Goal: Contribute content: Contribute content

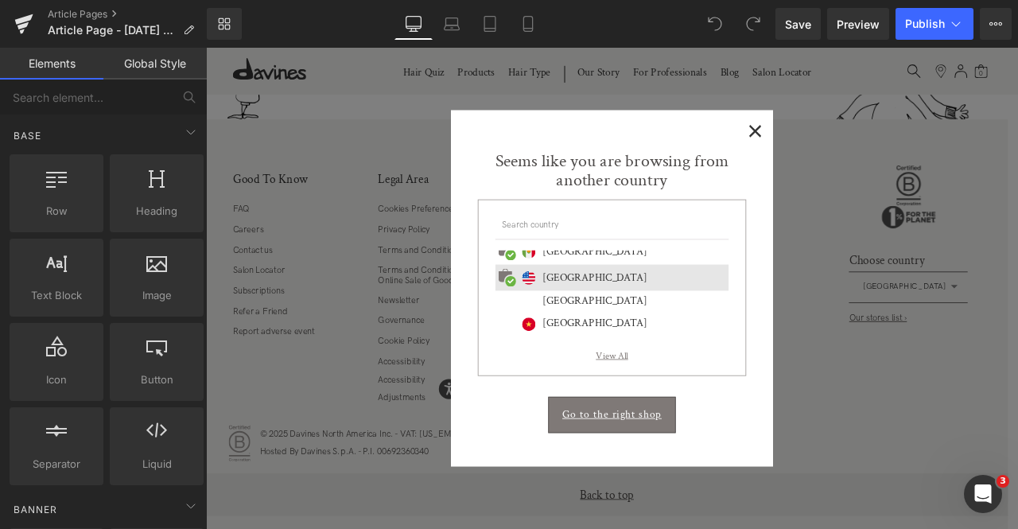
scroll to position [274, 0]
click at [849, 153] on span "×" at bounding box center [857, 144] width 17 height 20
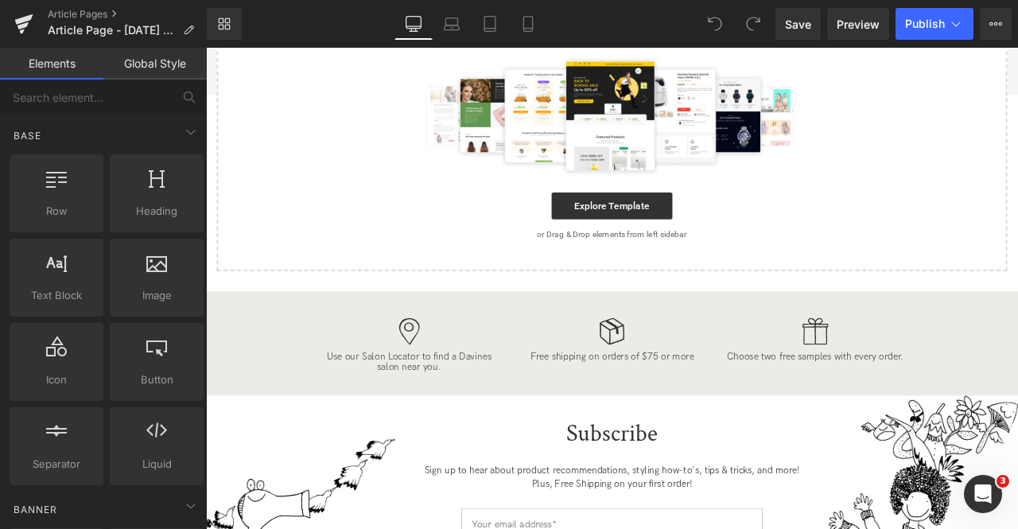
scroll to position [0, 0]
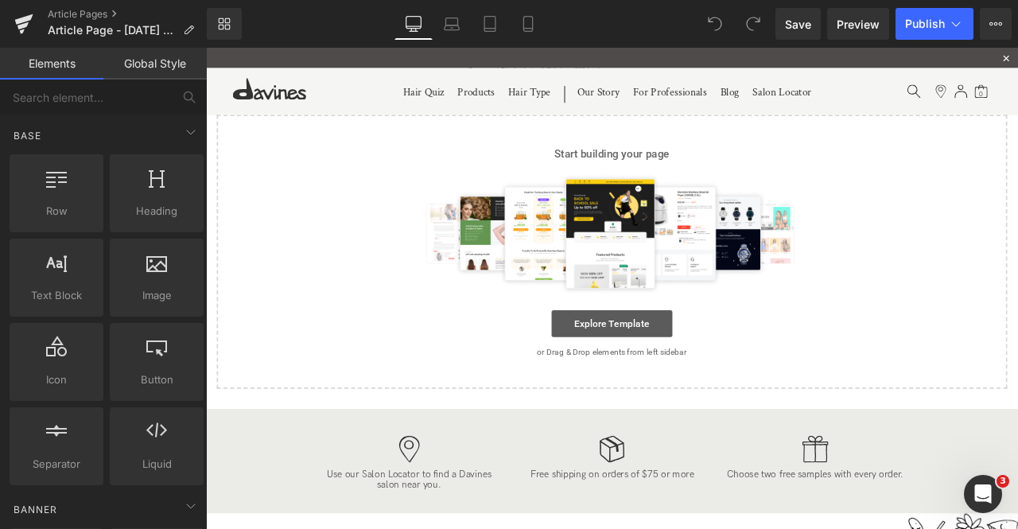
click at [662, 375] on link "Explore Template" at bounding box center [687, 375] width 143 height 32
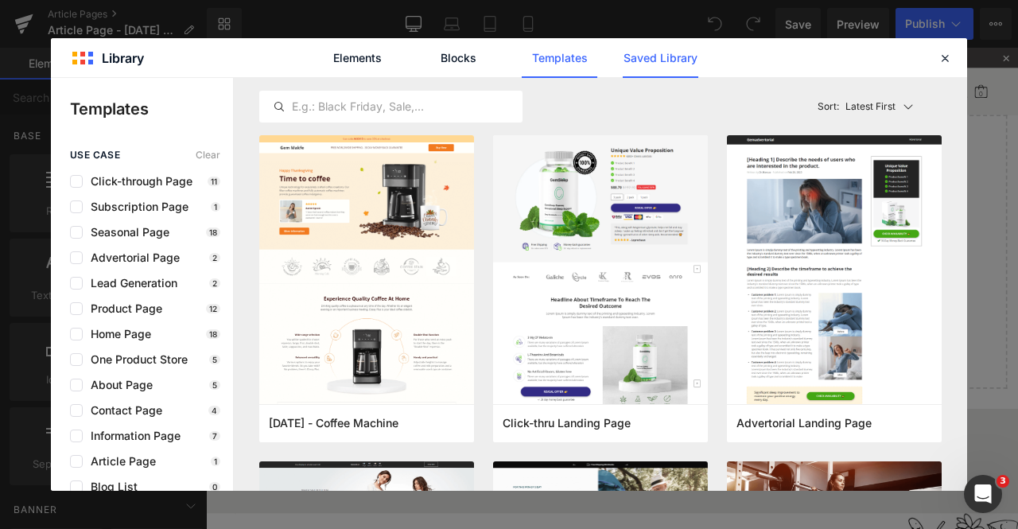
click at [0, 0] on link "Saved Library" at bounding box center [0, 0] width 0 height 0
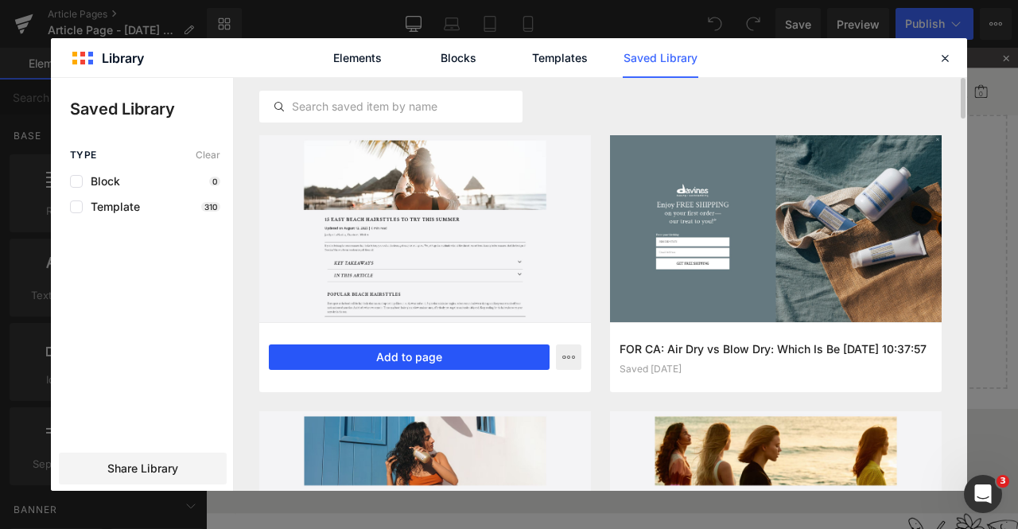
click at [366, 364] on button "Add to page" at bounding box center [409, 356] width 281 height 25
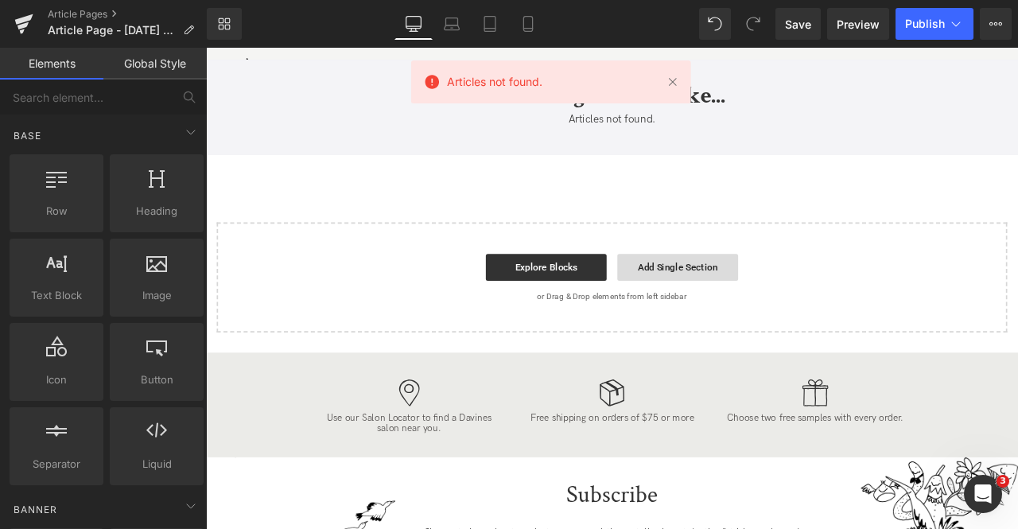
scroll to position [7235, 0]
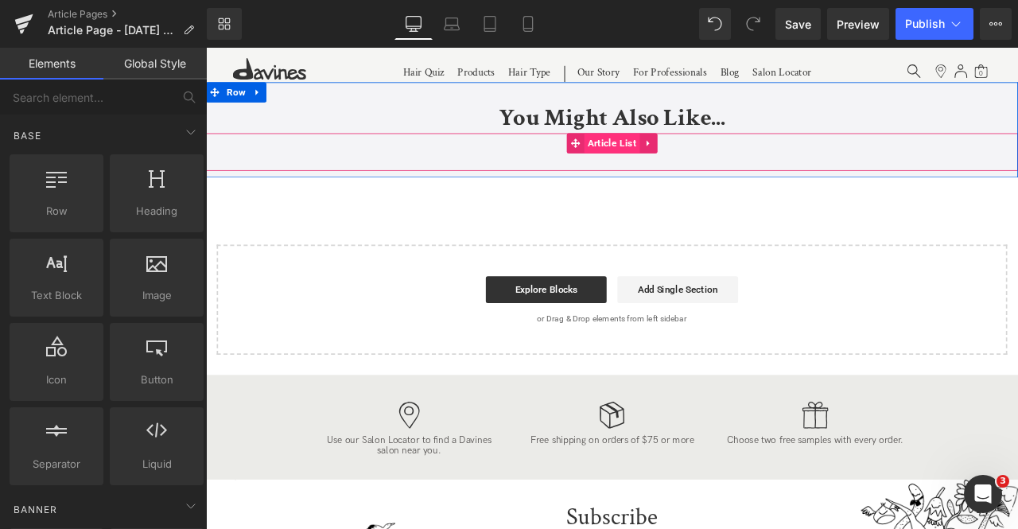
drag, startPoint x: 680, startPoint y: 157, endPoint x: 671, endPoint y: 160, distance: 9.3
click at [680, 157] on span "Article List" at bounding box center [688, 162] width 66 height 24
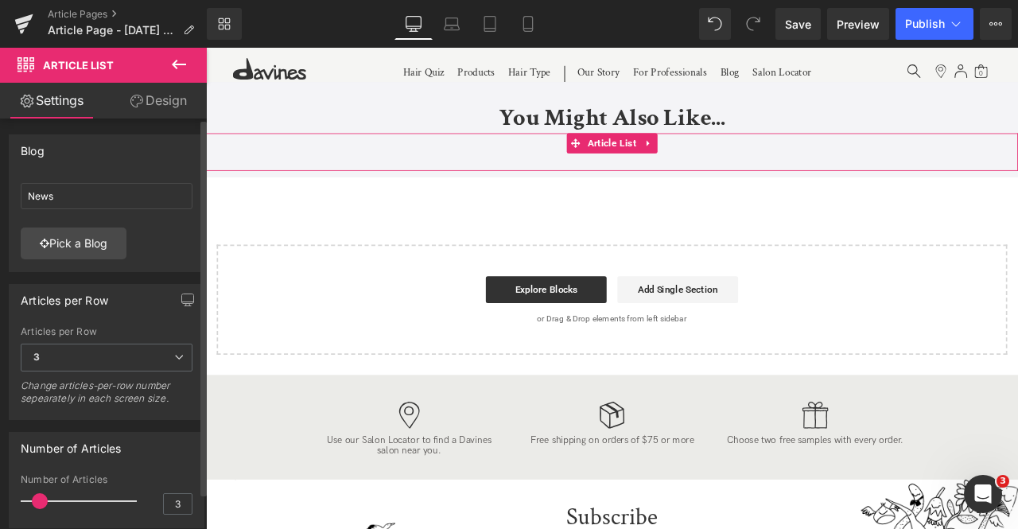
click at [94, 260] on div "News News Pick a Blog" at bounding box center [107, 224] width 194 height 95
click at [86, 246] on link "Pick a Blog" at bounding box center [74, 244] width 106 height 32
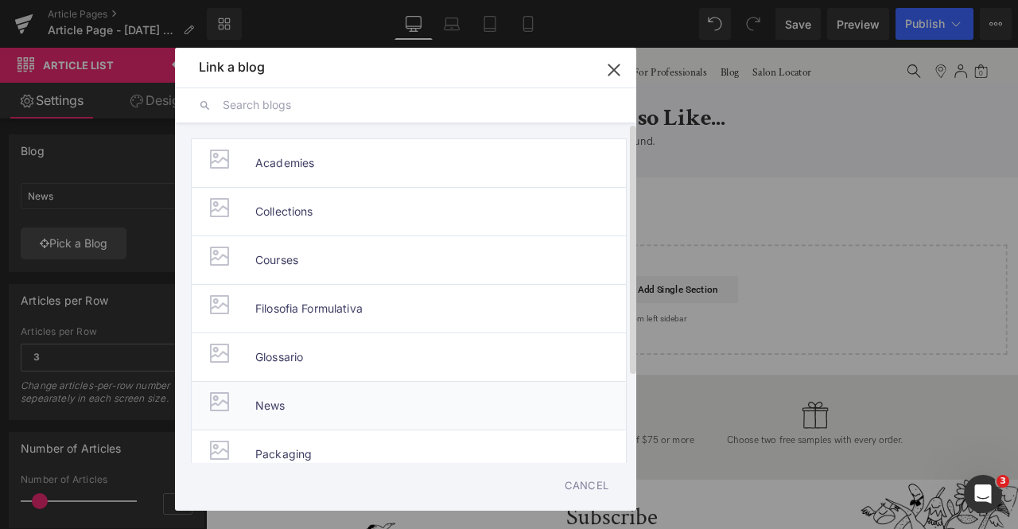
click at [264, 403] on span "News" at bounding box center [270, 406] width 30 height 48
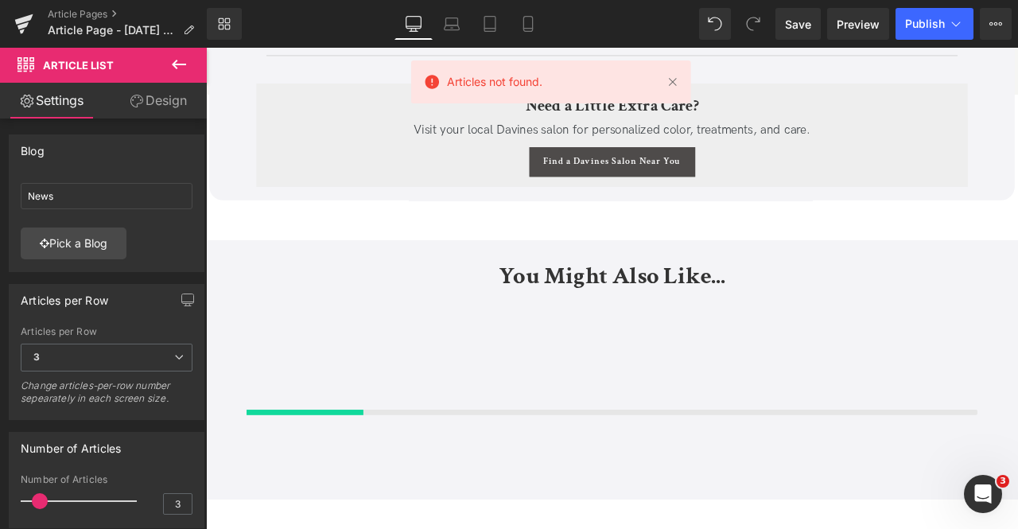
scroll to position [6951, 0]
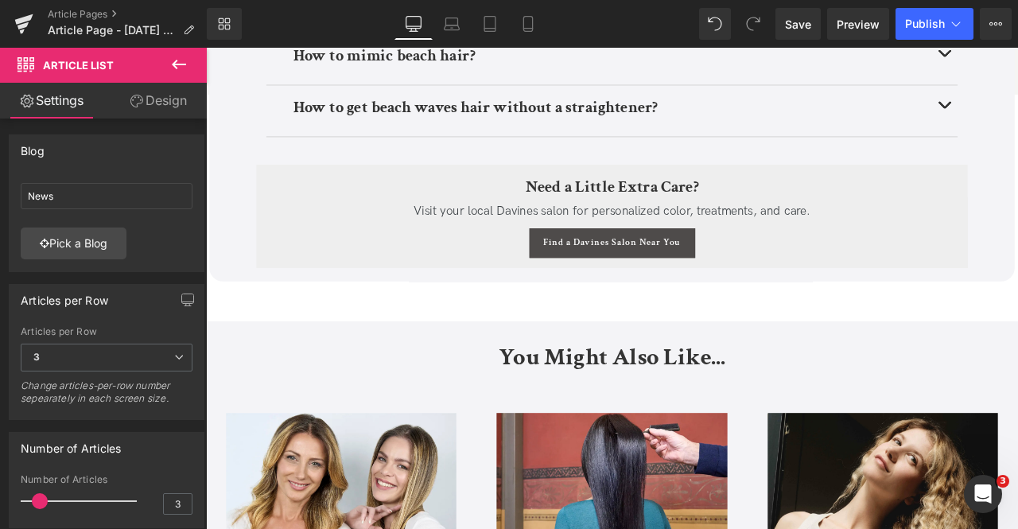
click at [767, 232] on div "Visit your local Davines salon for personalized color, treatments, and care. Te…" at bounding box center [687, 242] width 819 height 23
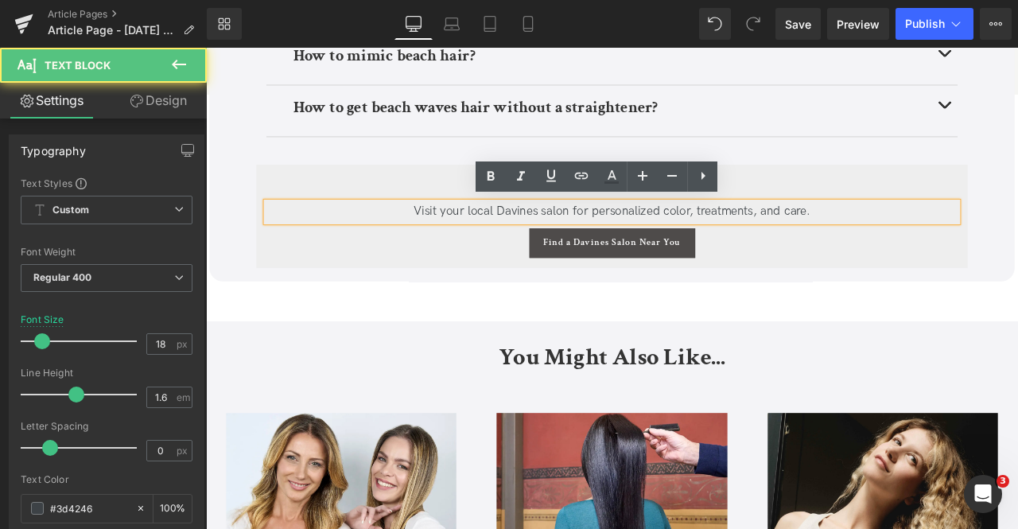
click at [772, 235] on span "Visit your local Davines salon for personalized color, treatments, and care." at bounding box center [688, 241] width 470 height 17
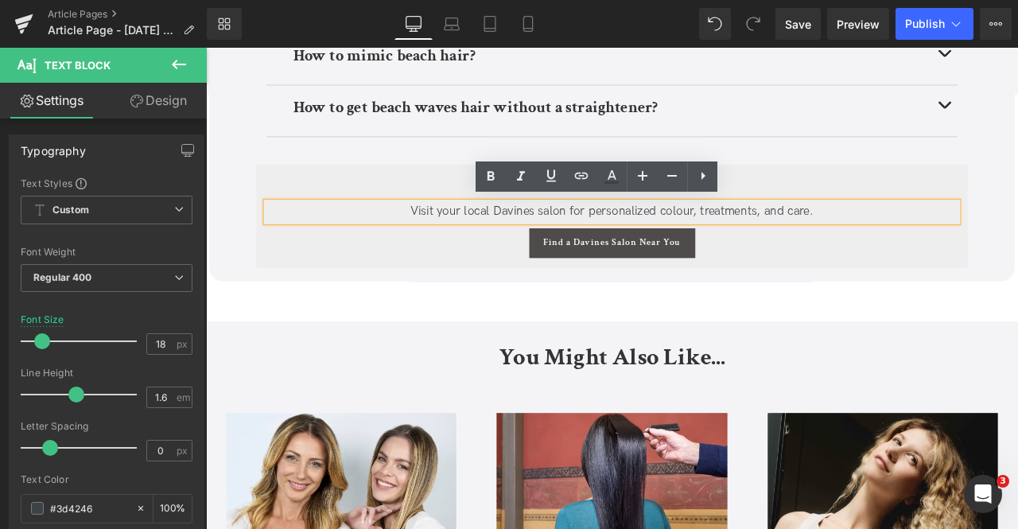
scroll to position [6023, 0]
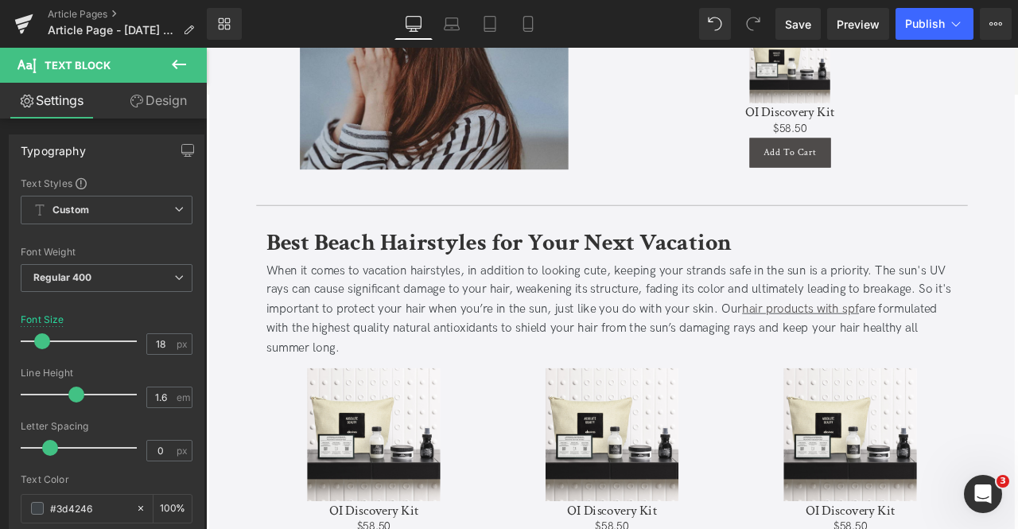
click at [809, 334] on div "When it comes to vacation hairstyles, in addition to looking cute, keeping your…" at bounding box center [687, 358] width 819 height 115
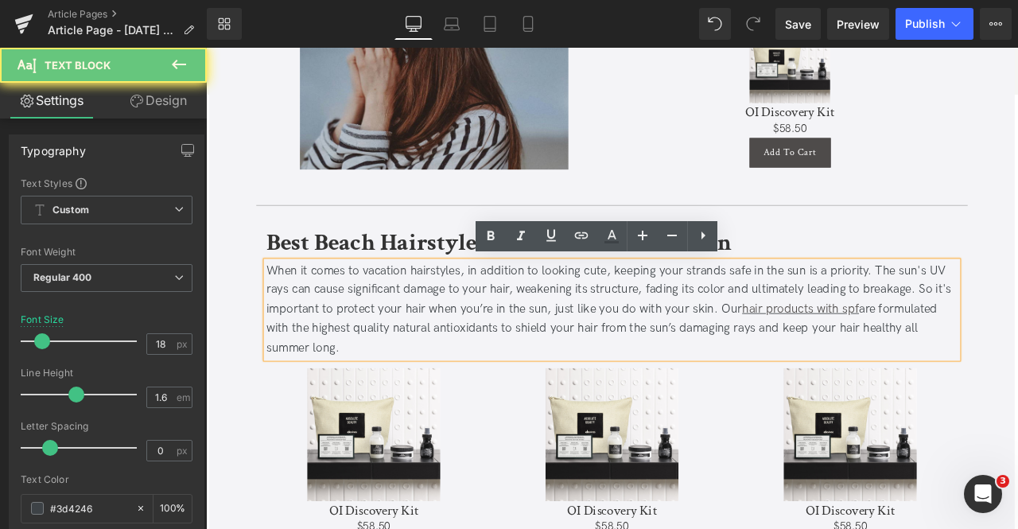
click at [813, 337] on div "When it comes to vacation hairstyles, in addition to looking cute, keeping your…" at bounding box center [687, 358] width 819 height 115
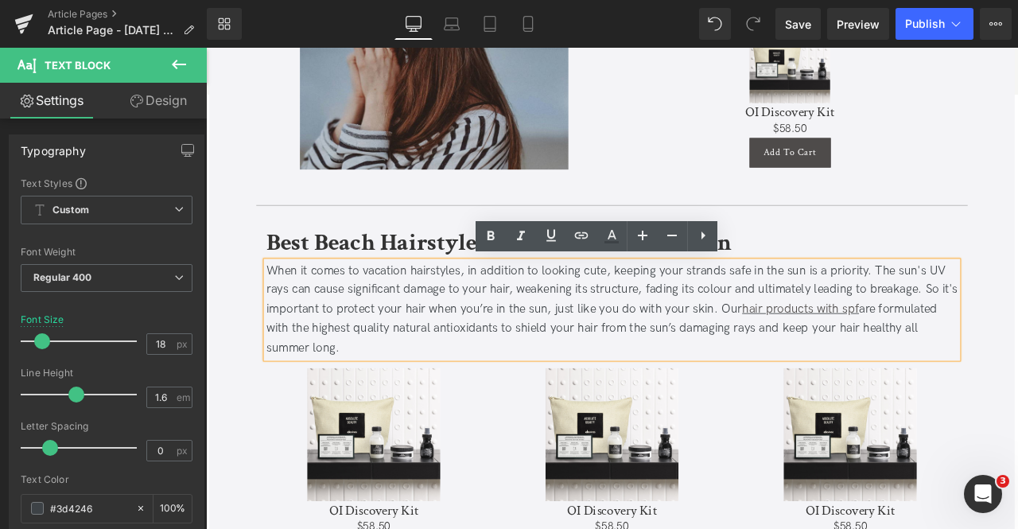
click at [697, 359] on div "When it comes to vacation hairstyles, in addition to looking cute, keeping your…" at bounding box center [687, 358] width 819 height 115
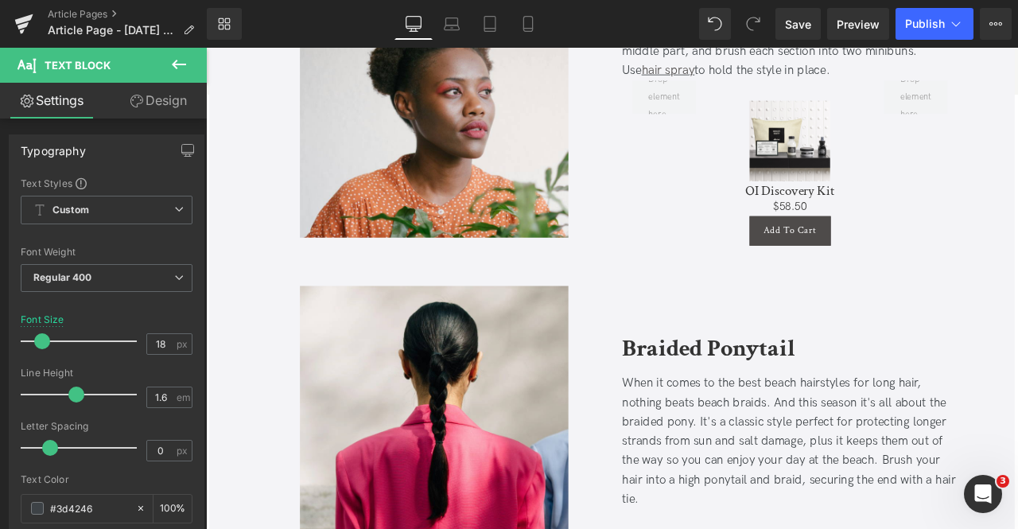
scroll to position [1051, 0]
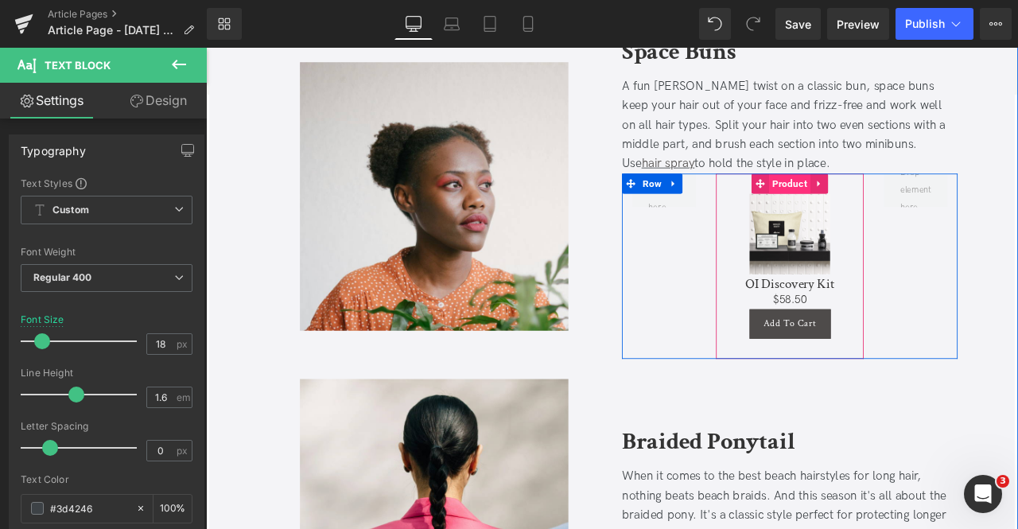
click at [893, 208] on span "Product" at bounding box center [898, 209] width 49 height 24
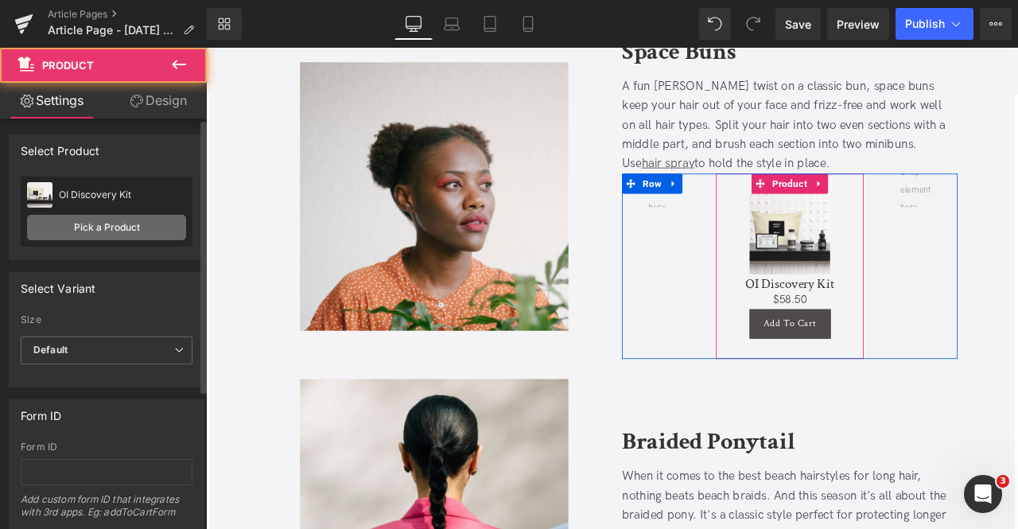
click at [126, 220] on link "Pick a Product" at bounding box center [106, 227] width 159 height 25
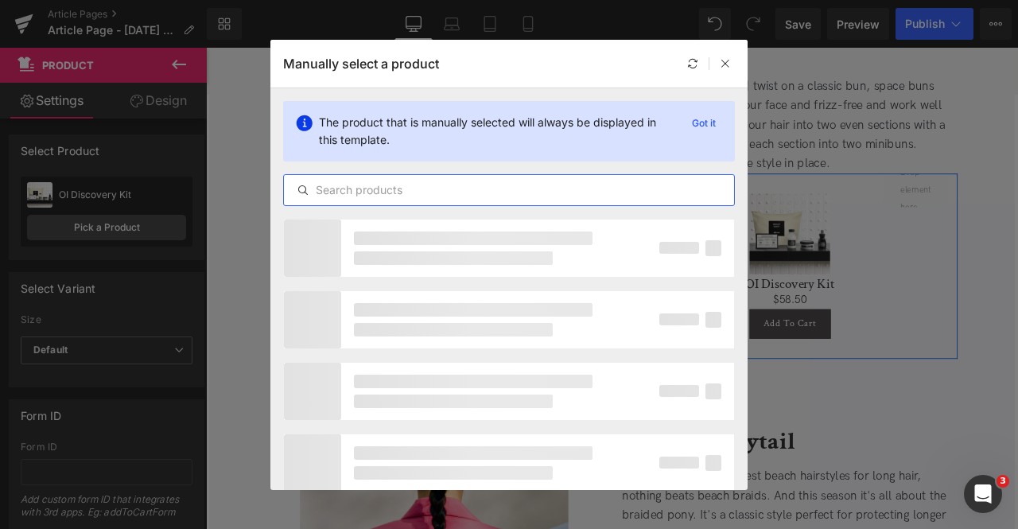
click at [383, 189] on input "text" at bounding box center [509, 190] width 450 height 19
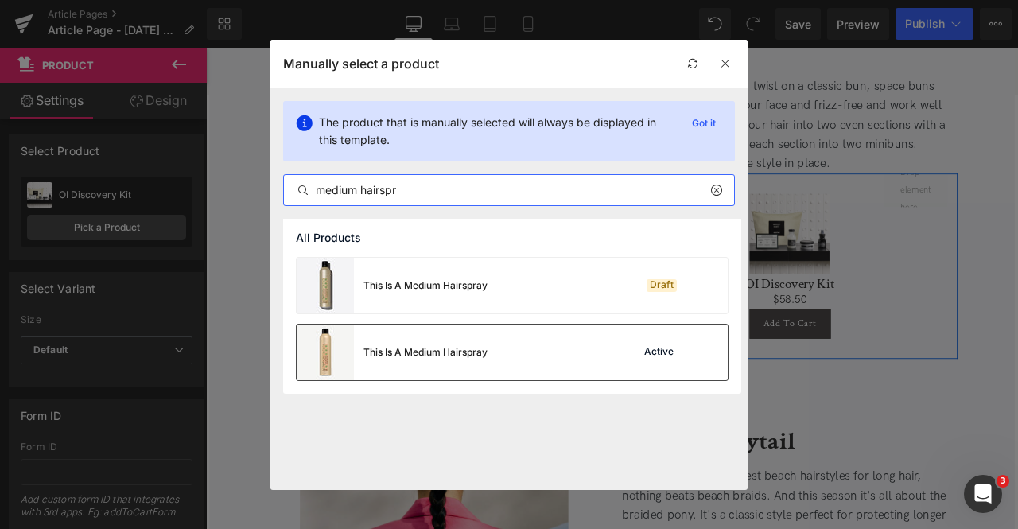
type input "medium hairspr"
click at [522, 349] on div "This Is A Medium Hairspray Active" at bounding box center [512, 353] width 431 height 56
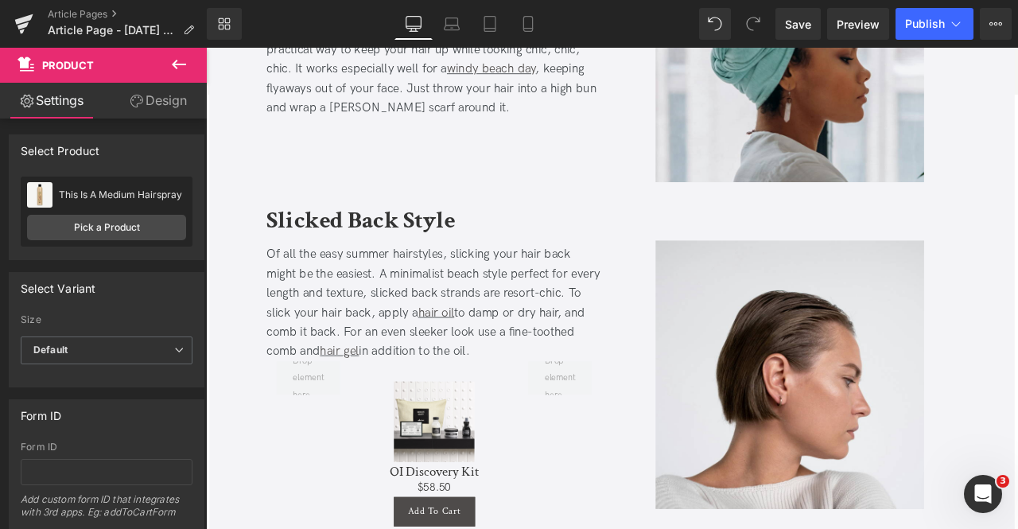
scroll to position [2560, 0]
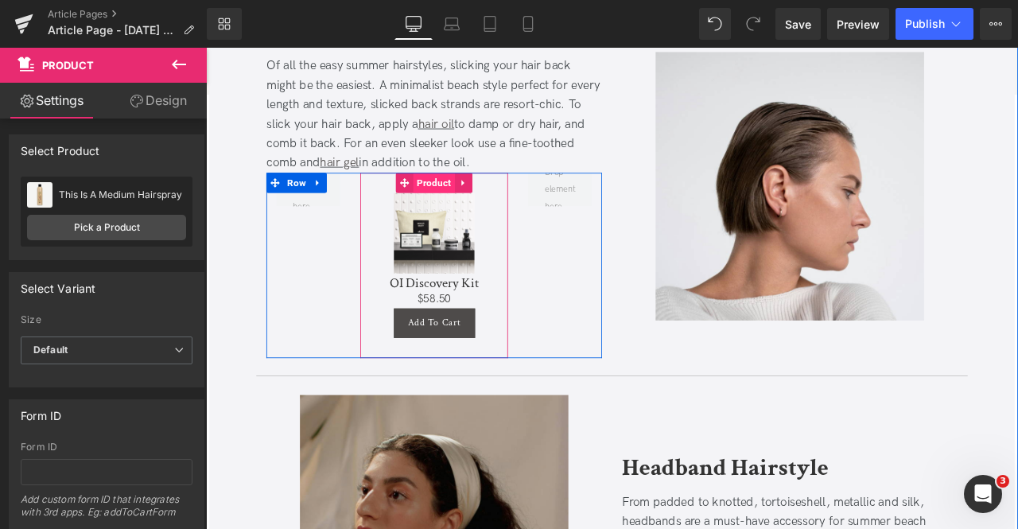
click at [468, 210] on span "Product" at bounding box center [476, 208] width 49 height 24
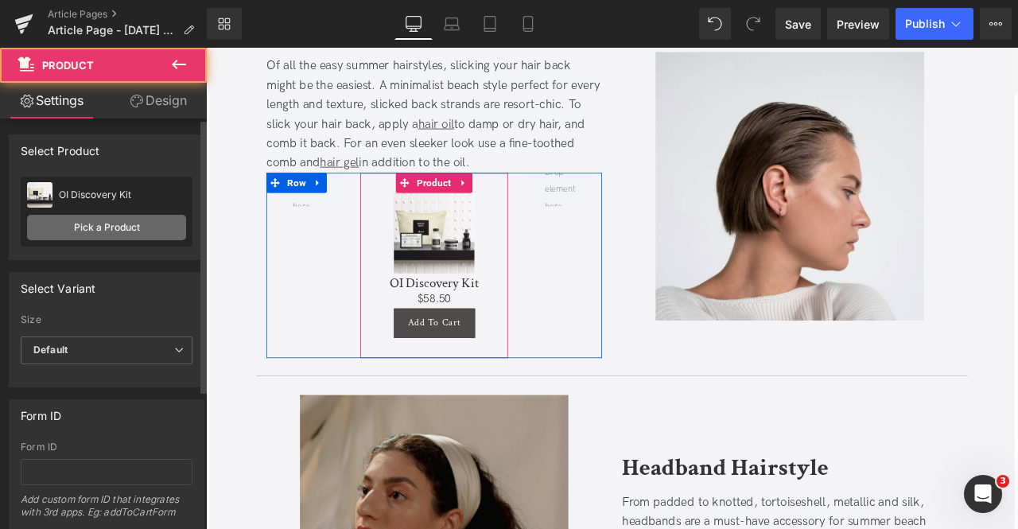
click at [138, 225] on link "Pick a Product" at bounding box center [106, 227] width 159 height 25
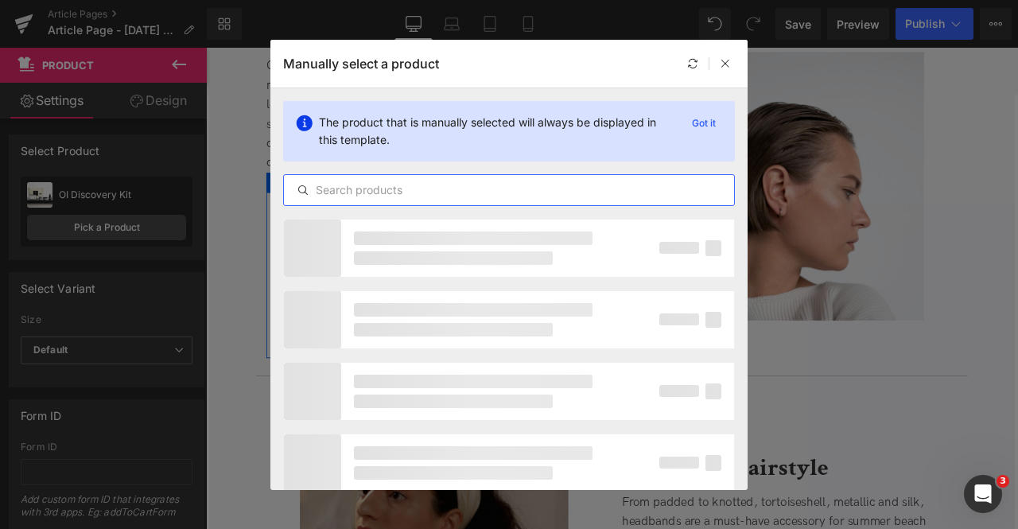
click at [415, 184] on input "text" at bounding box center [509, 190] width 450 height 19
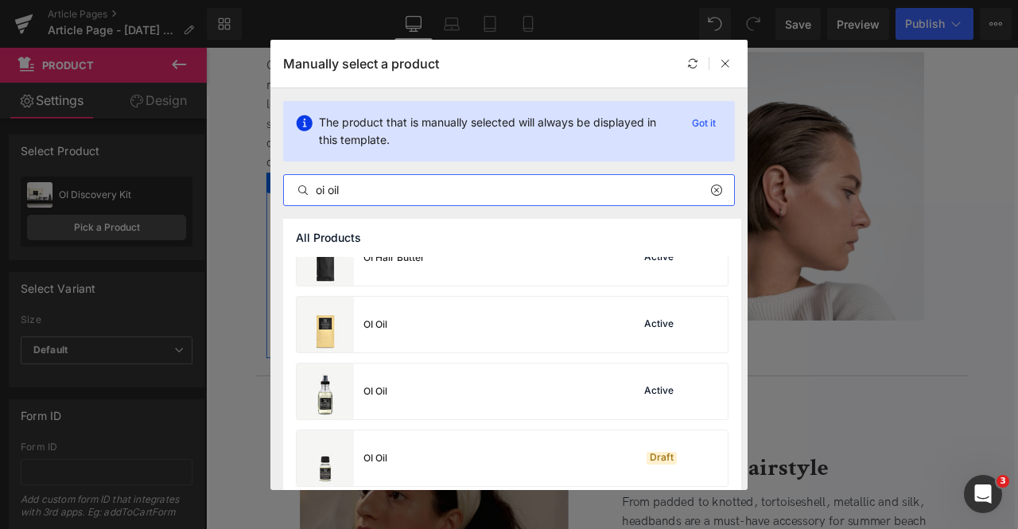
scroll to position [507, 0]
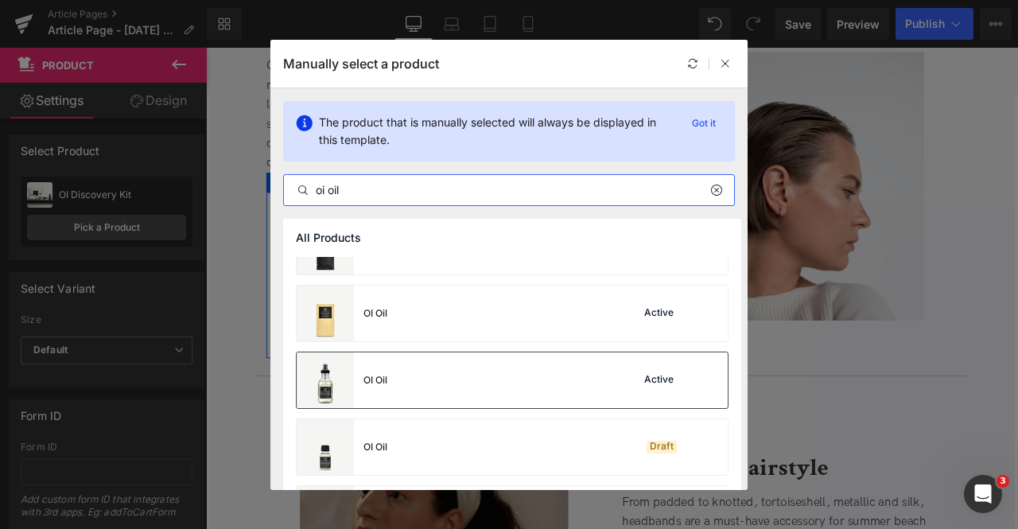
type input "oi oil"
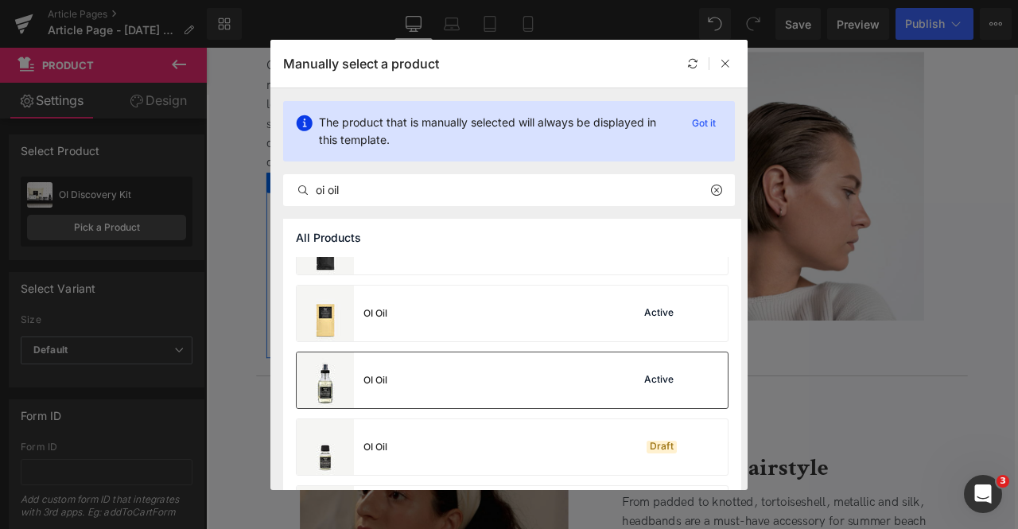
click at [416, 386] on div "OI Oil Active" at bounding box center [512, 380] width 431 height 56
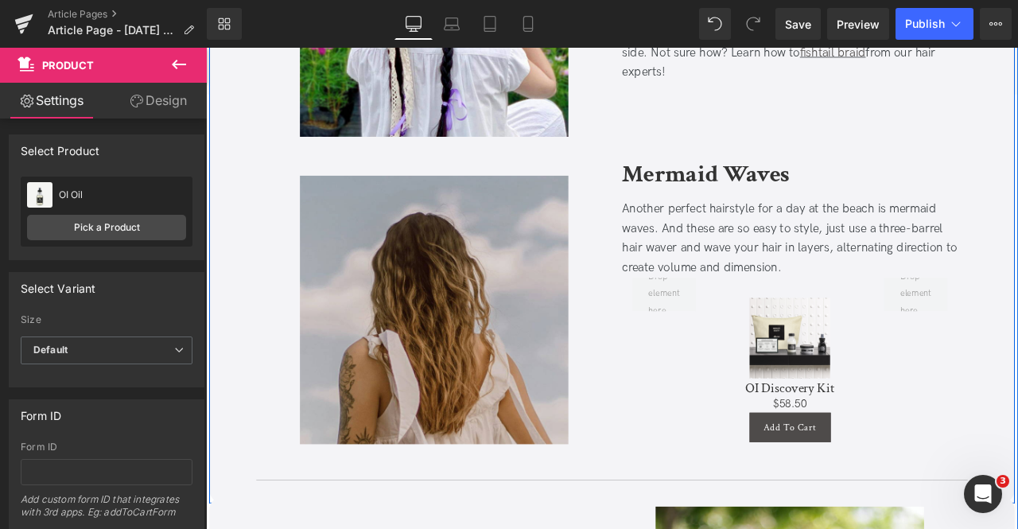
scroll to position [3550, 0]
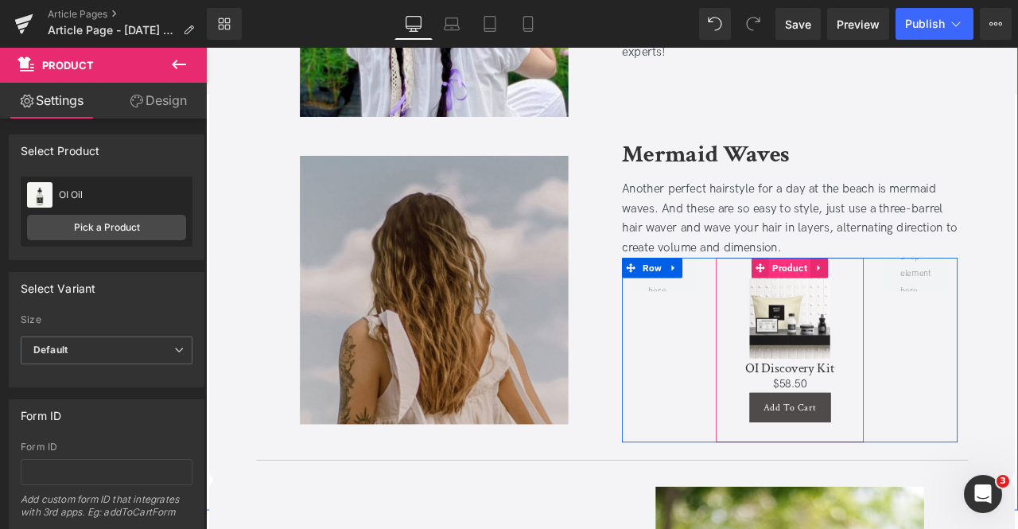
click at [893, 308] on span "Product" at bounding box center [898, 309] width 49 height 24
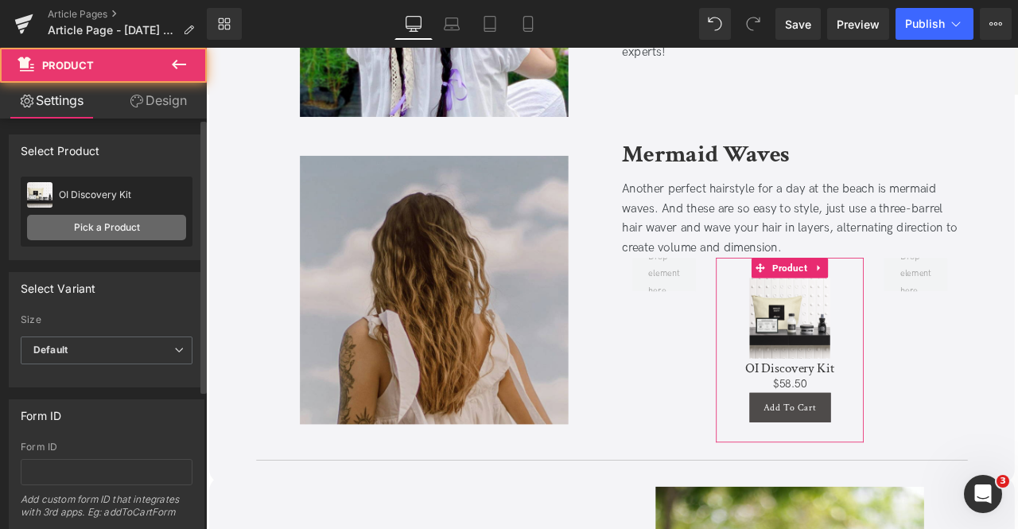
click at [158, 228] on link "Pick a Product" at bounding box center [106, 227] width 159 height 25
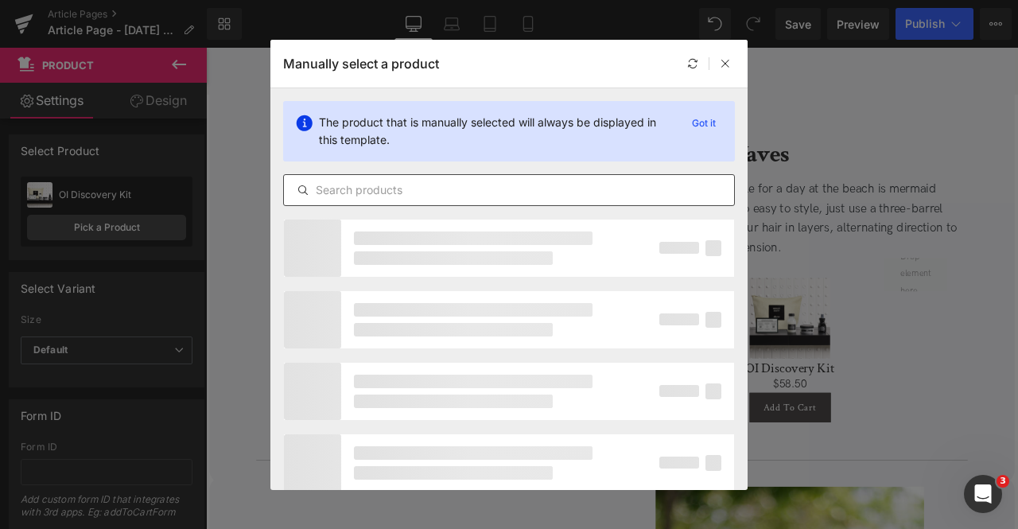
click at [516, 181] on input "text" at bounding box center [509, 190] width 450 height 19
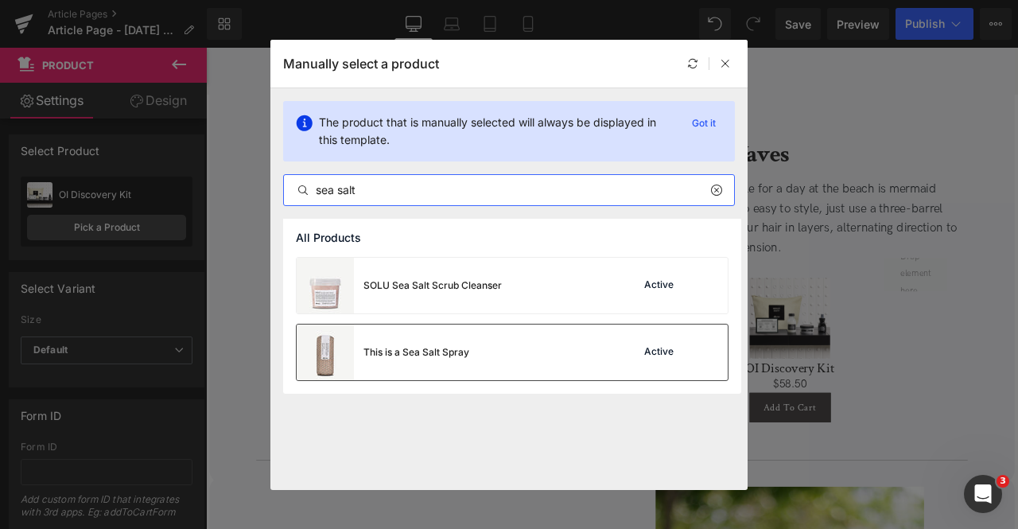
type input "sea salt"
click at [530, 358] on div "This is a Sea Salt Spray Active" at bounding box center [512, 353] width 431 height 56
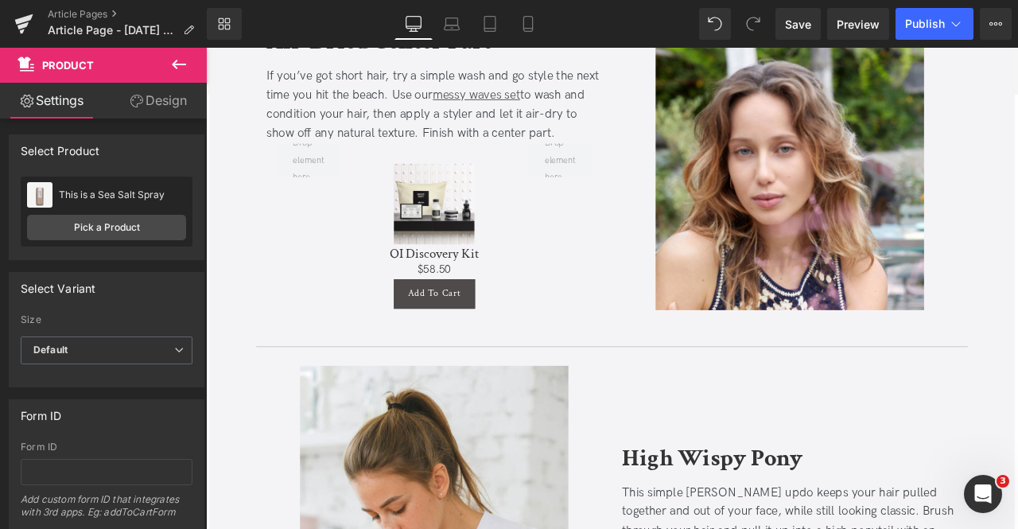
scroll to position [4743, 0]
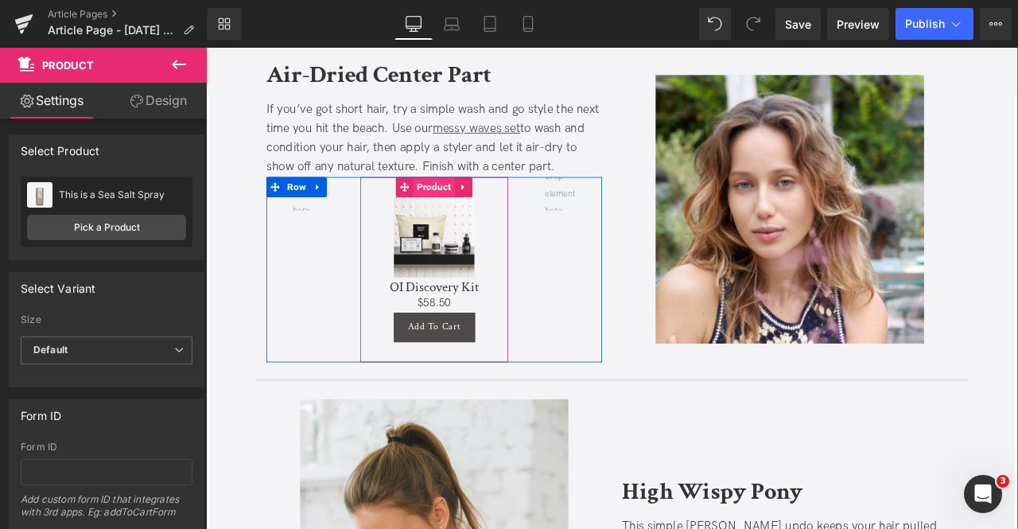
click at [474, 213] on span "Product" at bounding box center [476, 213] width 49 height 24
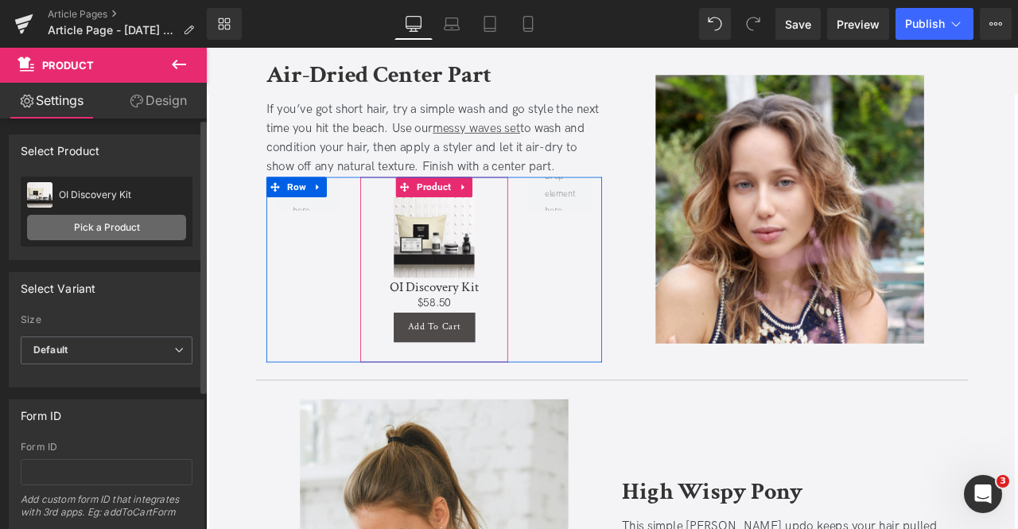
click at [135, 232] on link "Pick a Product" at bounding box center [106, 227] width 159 height 25
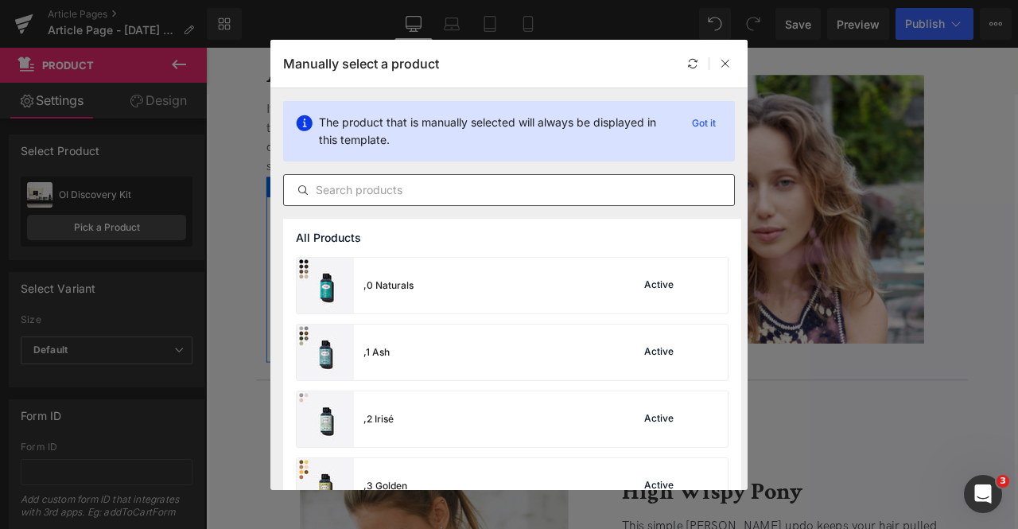
click at [424, 181] on input "text" at bounding box center [509, 190] width 450 height 19
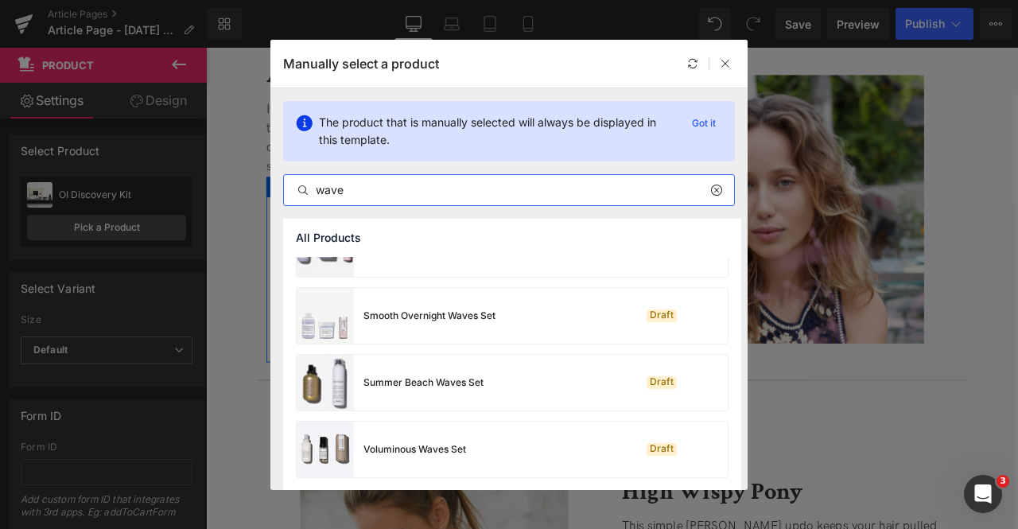
scroll to position [391, 0]
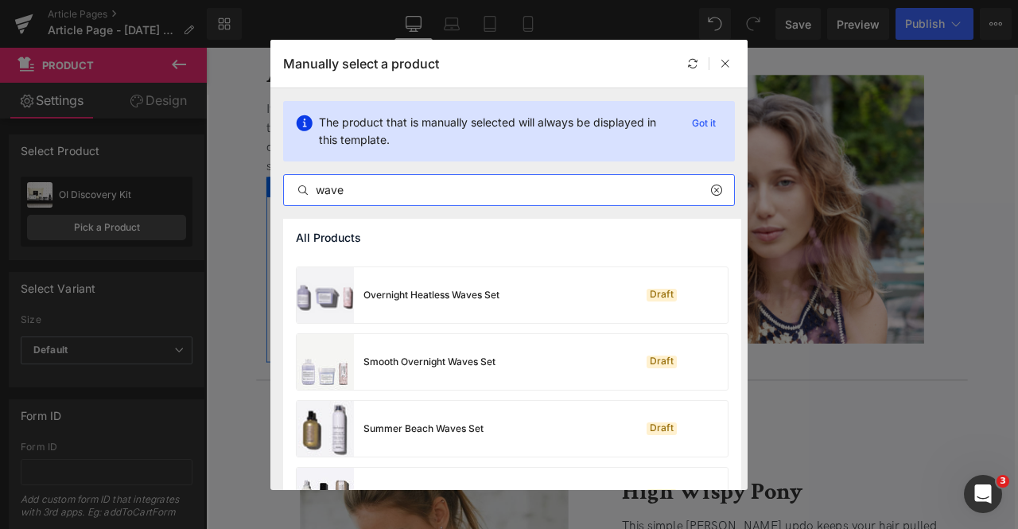
click at [460, 189] on input "wave" at bounding box center [509, 190] width 450 height 19
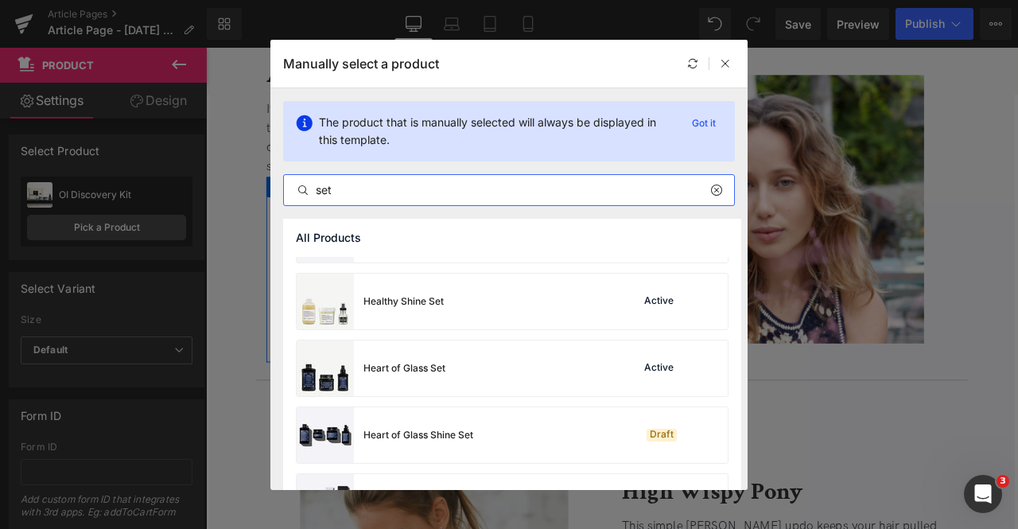
scroll to position [1923, 0]
type input "set"
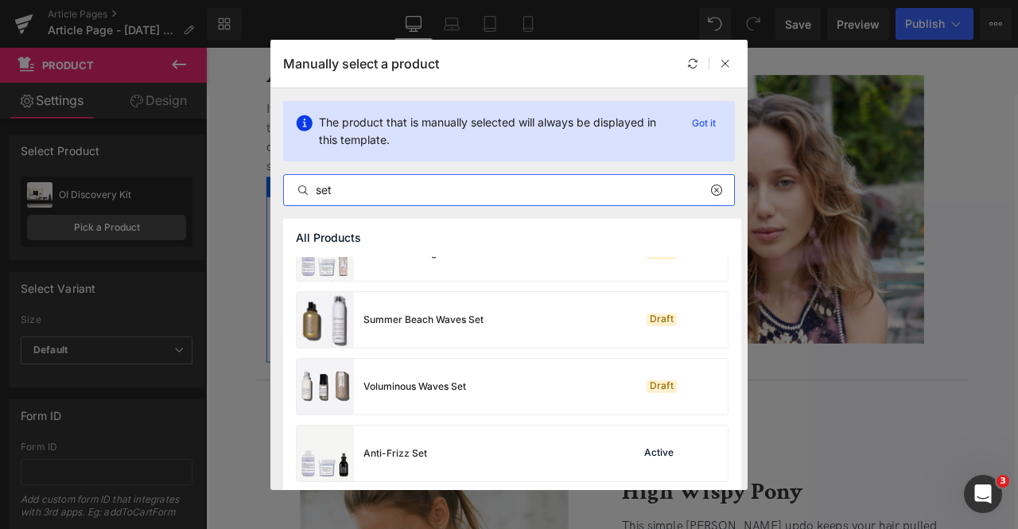
scroll to position [641, 0]
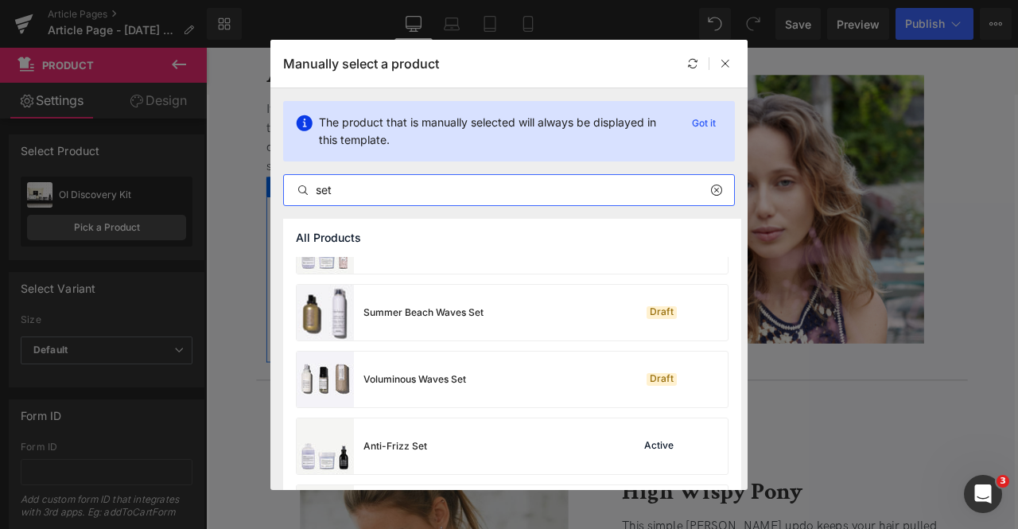
click at [477, 461] on div "Loading Product" at bounding box center [509, 466] width 87 height 18
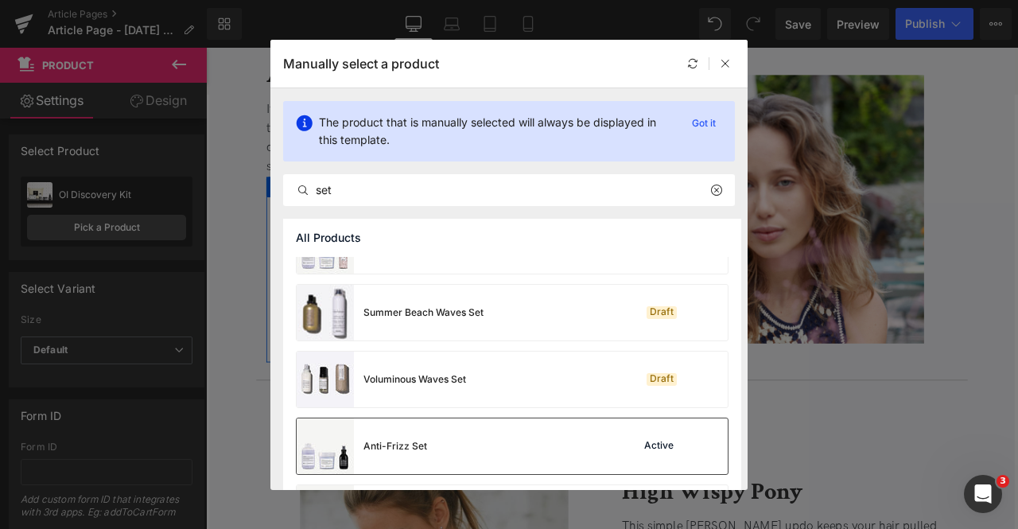
click at [449, 441] on div "Anti-Frizz Set Active" at bounding box center [512, 446] width 431 height 56
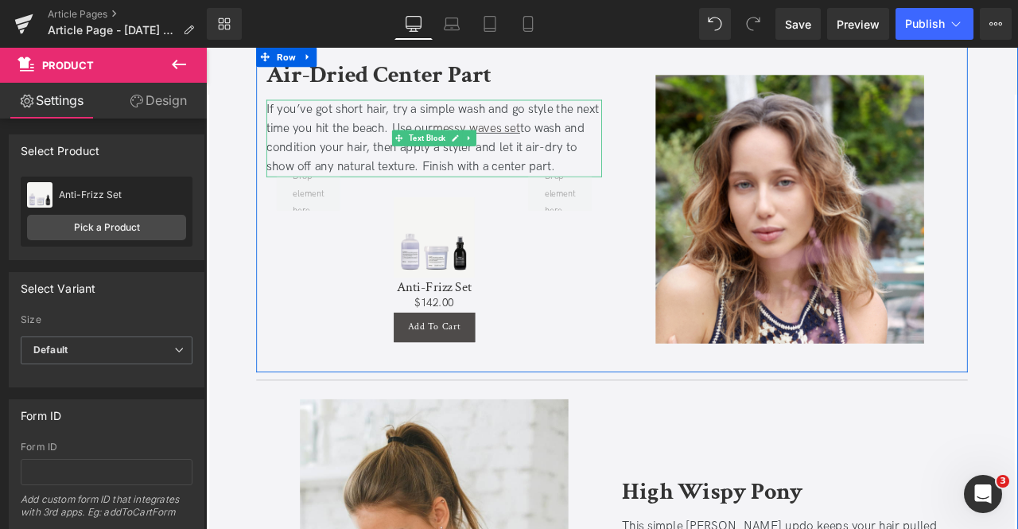
click at [388, 144] on div "If you’ve got short hair, try a simple wash and go style the next time you hit …" at bounding box center [477, 155] width 398 height 91
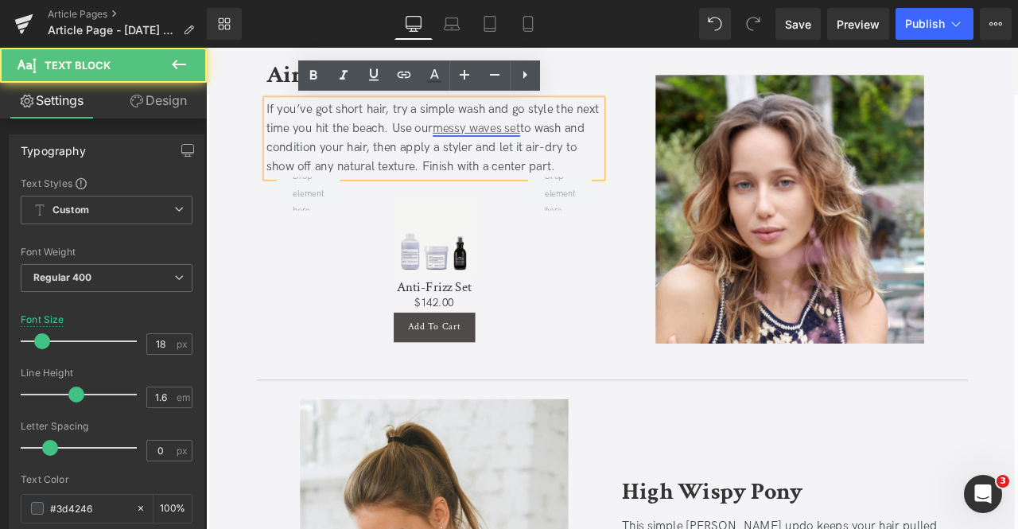
click at [503, 138] on link "messy waves set" at bounding box center [526, 143] width 103 height 17
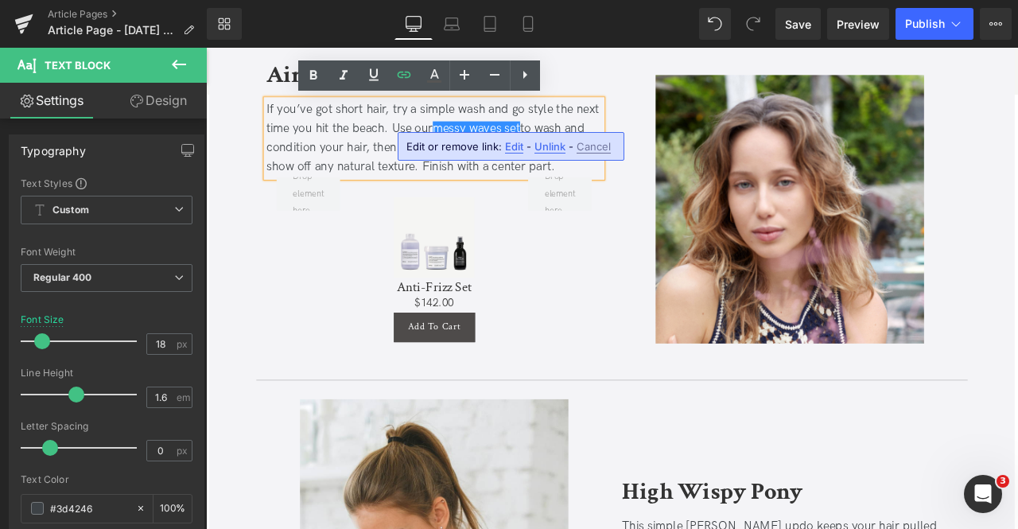
click at [502, 142] on link "messy waves set" at bounding box center [526, 143] width 103 height 17
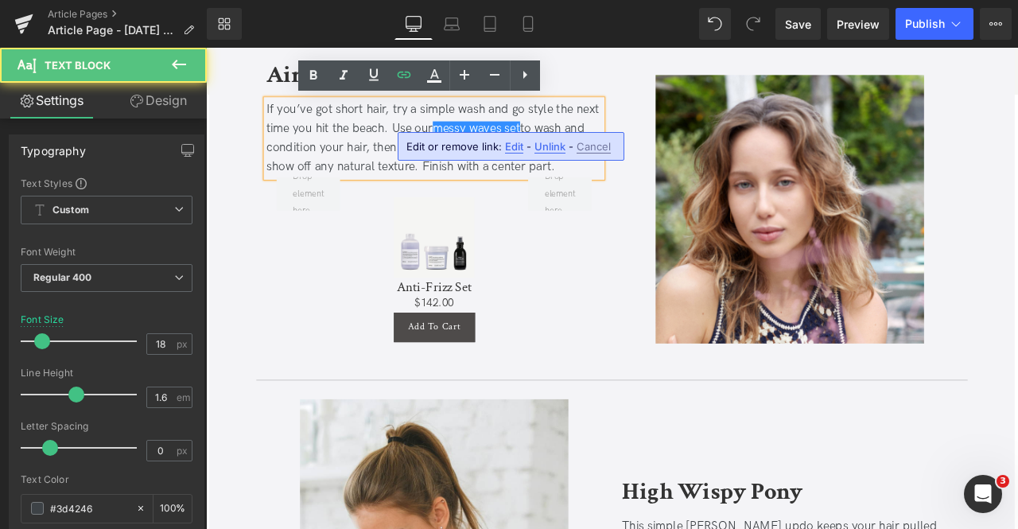
click at [476, 142] on link "messy waves set" at bounding box center [526, 143] width 103 height 17
click at [583, 142] on div "If you’ve got short hair, try a simple wash and go style the next time you hit …" at bounding box center [477, 155] width 398 height 91
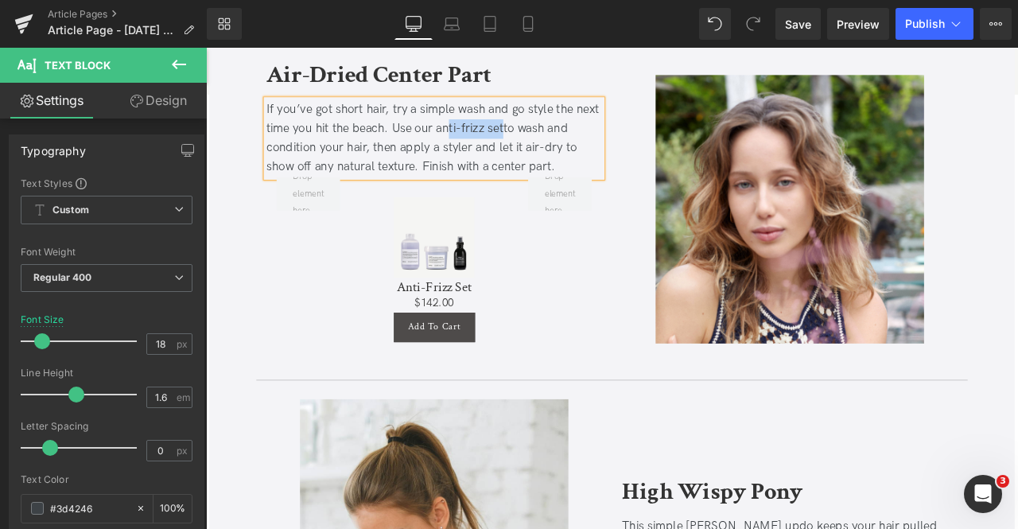
click at [481, 142] on div "If you’ve got short hair, try a simple wash and go style the next time you hit …" at bounding box center [477, 155] width 398 height 91
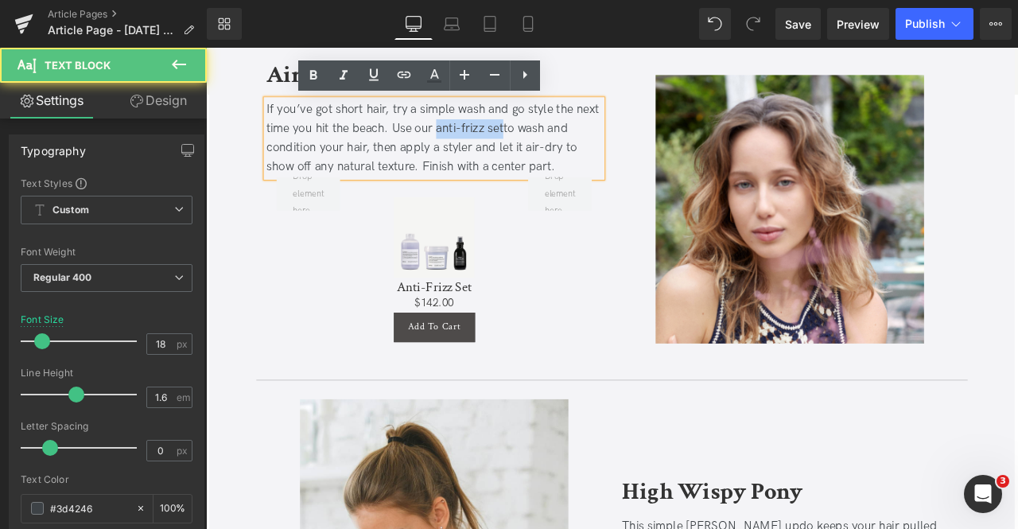
click at [479, 142] on div "If you’ve got short hair, try a simple wash and go style the next time you hit …" at bounding box center [477, 155] width 398 height 91
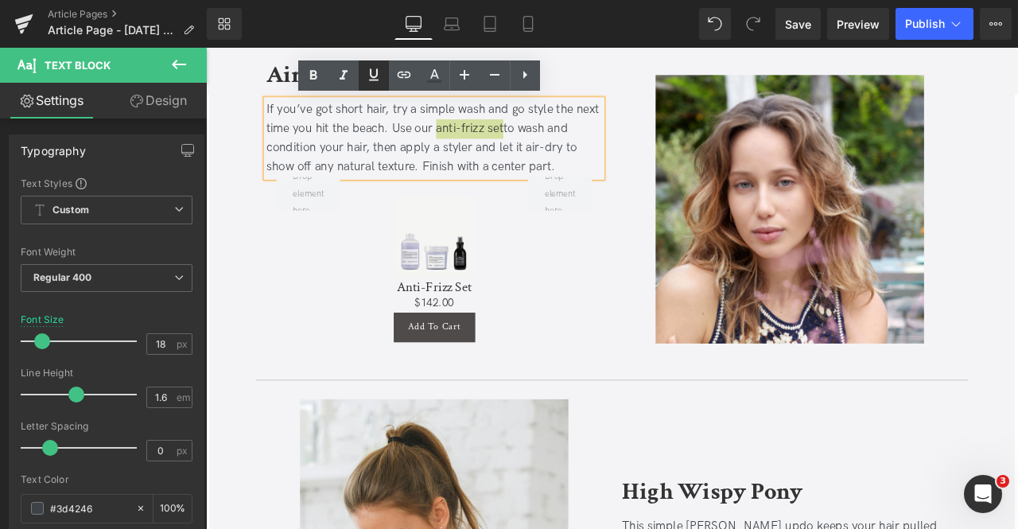
click at [384, 84] on link at bounding box center [374, 75] width 30 height 30
click at [395, 83] on icon at bounding box center [404, 74] width 19 height 19
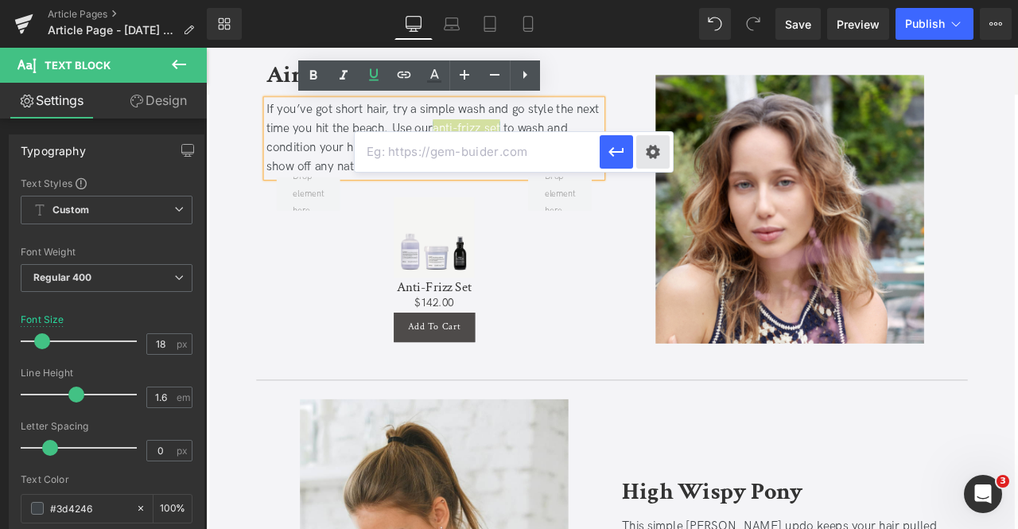
click at [653, 0] on div "Text Color Highlight Color #333333 Edit or remove link: Edit - Unlink - Cancel" at bounding box center [509, 0] width 1018 height 0
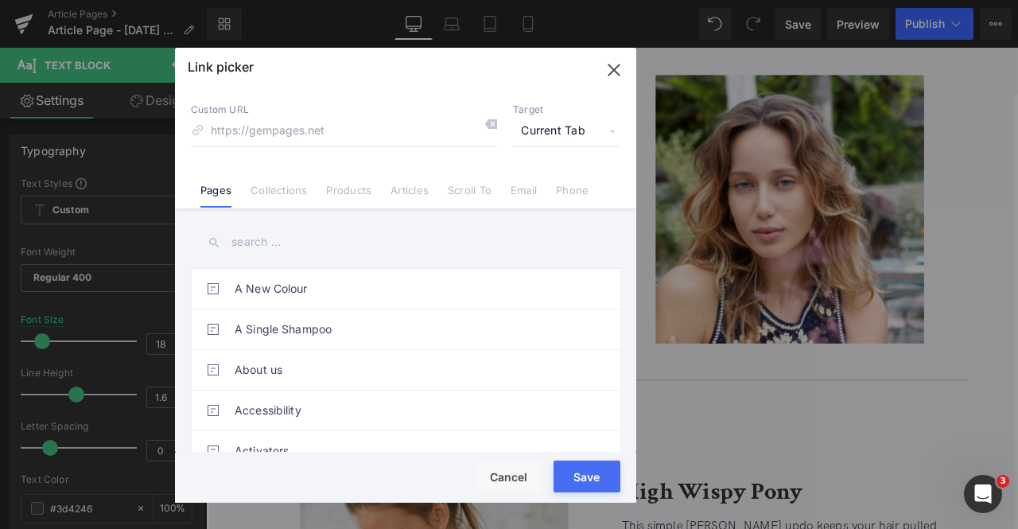
click at [573, 117] on span "Current Tab" at bounding box center [566, 131] width 107 height 30
click at [535, 182] on li "New Tab" at bounding box center [566, 188] width 123 height 28
click at [362, 189] on link "Products" at bounding box center [348, 196] width 45 height 24
click at [259, 246] on input "text" at bounding box center [406, 242] width 430 height 36
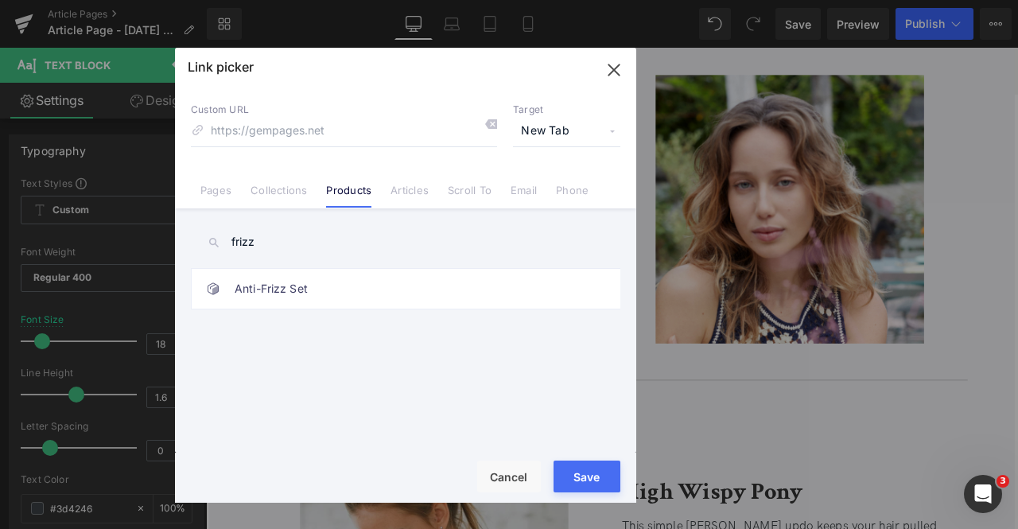
click at [261, 246] on input "frizz" at bounding box center [406, 242] width 430 height 36
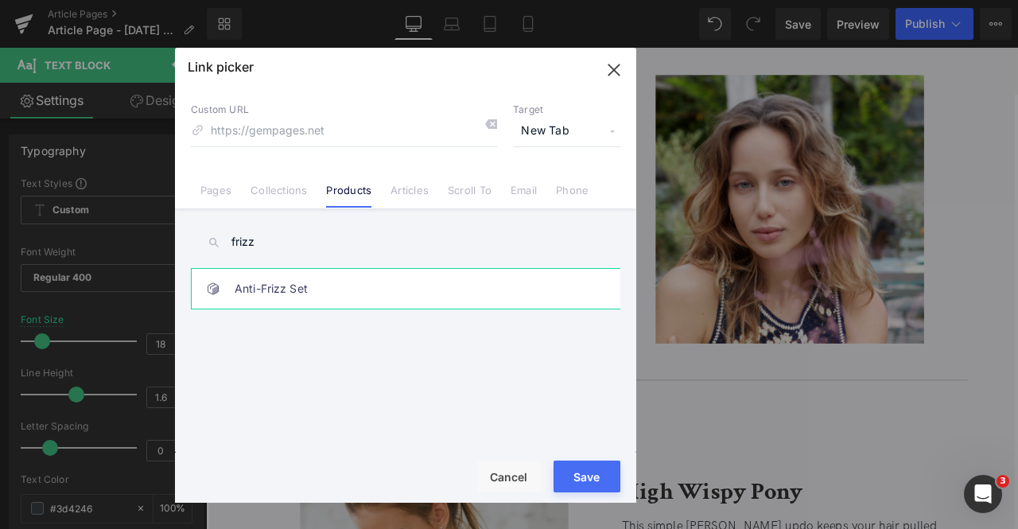
type input "frizz"
click at [323, 270] on link "Anti-Frizz Set" at bounding box center [410, 289] width 350 height 40
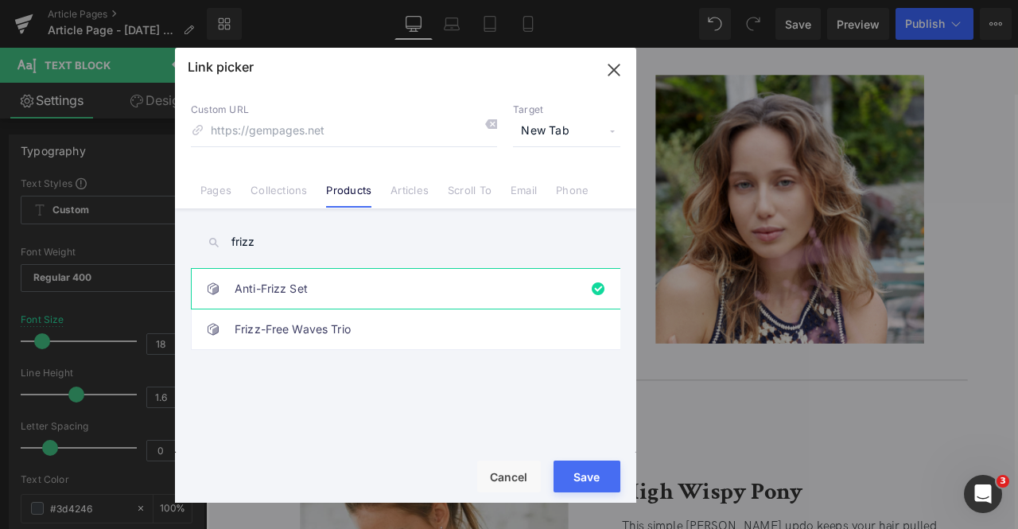
click at [603, 473] on button "Save" at bounding box center [587, 477] width 67 height 32
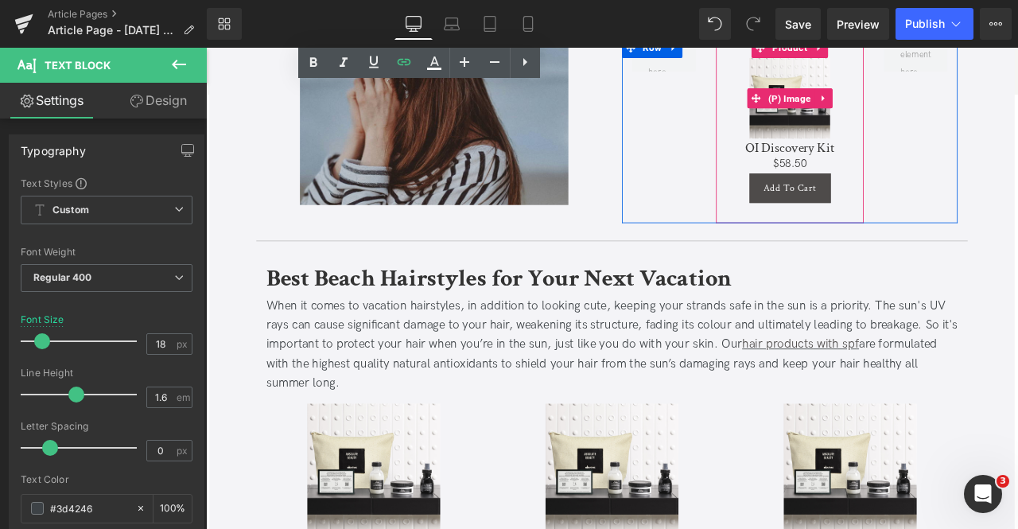
scroll to position [5918, 0]
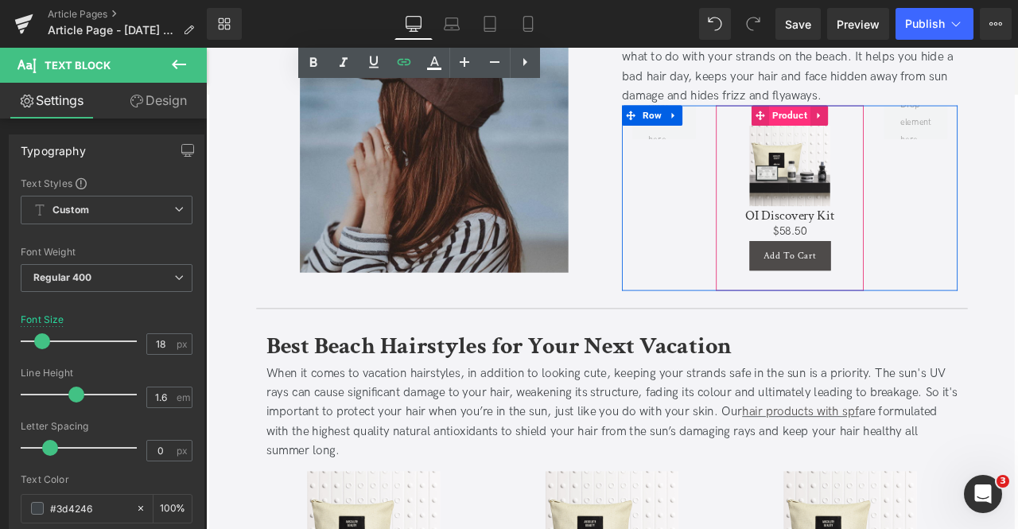
click at [884, 131] on span "Product" at bounding box center [898, 128] width 49 height 24
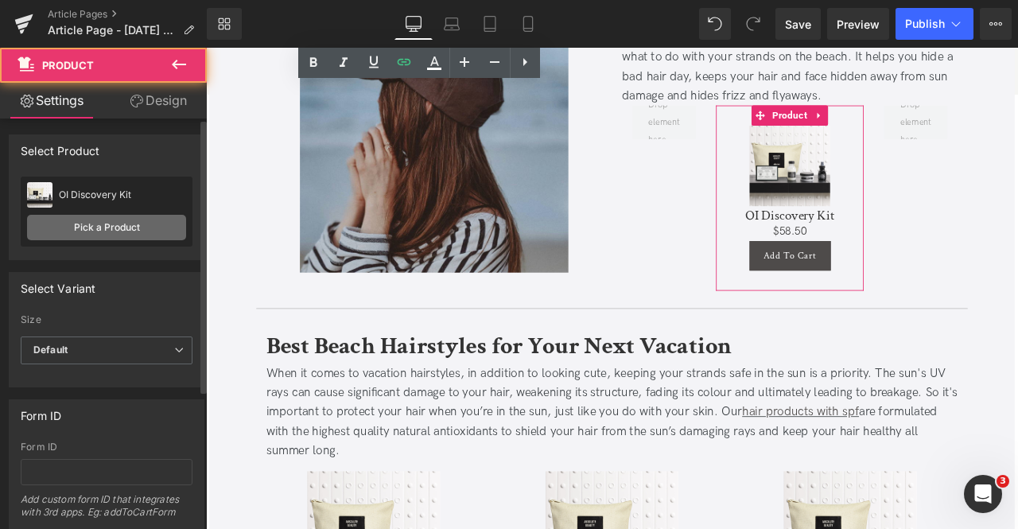
click at [126, 230] on link "Pick a Product" at bounding box center [106, 227] width 159 height 25
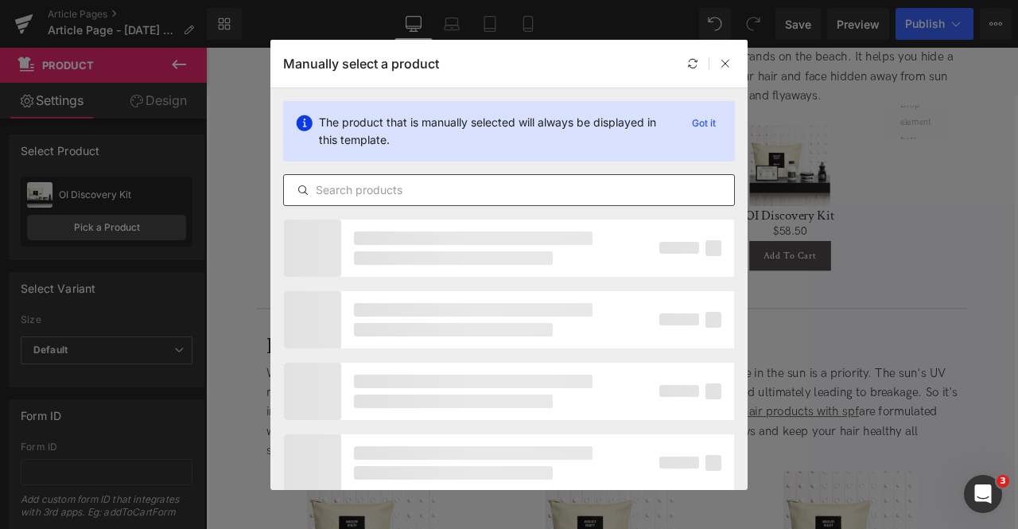
click at [444, 176] on div at bounding box center [509, 190] width 452 height 32
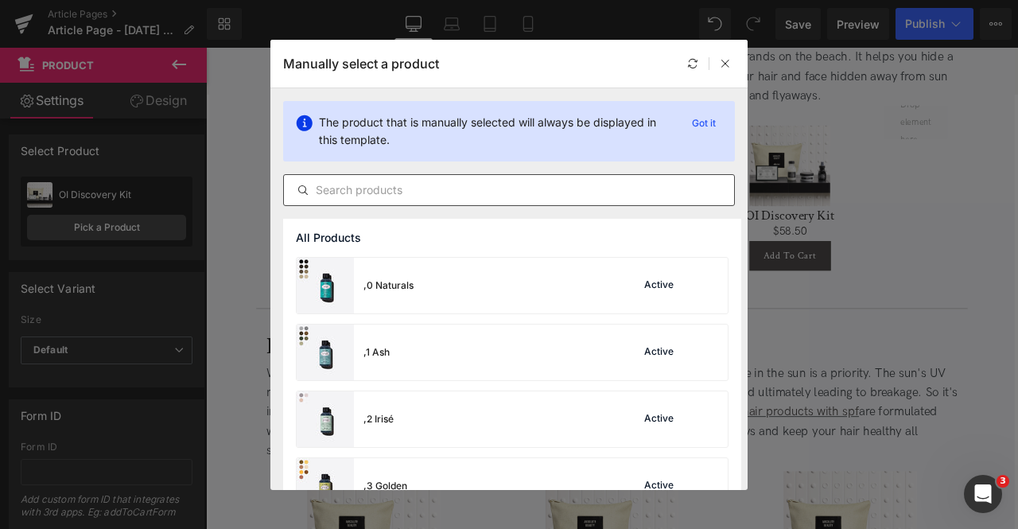
click at [445, 176] on div at bounding box center [509, 190] width 452 height 32
click at [459, 179] on div at bounding box center [509, 190] width 452 height 32
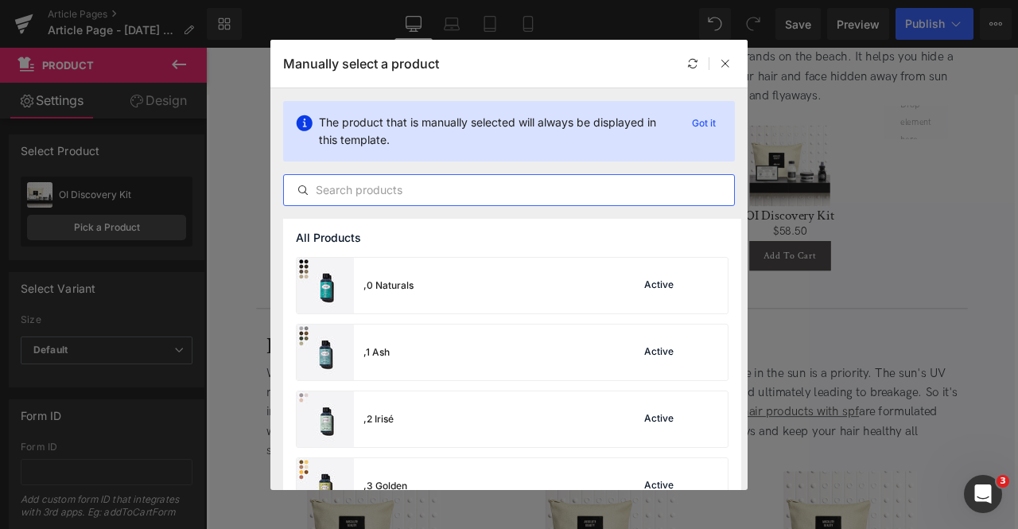
click at [482, 190] on input "text" at bounding box center [509, 190] width 450 height 19
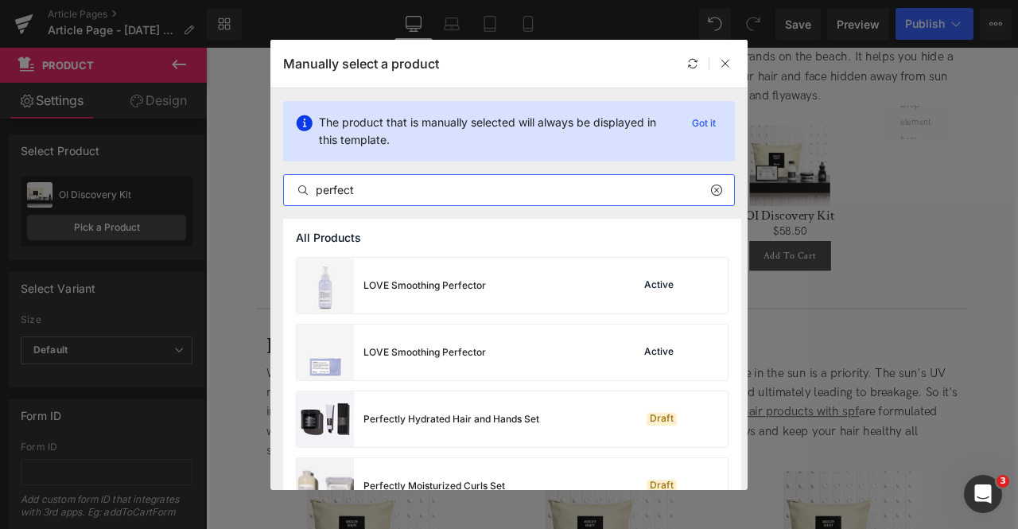
type input "perfect"
click at [508, 286] on div "LOVE Smoothing Perfector Active" at bounding box center [512, 286] width 431 height 56
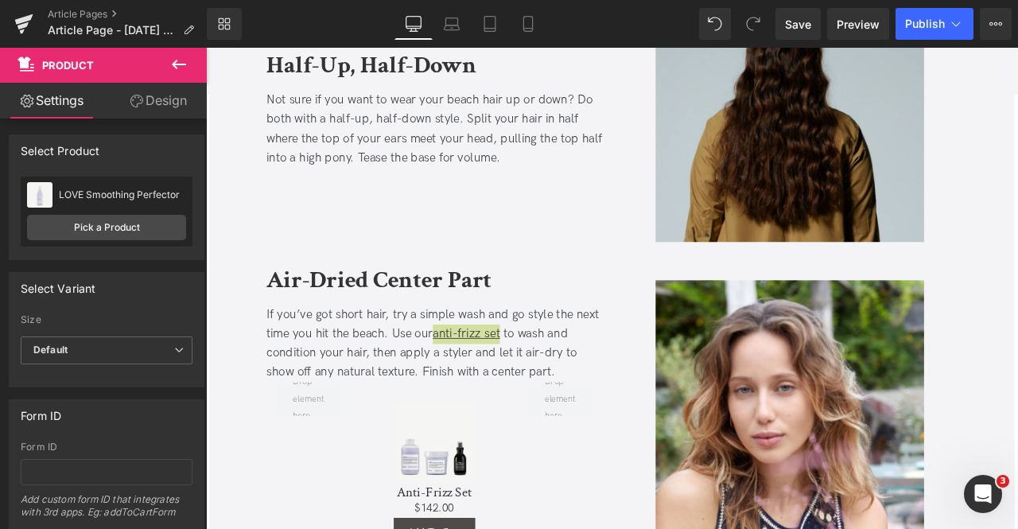
scroll to position [4501, 0]
click at [386, 382] on div "If you’ve got short hair, try a simple wash and go style the next time you hit …" at bounding box center [477, 397] width 398 height 91
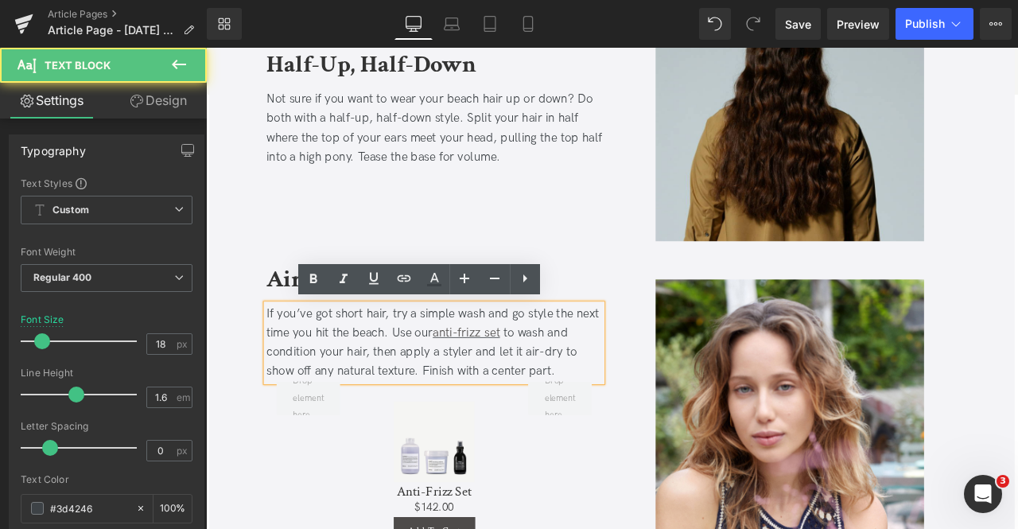
click at [442, 414] on div "If you’ve got short hair, try a simple wash and go style the next time you hit …" at bounding box center [477, 397] width 398 height 91
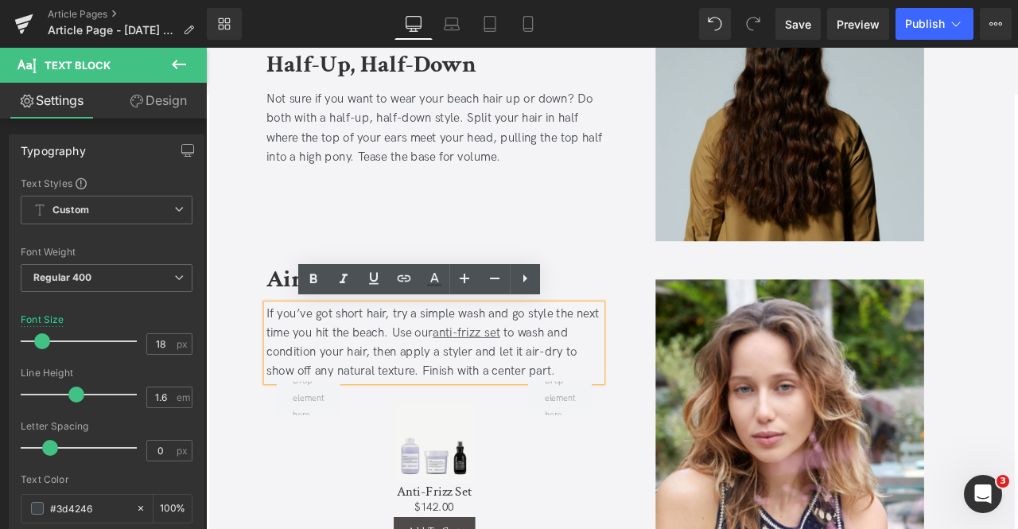
click at [442, 429] on div "If you’ve got short hair, try a simple wash and go style the next time you hit …" at bounding box center [477, 397] width 398 height 91
click at [408, 409] on div "If you’ve got short hair, try a simple wash and go style the next time you hit …" at bounding box center [477, 397] width 398 height 91
click at [280, 434] on div "If you’ve got short hair, try a simple wash and go style the next time you hit …" at bounding box center [477, 397] width 398 height 91
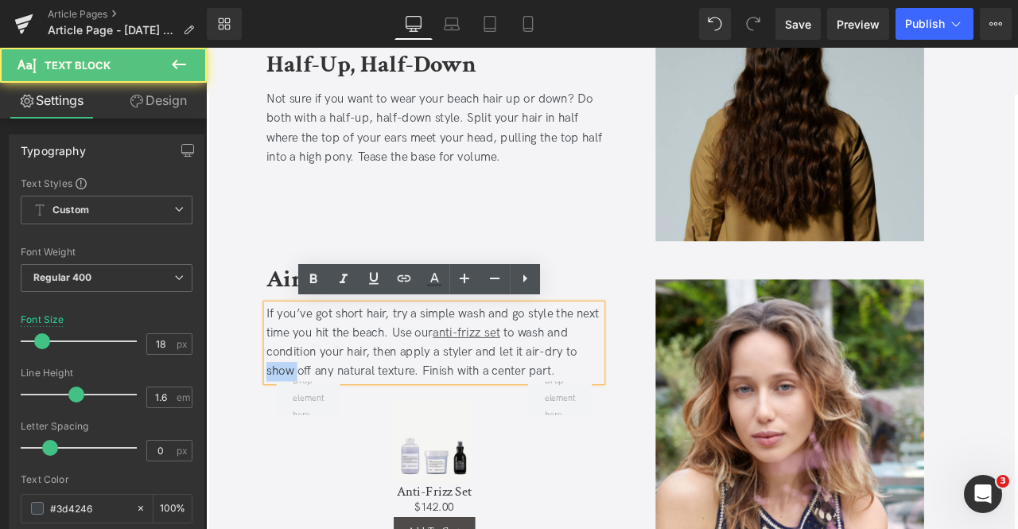
click at [280, 434] on div "If you’ve got short hair, try a simple wash and go style the next time you hit …" at bounding box center [477, 397] width 398 height 91
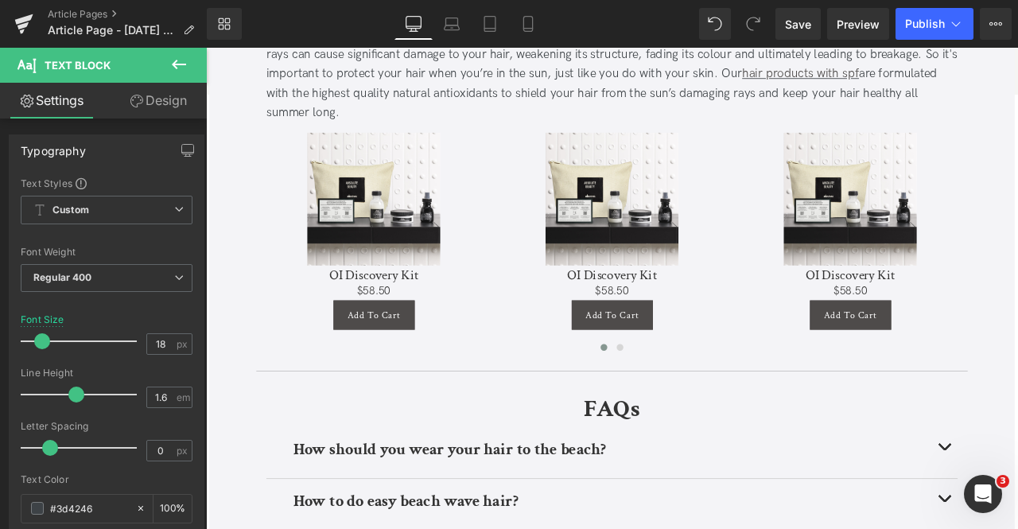
scroll to position [6360, 0]
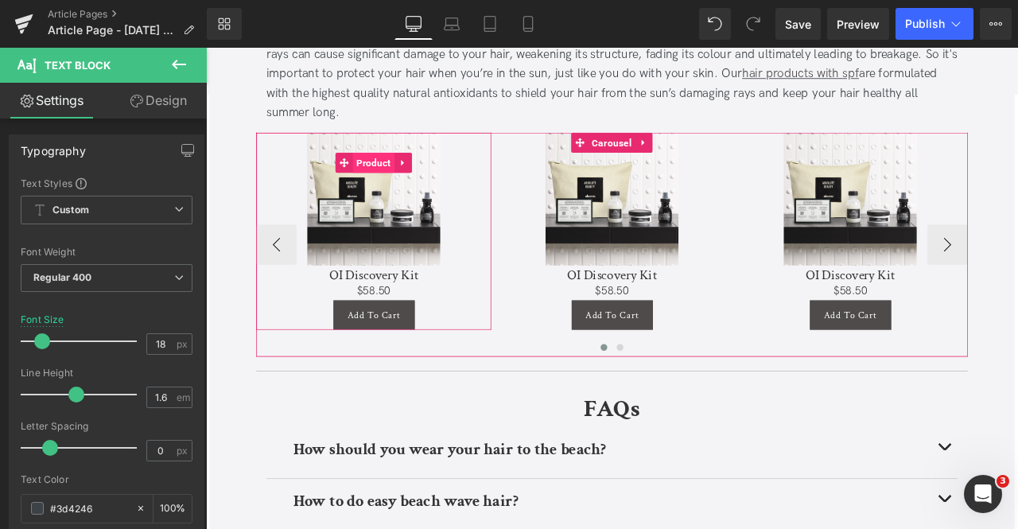
click at [395, 174] on span "Product" at bounding box center [404, 184] width 49 height 24
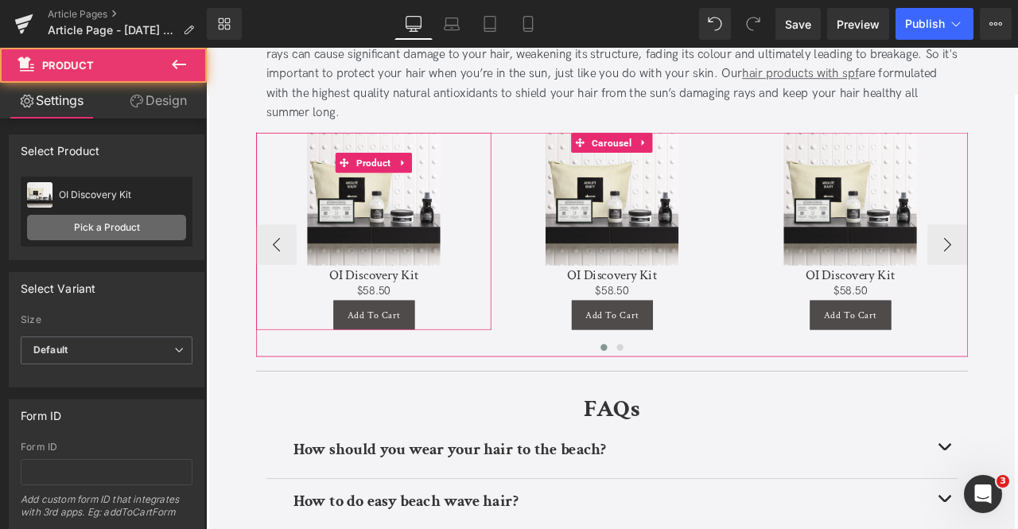
click at [113, 223] on link "Pick a Product" at bounding box center [106, 227] width 159 height 25
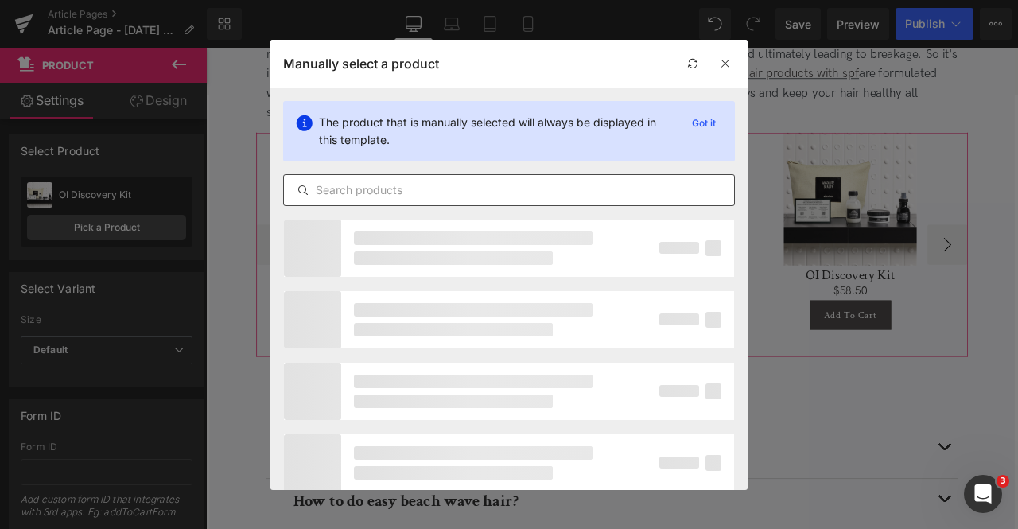
click at [391, 183] on input "text" at bounding box center [509, 190] width 450 height 19
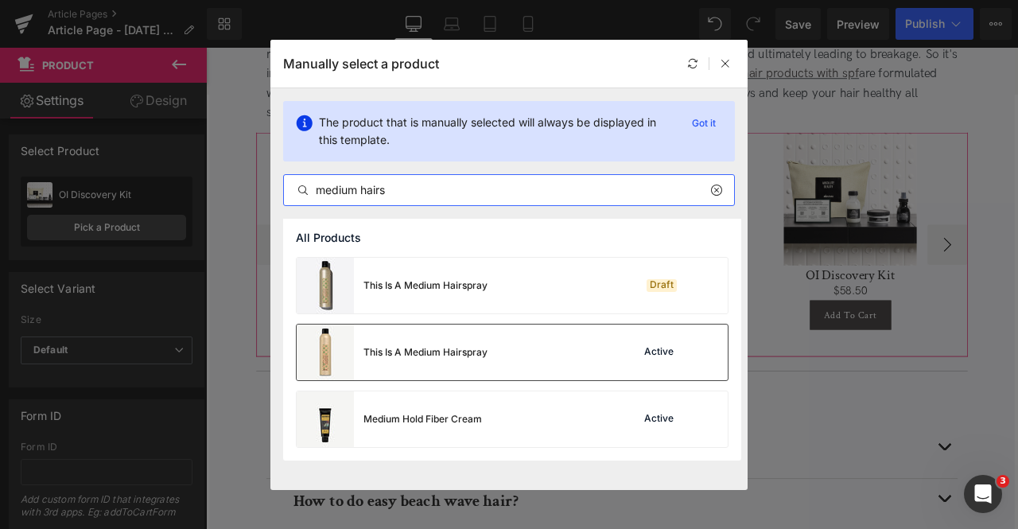
type input "medium hairs"
click at [468, 343] on div "This Is A Medium Hairspray" at bounding box center [392, 353] width 191 height 56
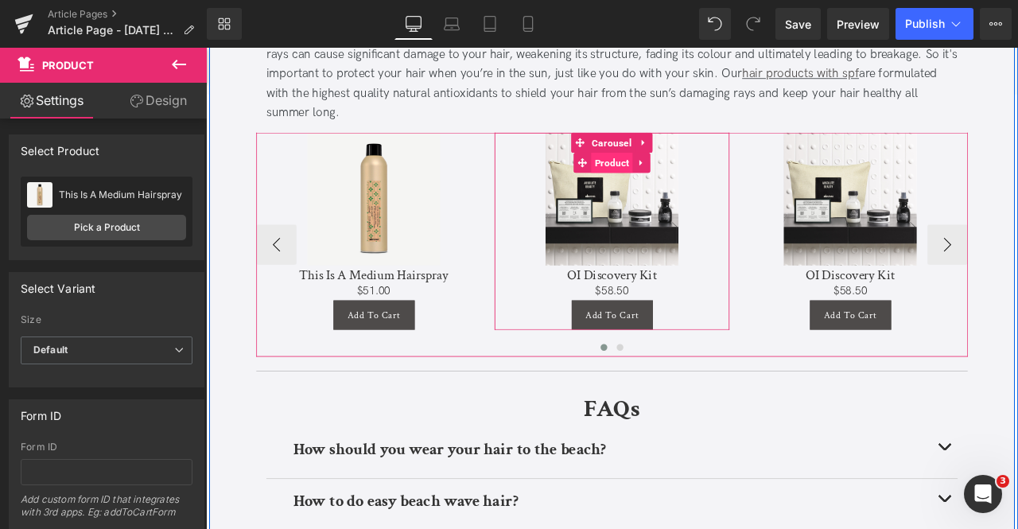
click at [679, 187] on span "Product" at bounding box center [687, 184] width 49 height 24
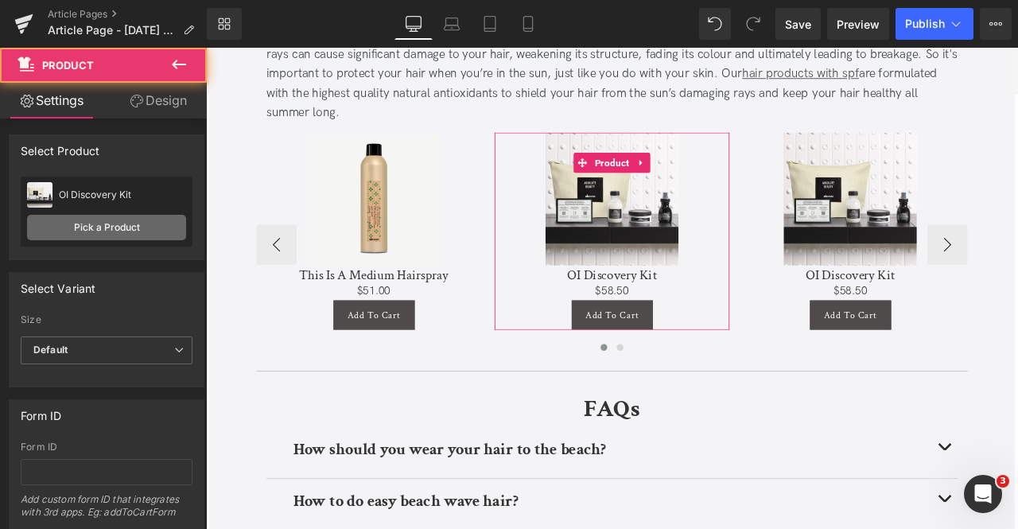
click at [145, 233] on link "Pick a Product" at bounding box center [106, 227] width 159 height 25
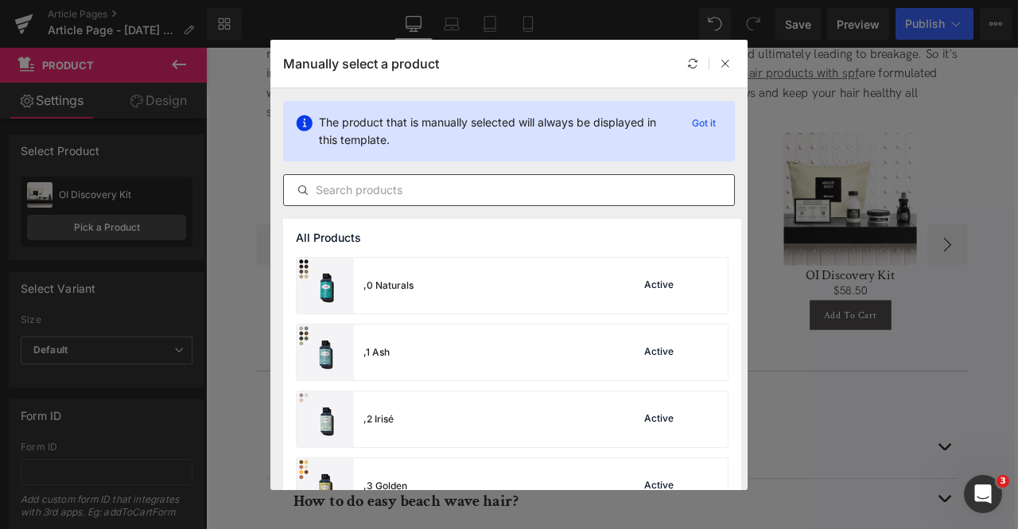
click at [450, 185] on input "text" at bounding box center [509, 190] width 450 height 19
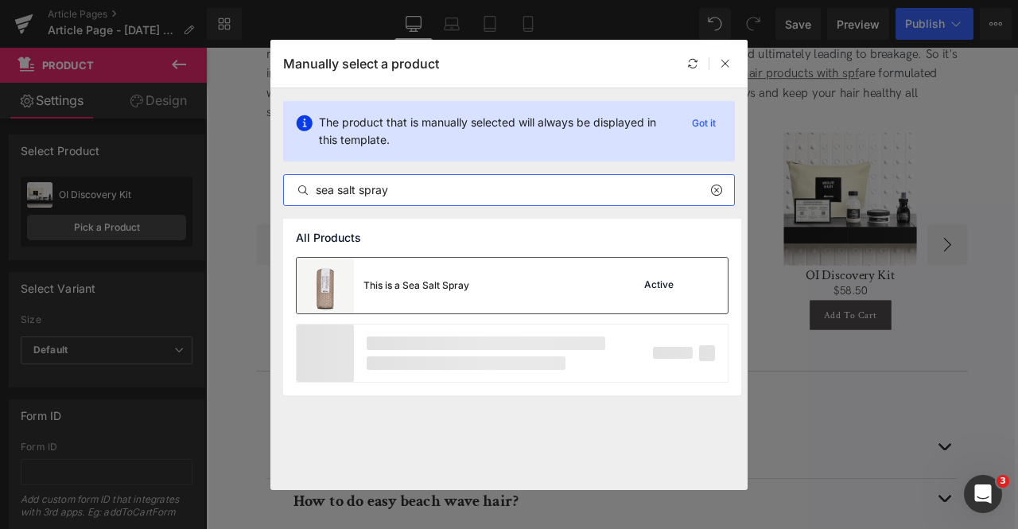
type input "sea salt spray"
click at [498, 290] on div "This is a Sea Salt Spray Active" at bounding box center [512, 286] width 431 height 56
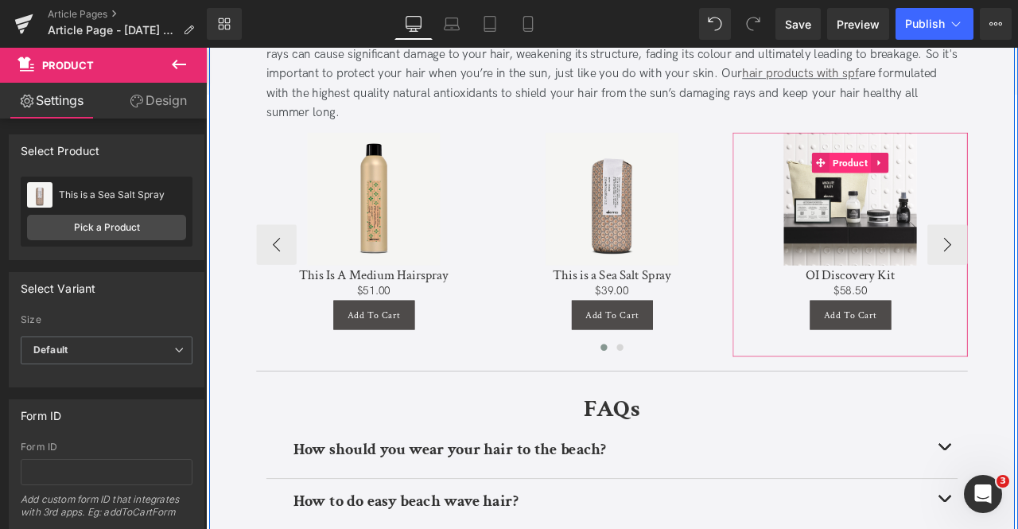
click at [964, 177] on span "Product" at bounding box center [969, 184] width 49 height 24
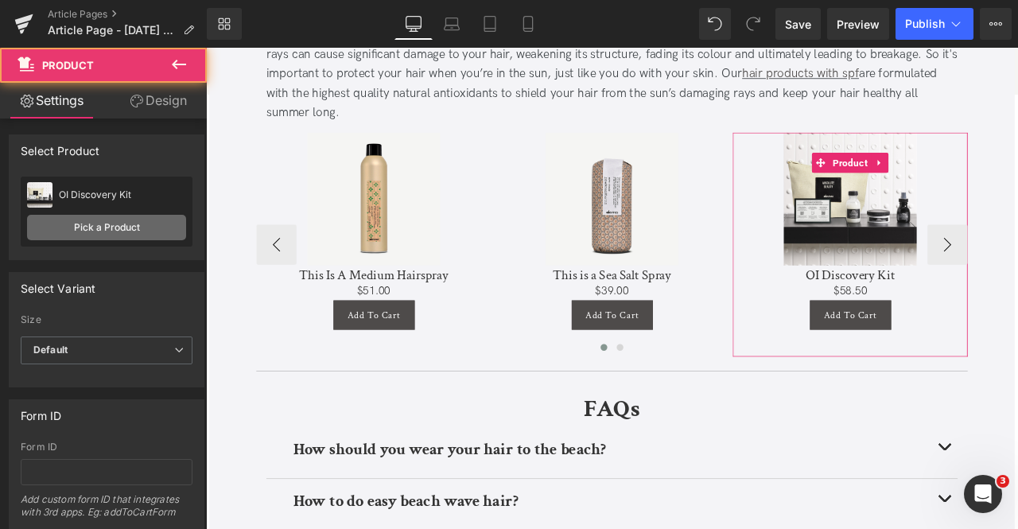
click at [137, 223] on link "Pick a Product" at bounding box center [106, 227] width 159 height 25
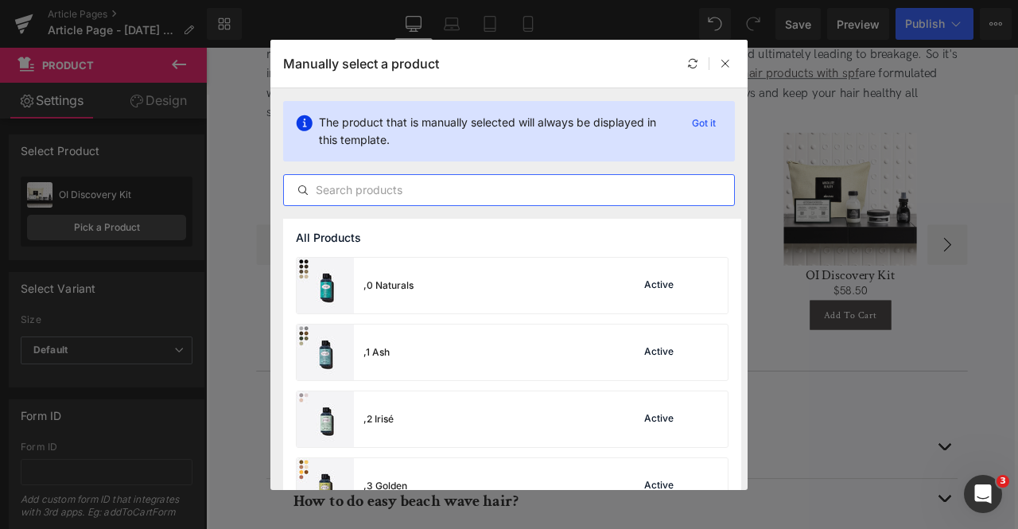
click at [370, 193] on input "text" at bounding box center [509, 190] width 450 height 19
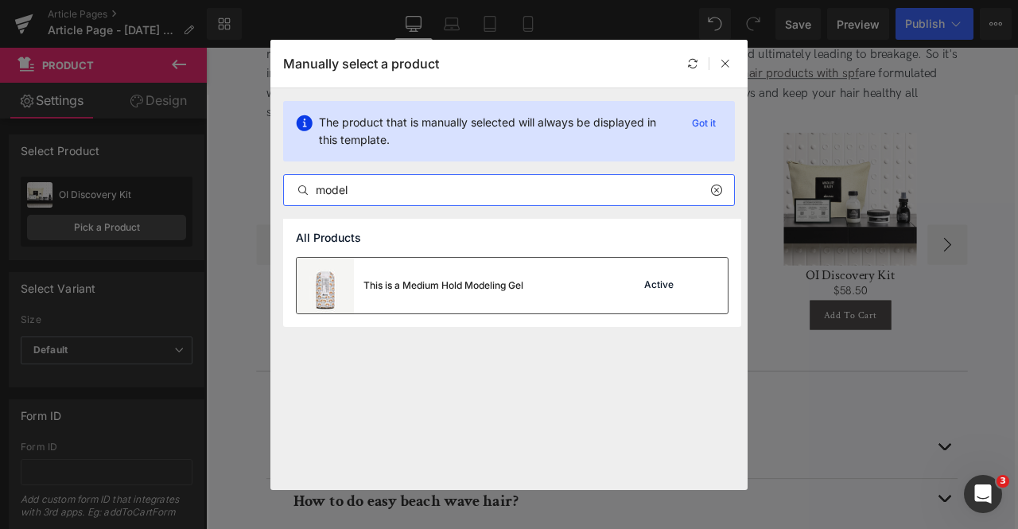
type input "model"
click at [512, 309] on div "This is a Medium Hold Modeling Gel" at bounding box center [410, 286] width 227 height 56
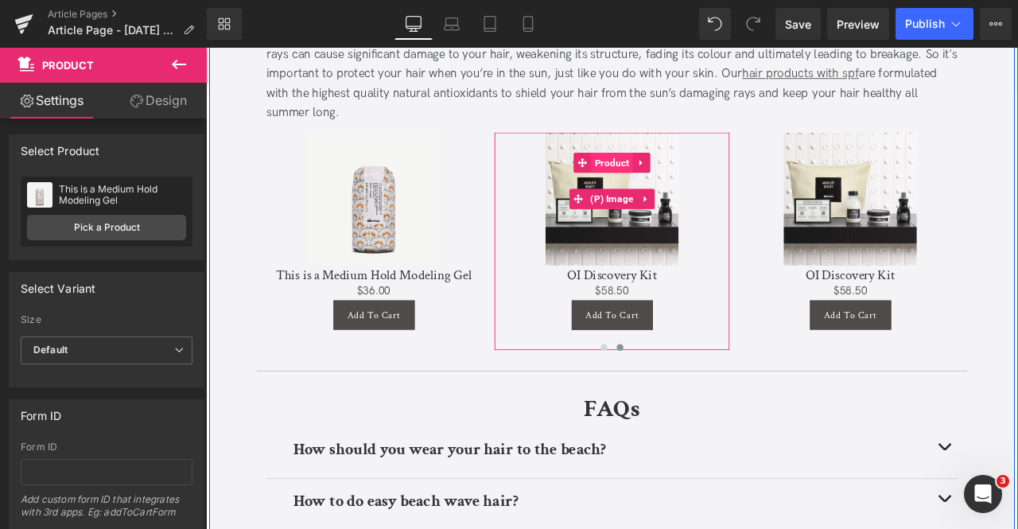
click at [695, 177] on span "Product" at bounding box center [687, 184] width 49 height 24
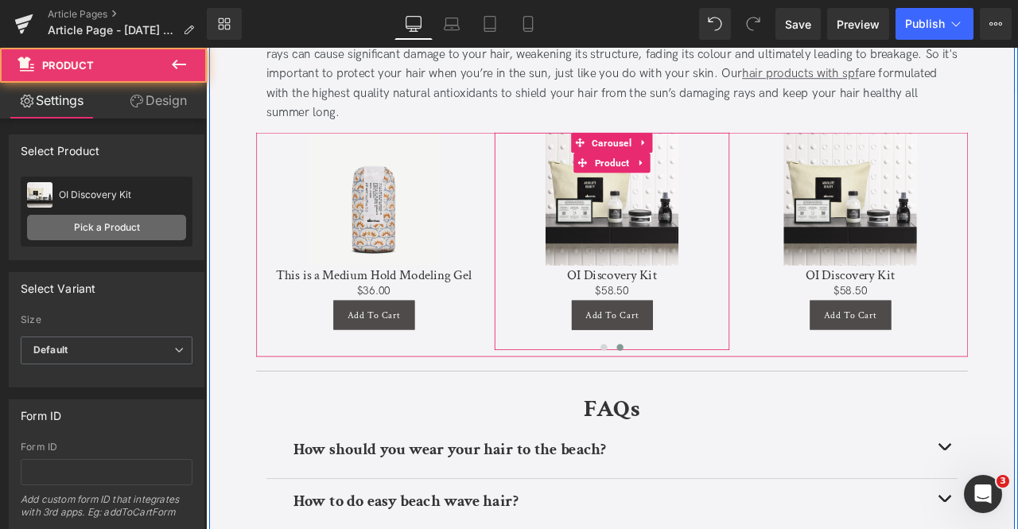
click at [111, 216] on link "Pick a Product" at bounding box center [106, 227] width 159 height 25
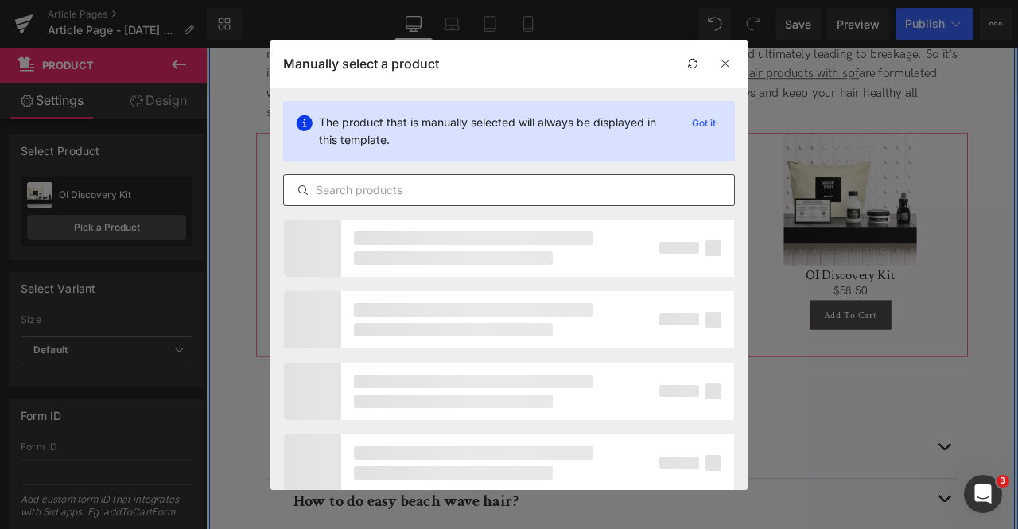
click at [467, 184] on input "text" at bounding box center [509, 190] width 450 height 19
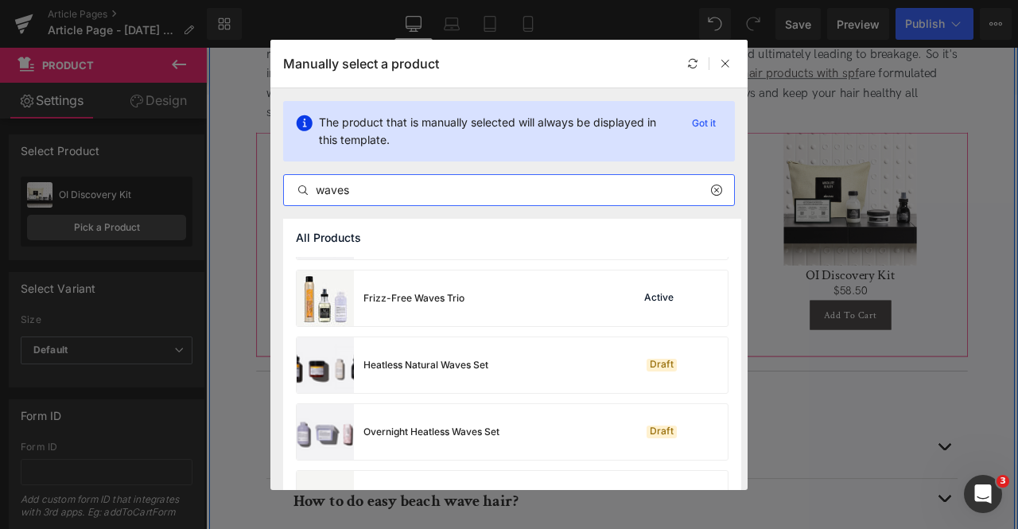
scroll to position [274, 0]
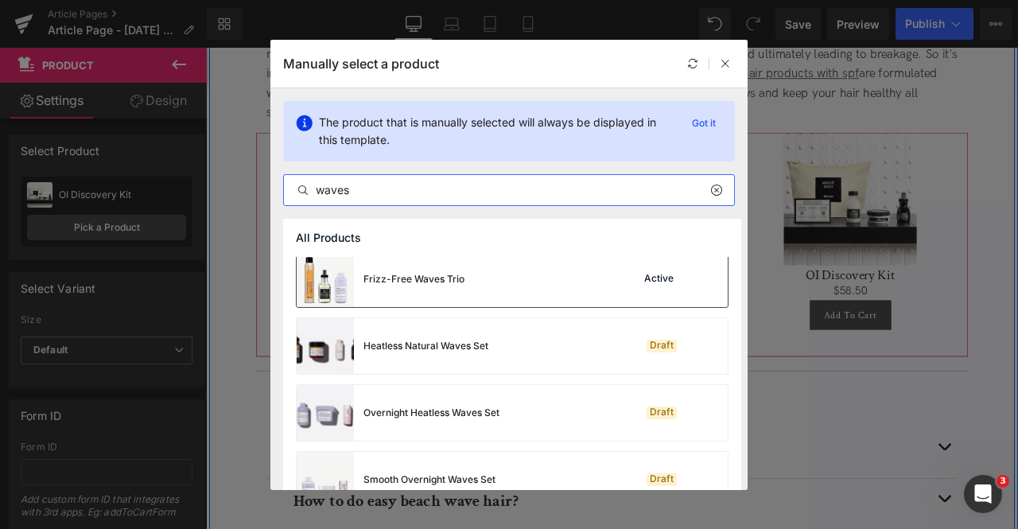
type input "waves"
click at [496, 284] on div "Frizz-Free Waves Trio Active" at bounding box center [512, 279] width 431 height 56
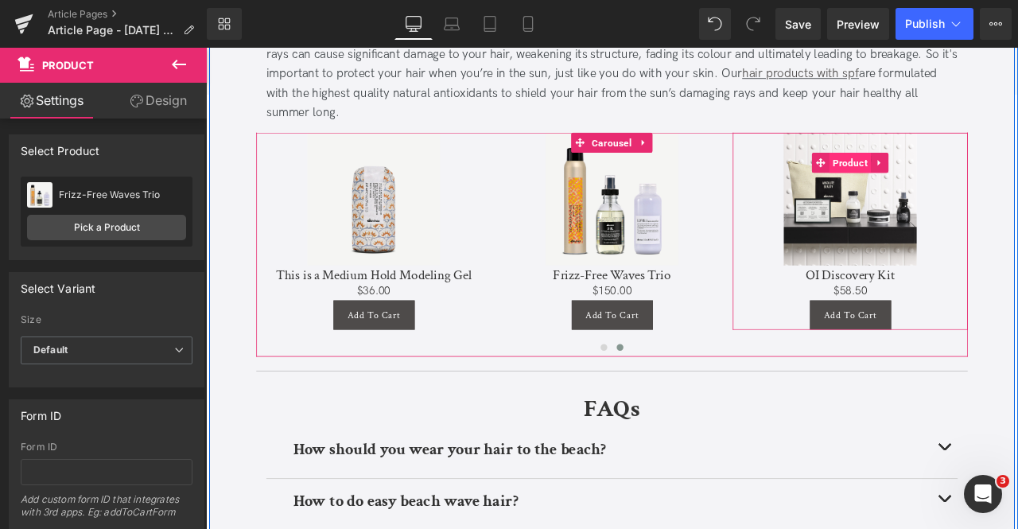
click at [962, 173] on span "Product" at bounding box center [969, 184] width 49 height 24
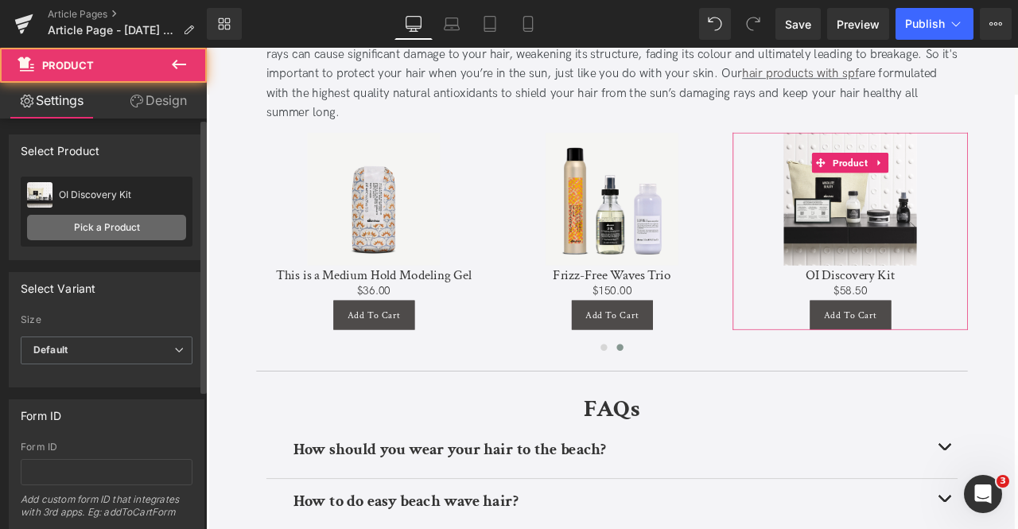
click at [115, 228] on link "Pick a Product" at bounding box center [106, 227] width 159 height 25
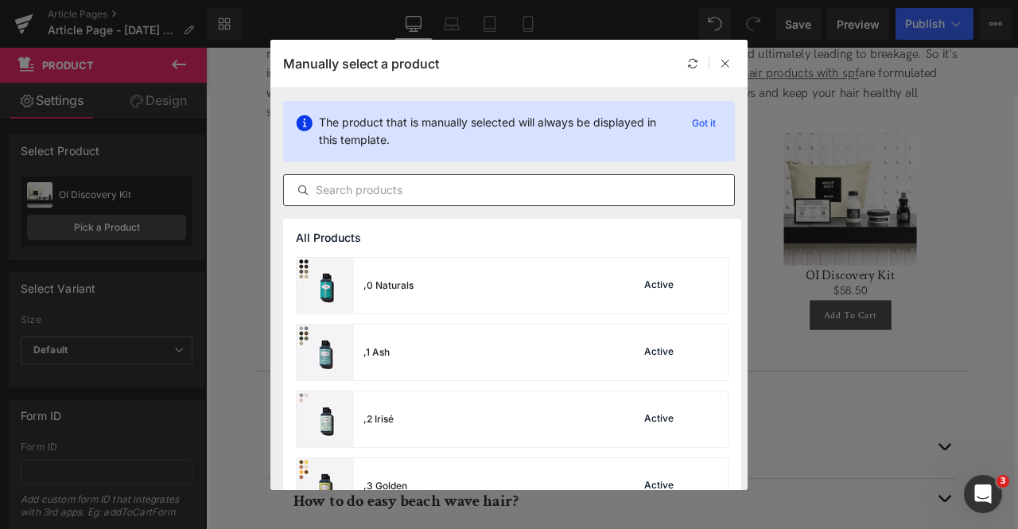
click at [437, 185] on input "text" at bounding box center [509, 190] width 450 height 19
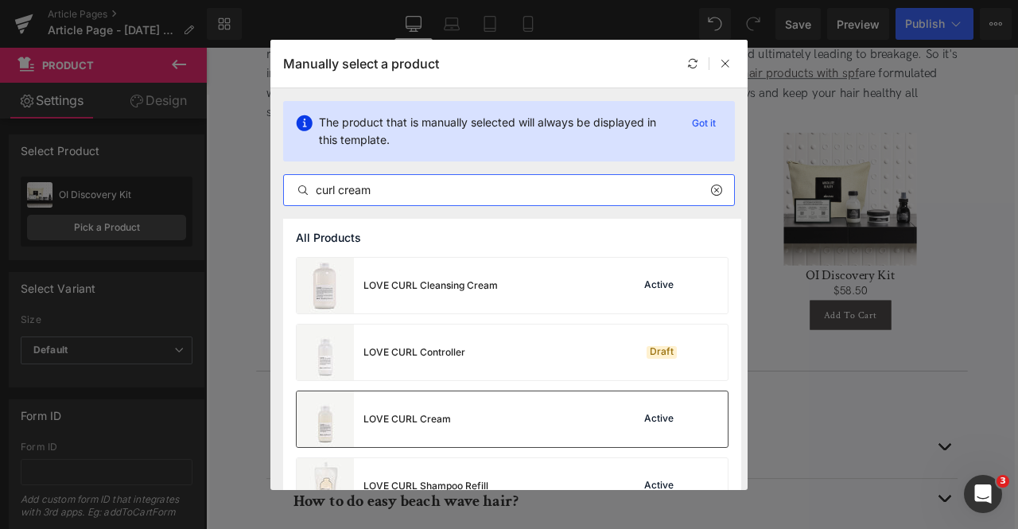
type input "curl cream"
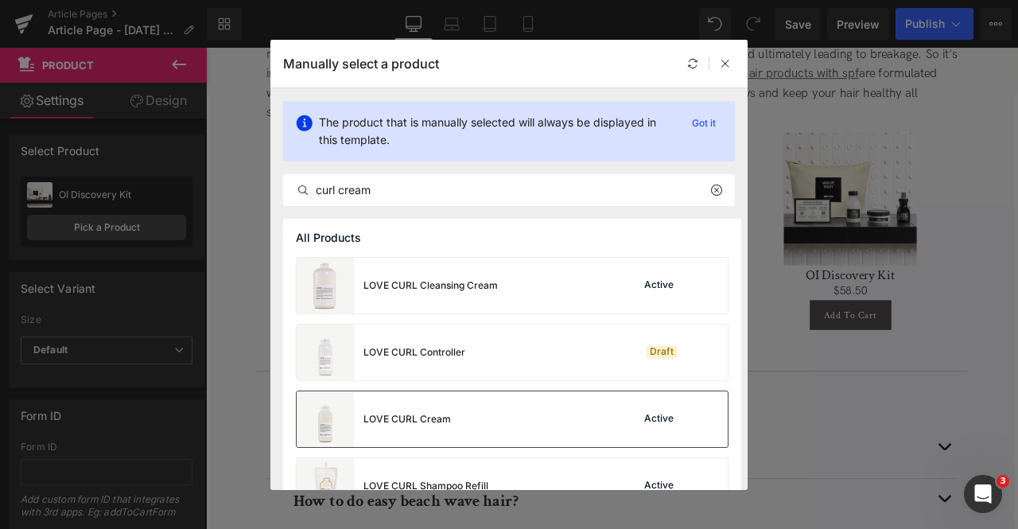
click at [466, 414] on div "LOVE CURL Cream Active" at bounding box center [512, 419] width 431 height 56
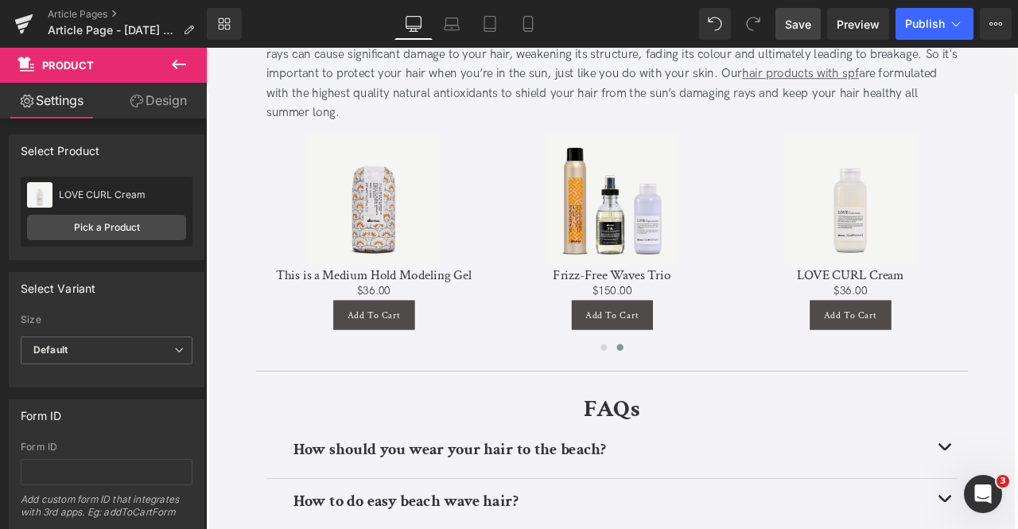
drag, startPoint x: 789, startPoint y: 31, endPoint x: 878, endPoint y: 313, distance: 295.4
click at [789, 31] on span "Save" at bounding box center [798, 24] width 26 height 17
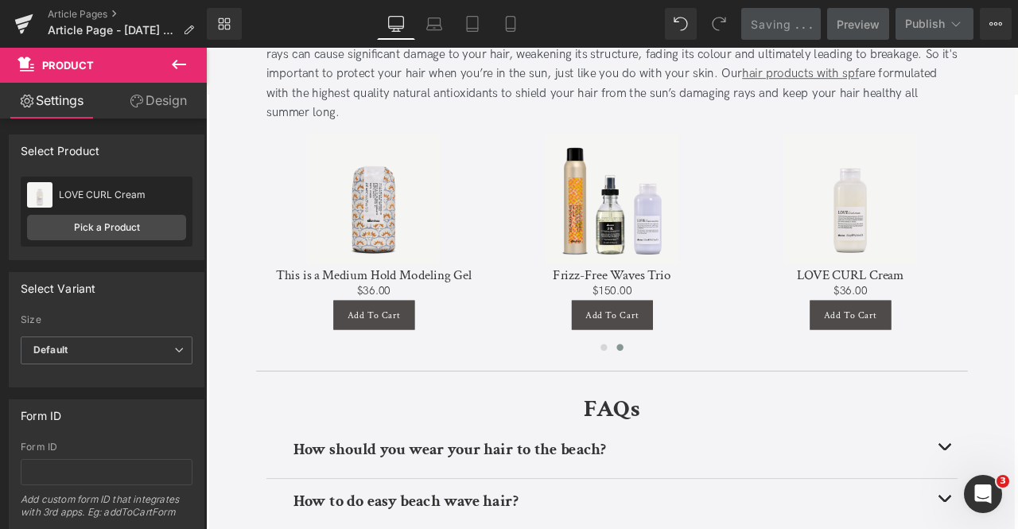
scroll to position [6756, 0]
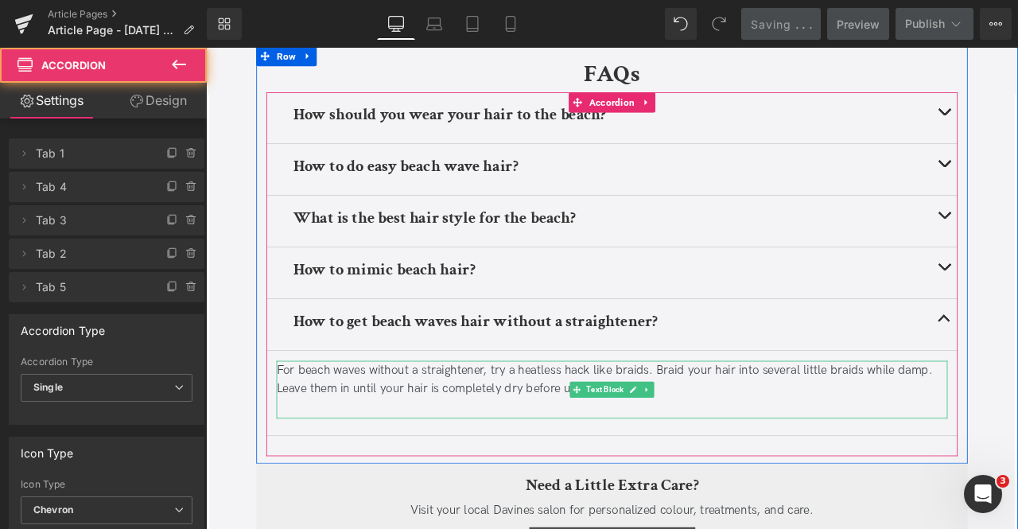
click at [524, 459] on div "For beach waves without a straightener, try a heatless hack like braids. Braid …" at bounding box center [688, 442] width 796 height 46
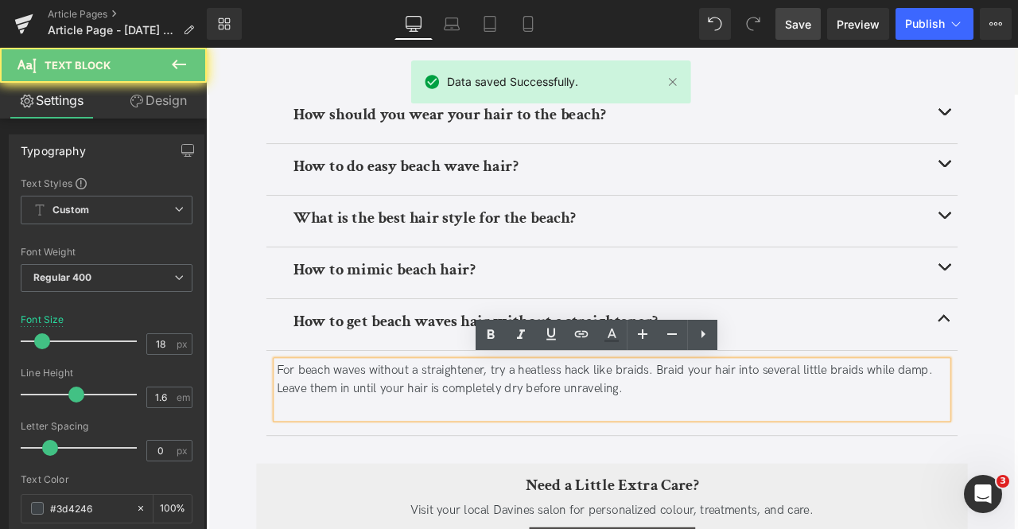
click at [550, 468] on div at bounding box center [688, 476] width 796 height 23
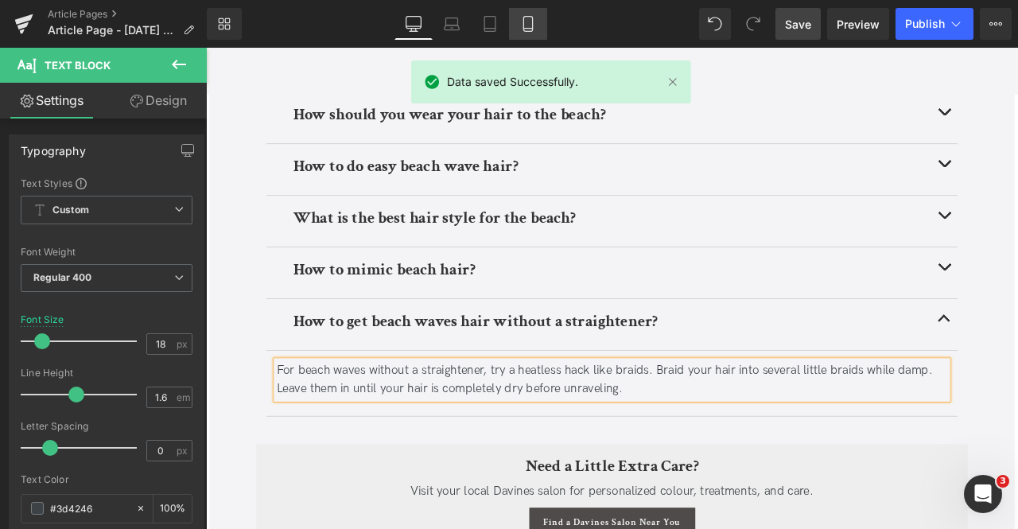
click at [527, 25] on icon at bounding box center [528, 24] width 16 height 16
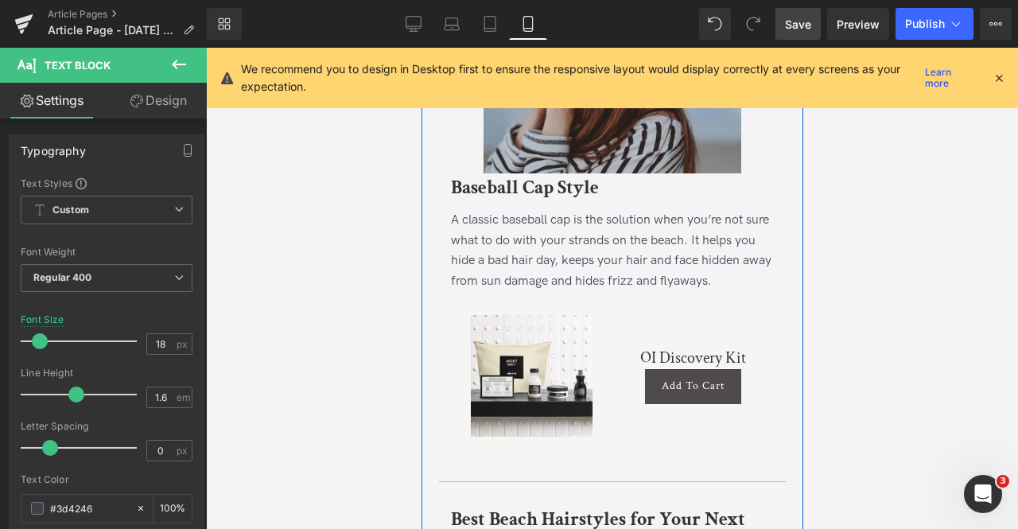
scroll to position [7894, 0]
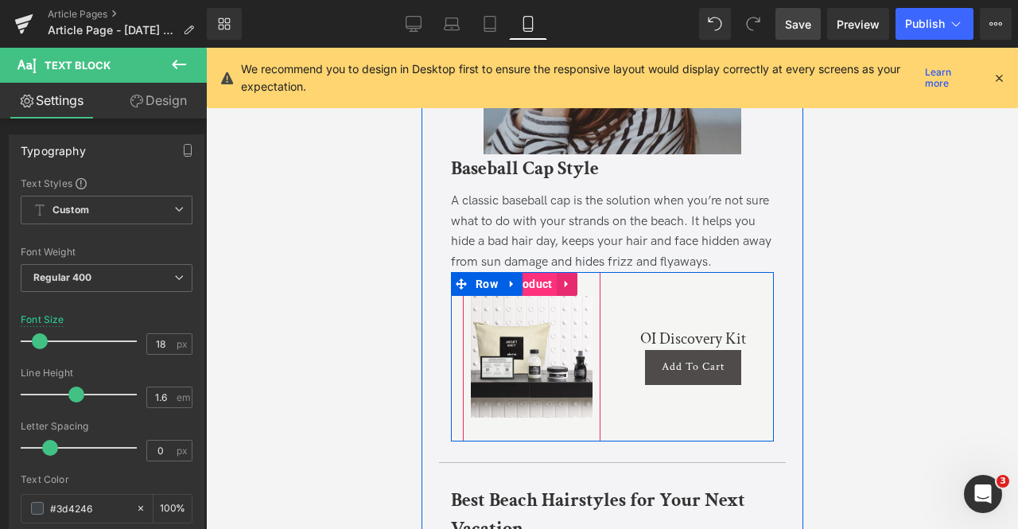
click at [537, 272] on span "Product" at bounding box center [530, 284] width 49 height 24
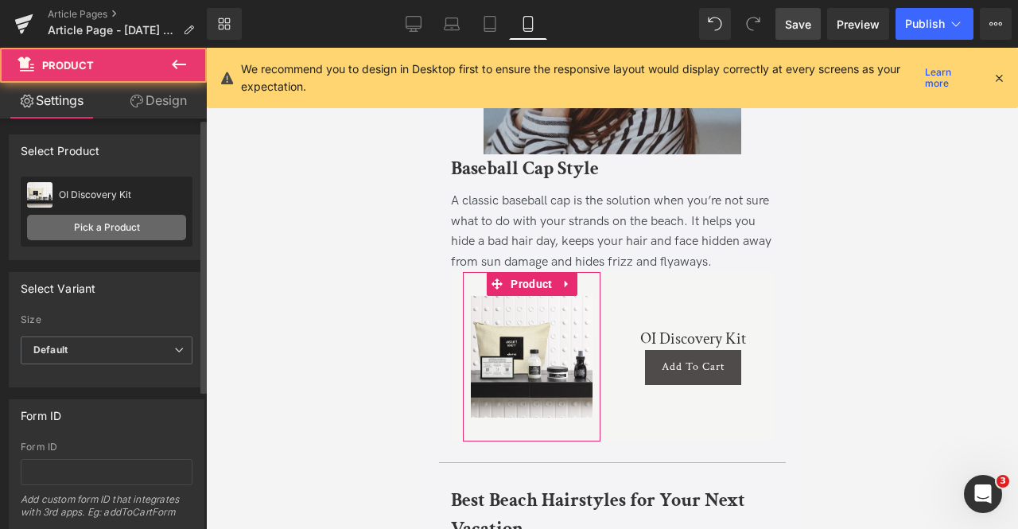
click at [110, 226] on link "Pick a Product" at bounding box center [106, 227] width 159 height 25
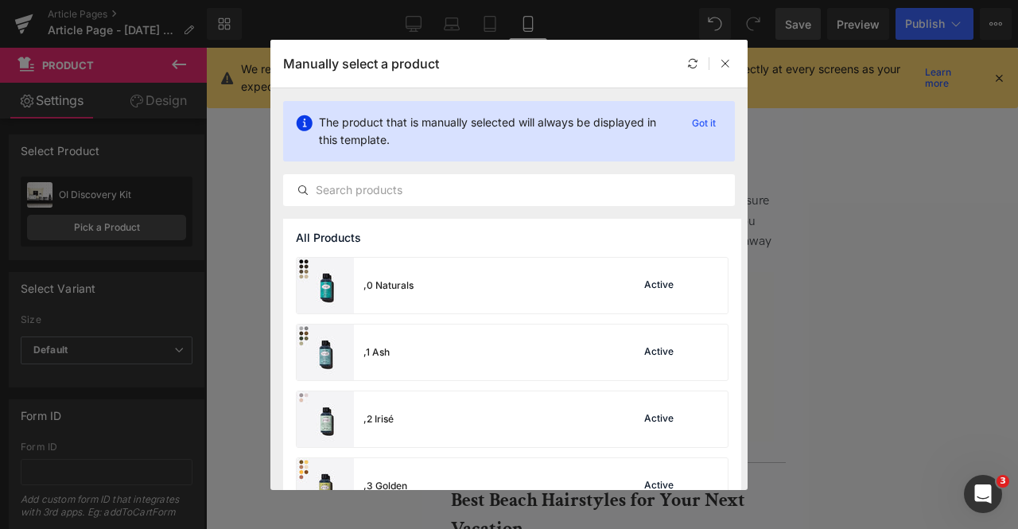
click at [431, 166] on div "The product that is manually selected will always be displayed in this template…" at bounding box center [508, 153] width 477 height 130
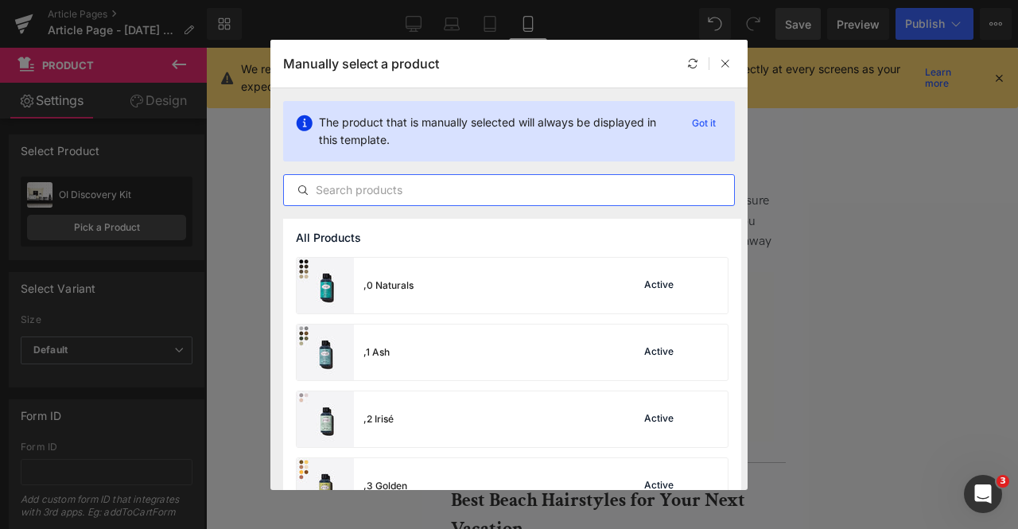
click at [465, 190] on input "text" at bounding box center [509, 190] width 450 height 19
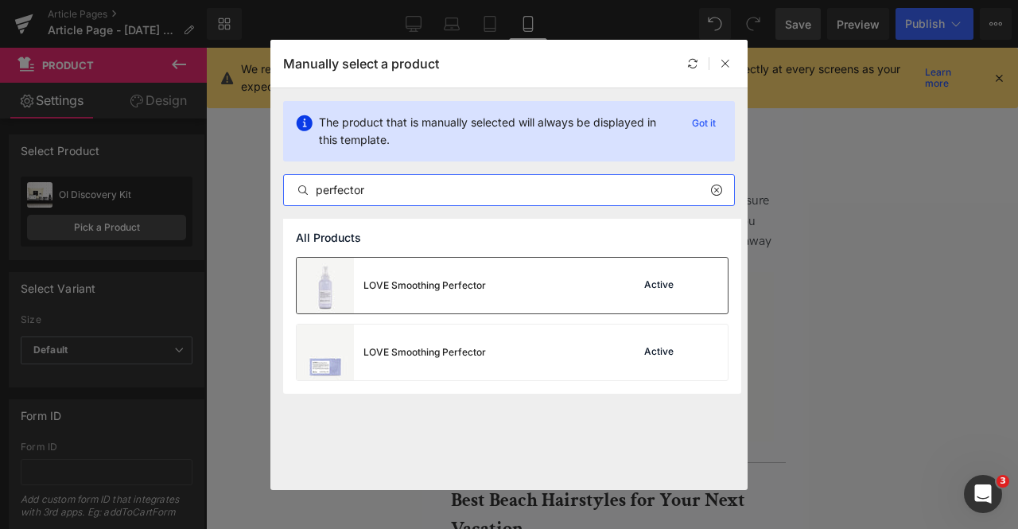
type input "perfector"
click at [443, 288] on div "LOVE Smoothing Perfector" at bounding box center [425, 285] width 123 height 14
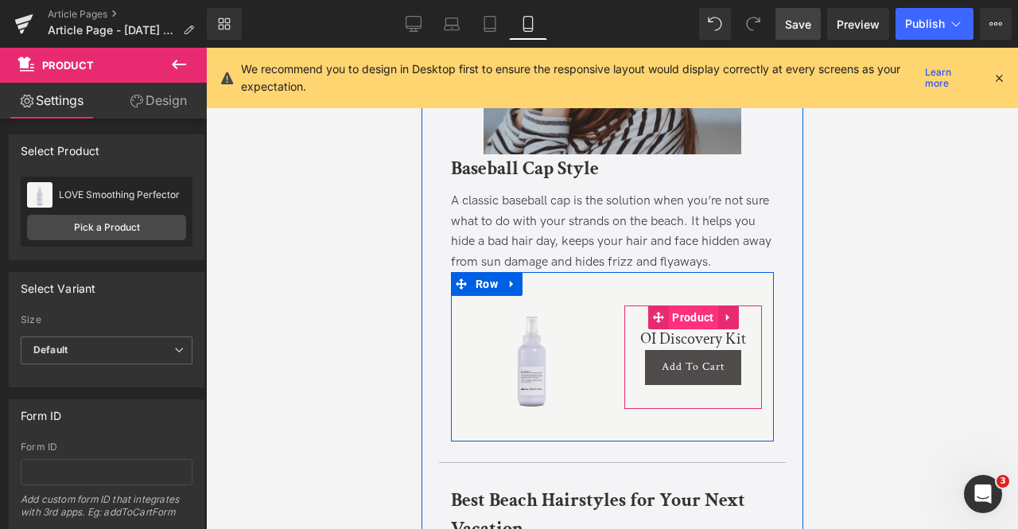
click at [691, 305] on span "Product" at bounding box center [691, 317] width 49 height 24
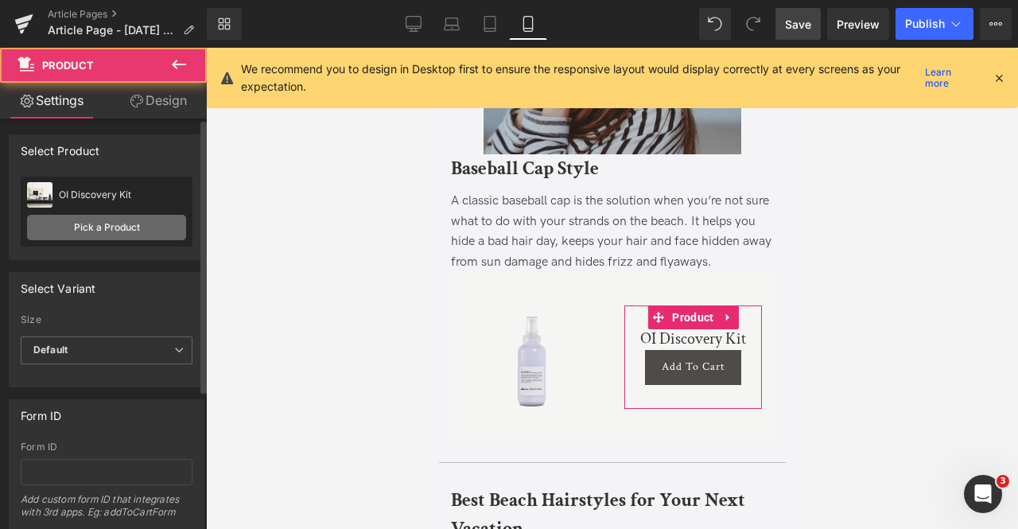
click at [78, 231] on link "Pick a Product" at bounding box center [106, 227] width 159 height 25
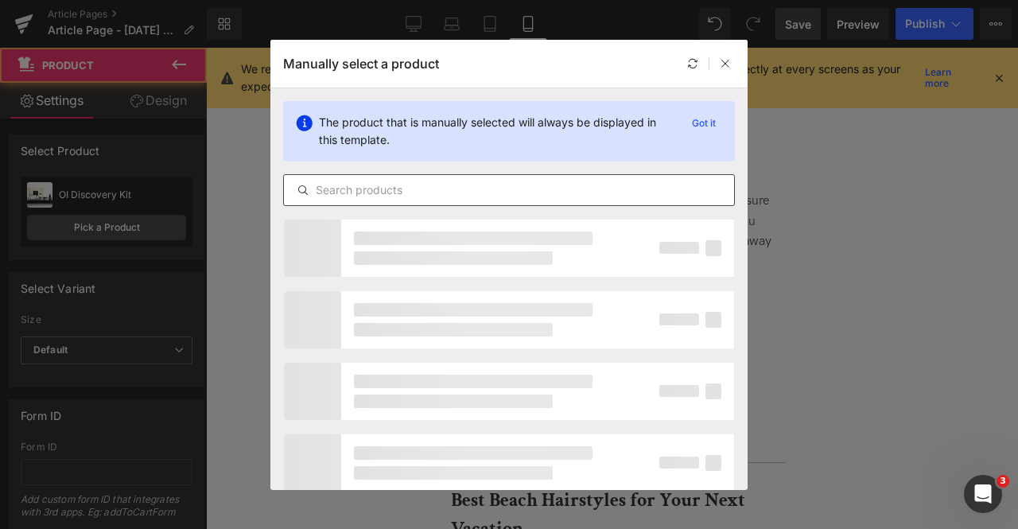
click at [404, 193] on input "text" at bounding box center [509, 190] width 450 height 19
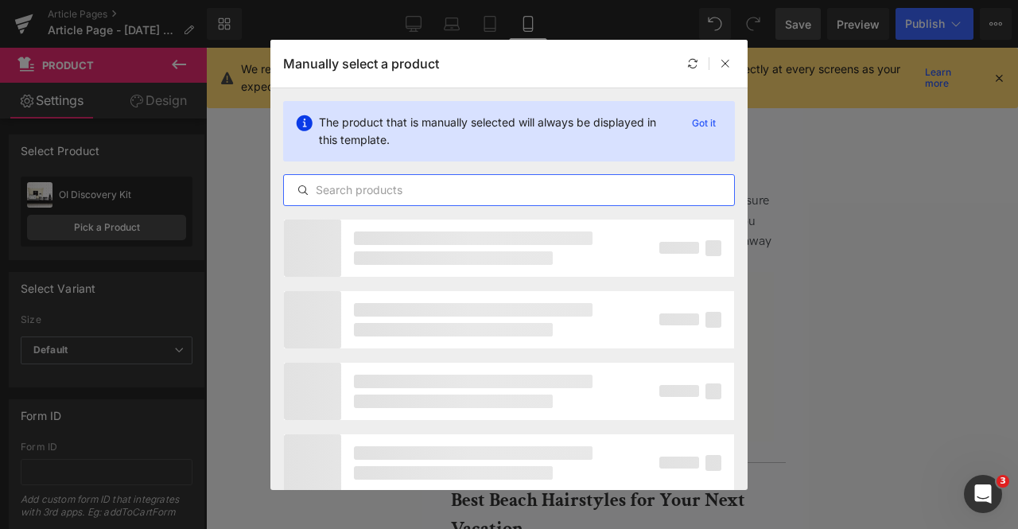
paste input "perfector"
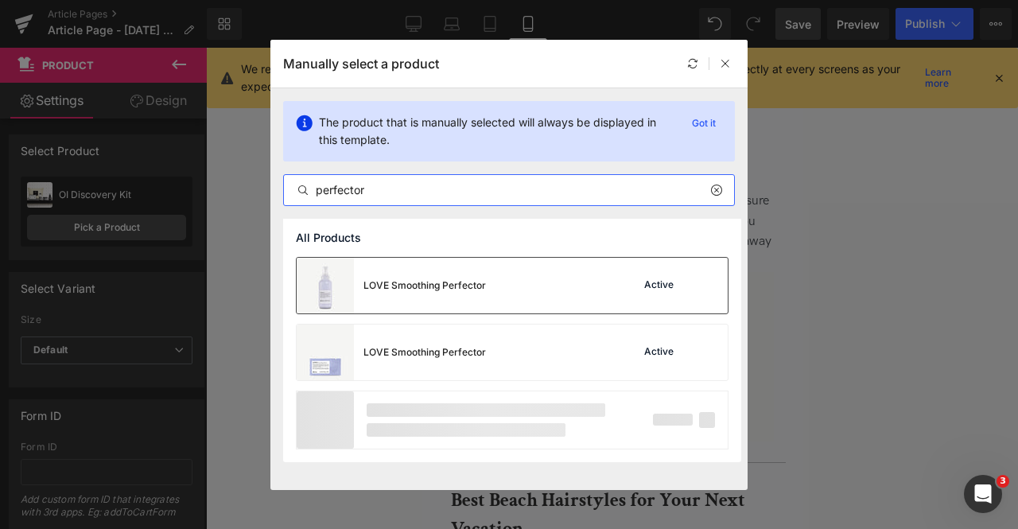
type input "perfector"
click at [422, 285] on div "LOVE Smoothing Perfector" at bounding box center [425, 285] width 123 height 14
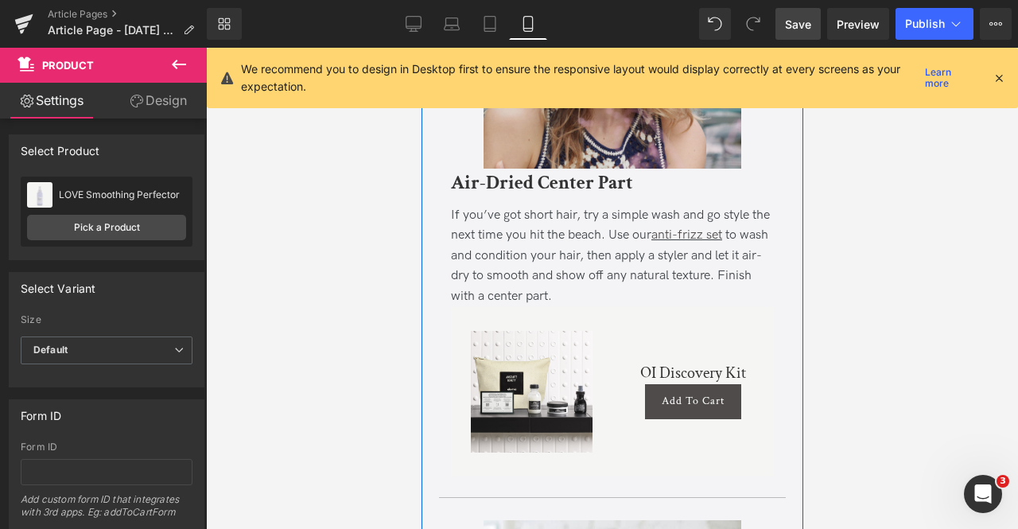
scroll to position [6409, 0]
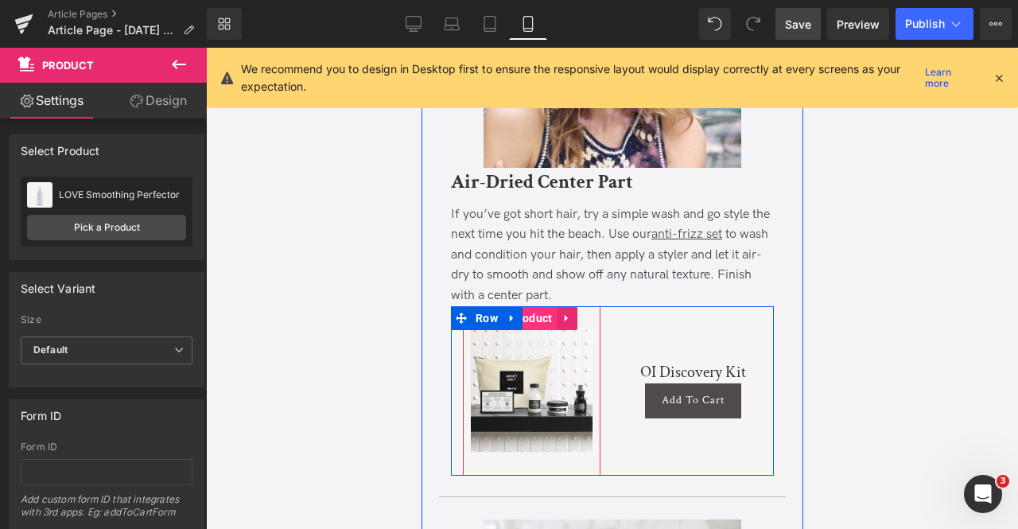
click at [529, 306] on span "Product" at bounding box center [530, 318] width 49 height 24
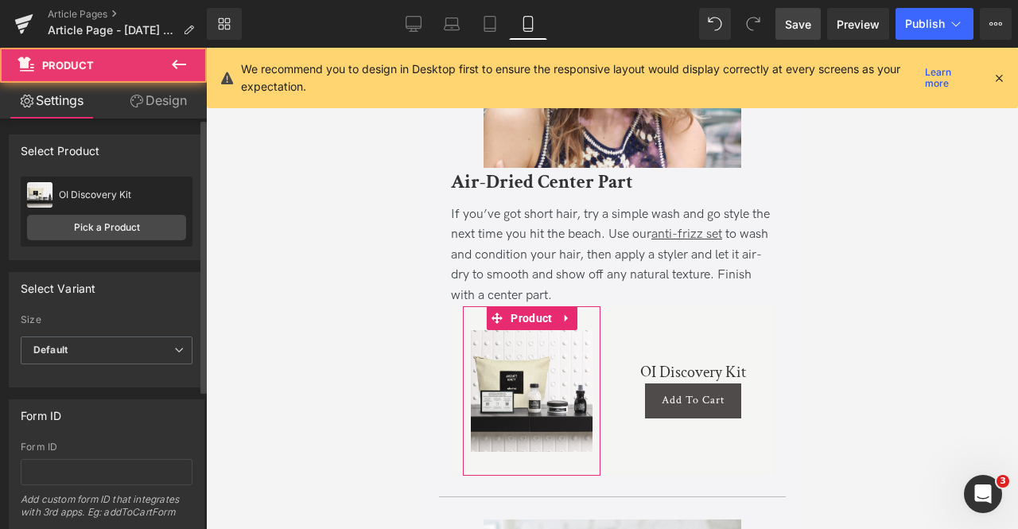
click at [129, 213] on div "OI Discovery Kit This is a Sea Salt Spray Pick a Product" at bounding box center [107, 212] width 172 height 70
click at [165, 220] on link "Pick a Product" at bounding box center [106, 227] width 159 height 25
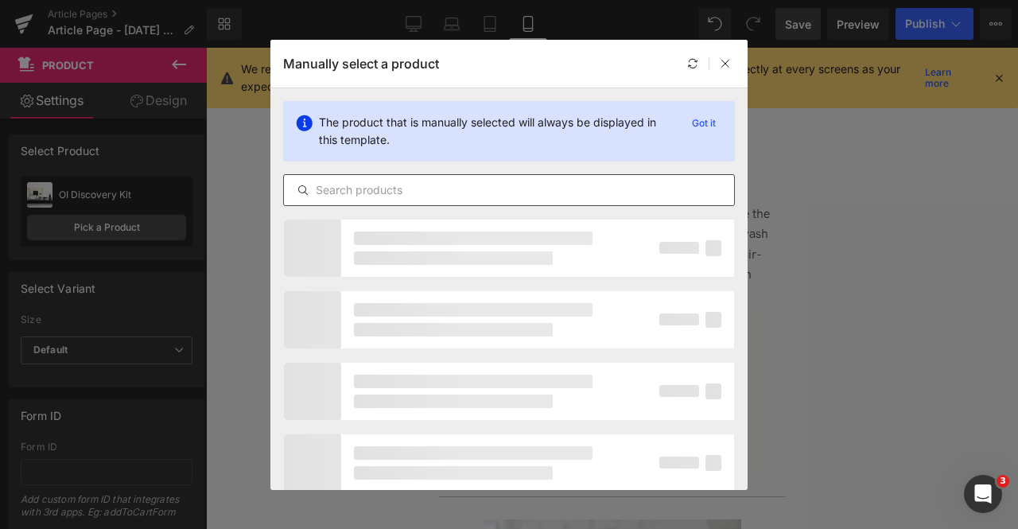
click at [449, 197] on input "text" at bounding box center [509, 190] width 450 height 19
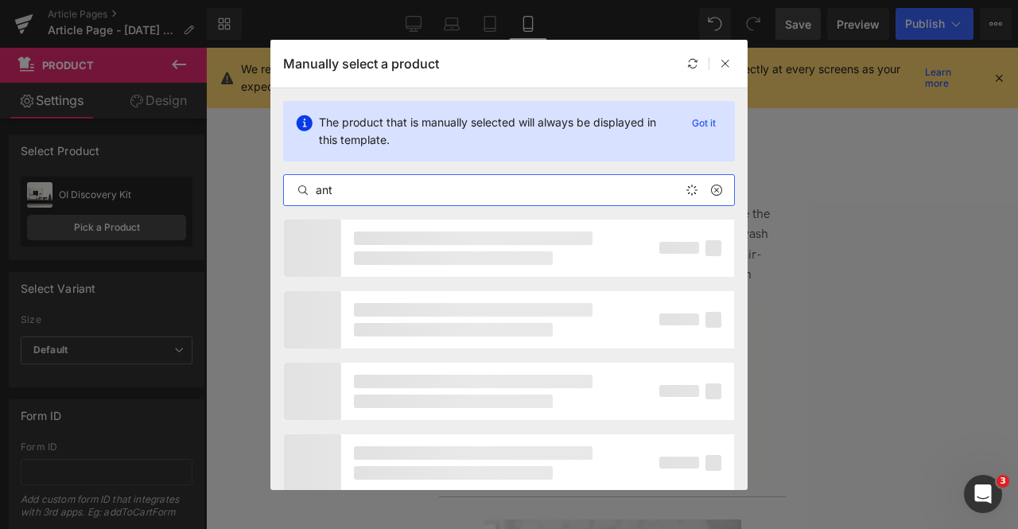
type input "anti"
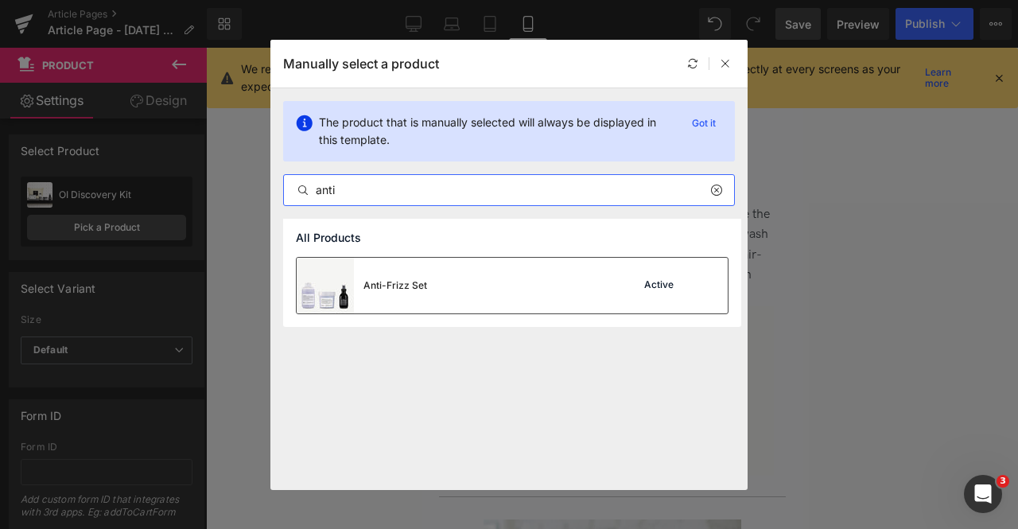
click at [483, 283] on div "Anti-Frizz Set Active" at bounding box center [512, 286] width 431 height 56
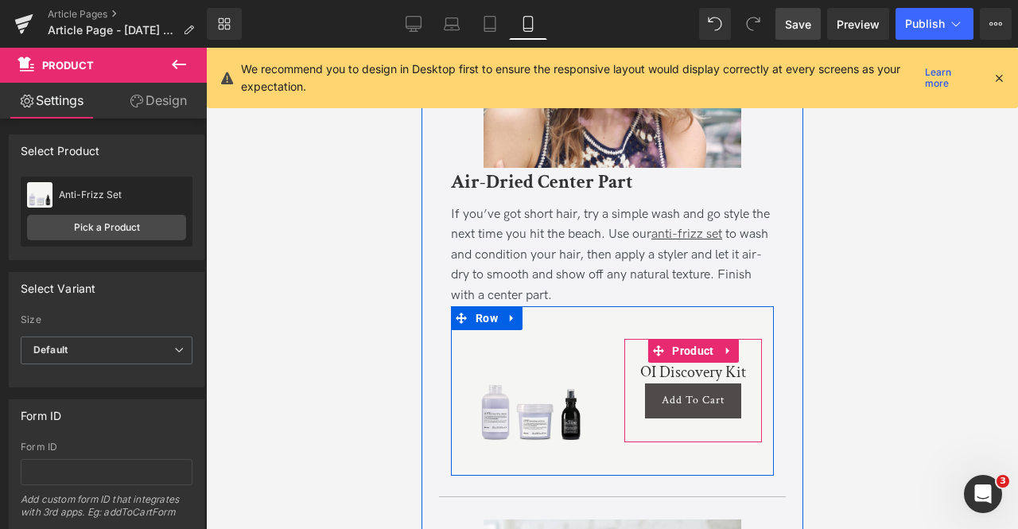
click at [694, 339] on span "Product" at bounding box center [691, 351] width 49 height 24
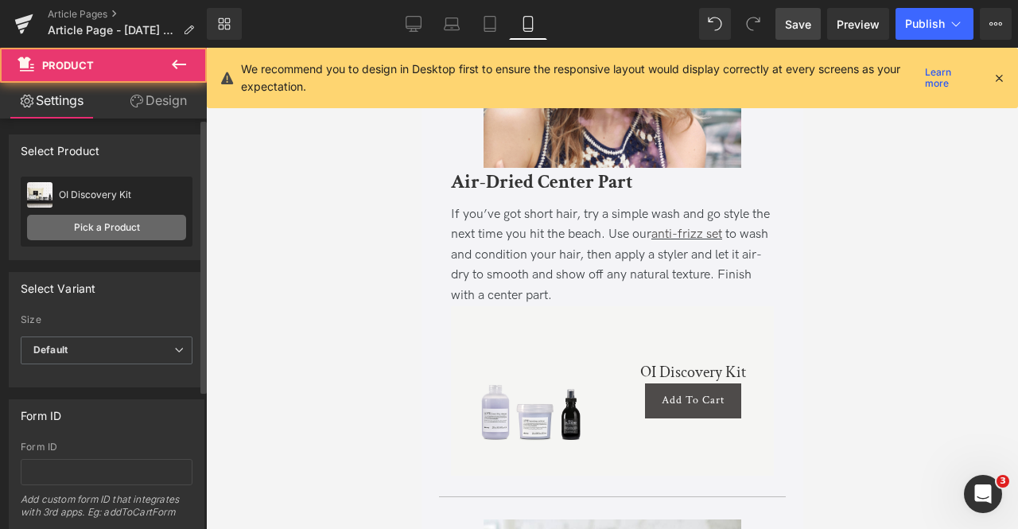
click at [124, 219] on link "Pick a Product" at bounding box center [106, 227] width 159 height 25
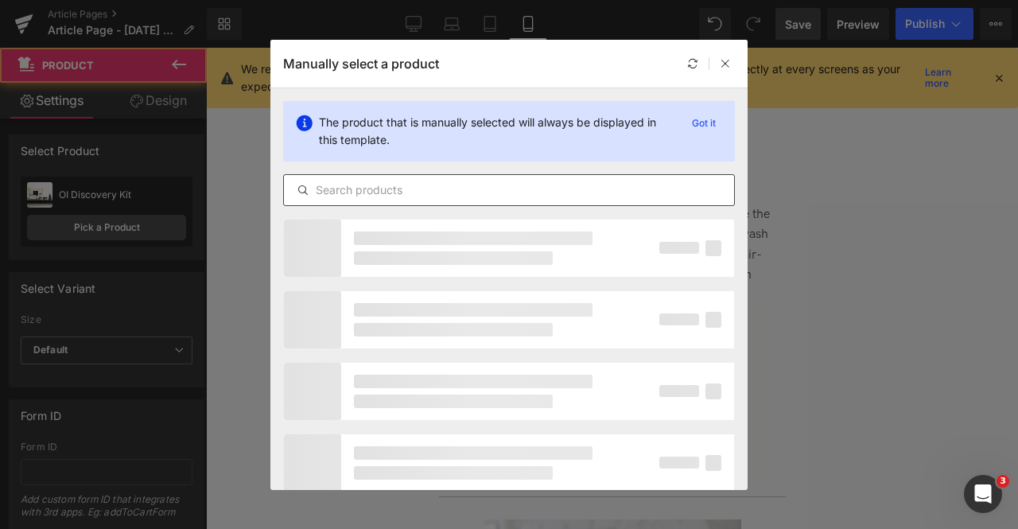
click at [498, 197] on input "text" at bounding box center [509, 190] width 450 height 19
paste input "anti"
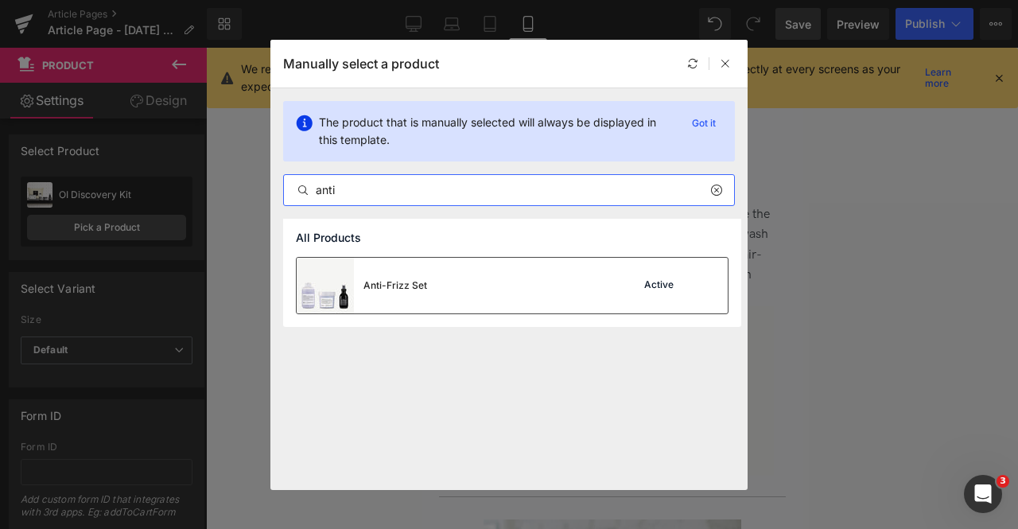
type input "anti"
click at [434, 295] on div "Anti-Frizz Set Active" at bounding box center [512, 286] width 431 height 56
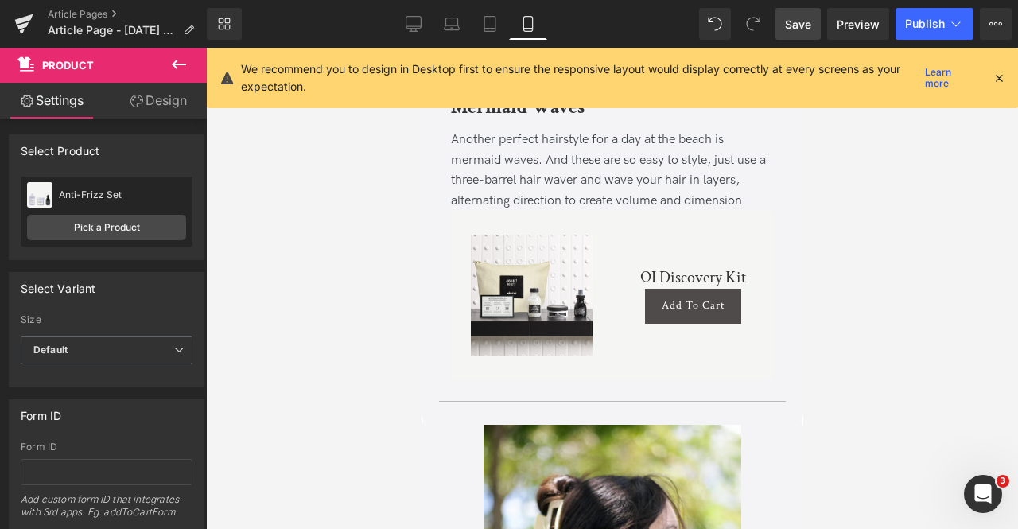
scroll to position [4936, 0]
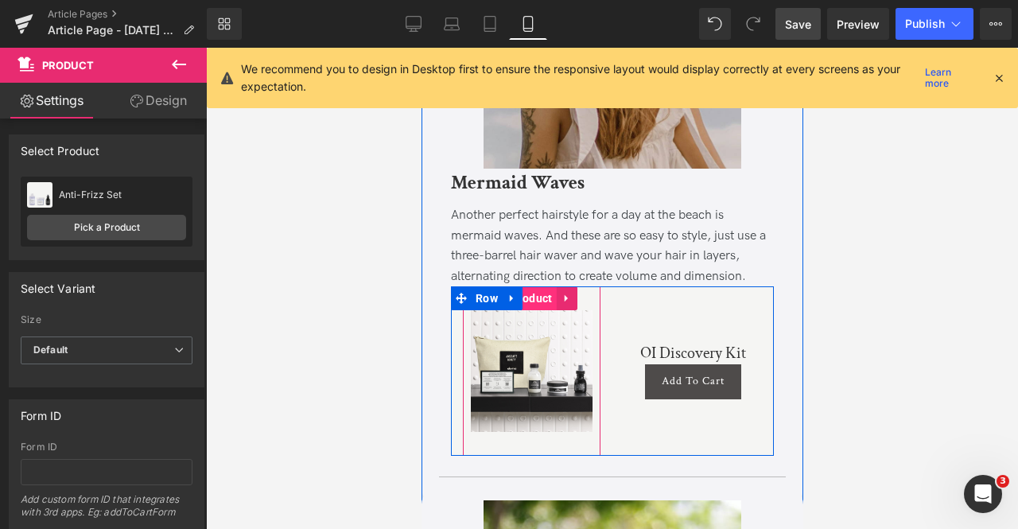
click at [534, 286] on span "Product" at bounding box center [530, 298] width 49 height 24
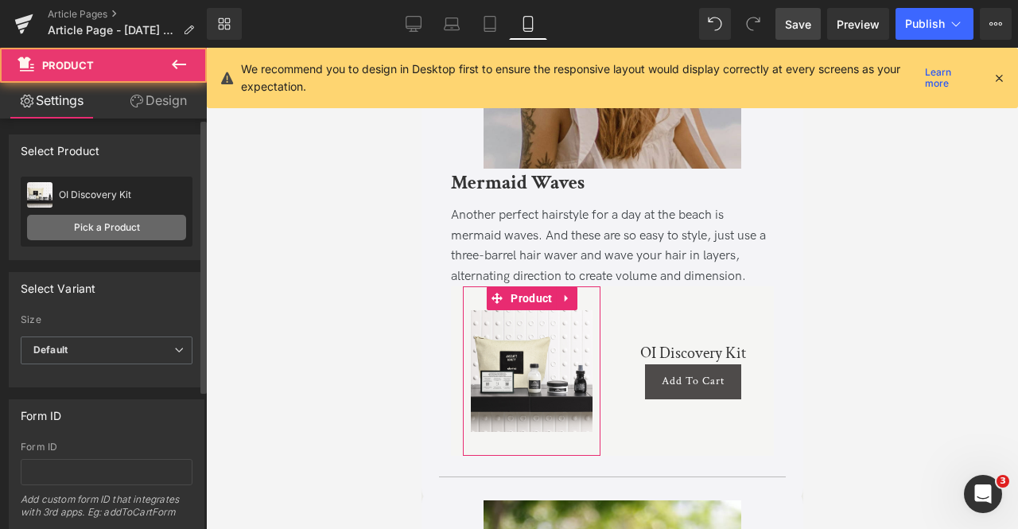
click at [102, 222] on link "Pick a Product" at bounding box center [106, 227] width 159 height 25
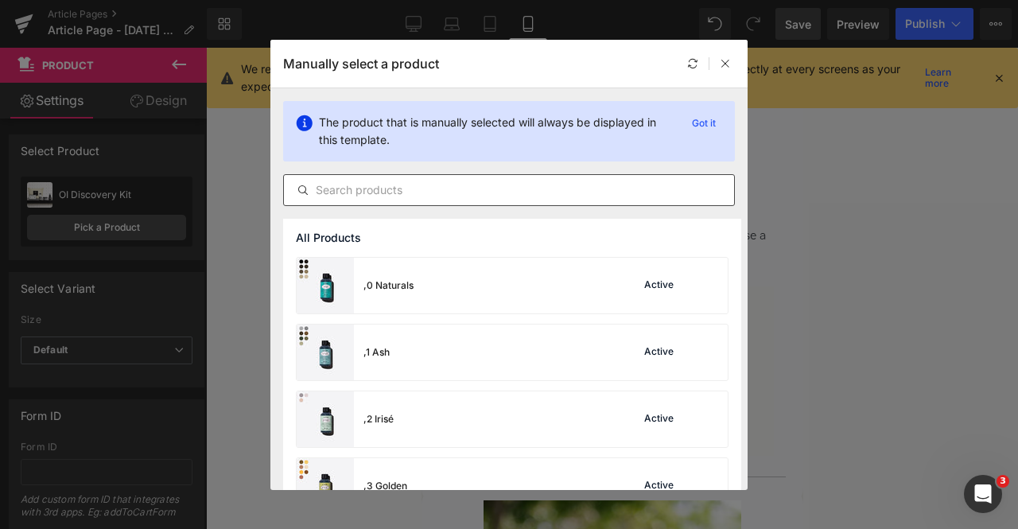
click at [410, 189] on input "text" at bounding box center [509, 190] width 450 height 19
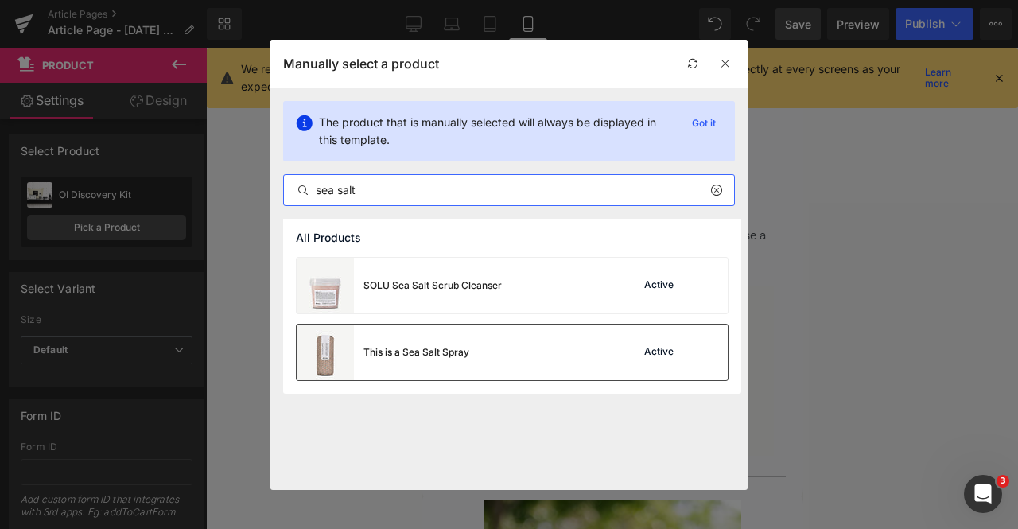
type input "sea salt"
click at [496, 356] on div "This is a Sea Salt Spray Active" at bounding box center [512, 353] width 431 height 56
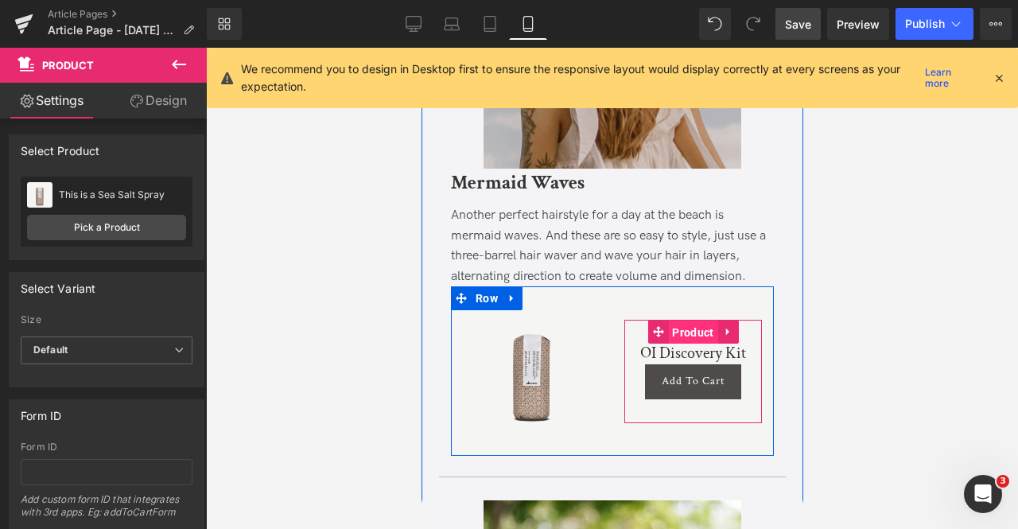
click at [687, 321] on span "Product" at bounding box center [691, 333] width 49 height 24
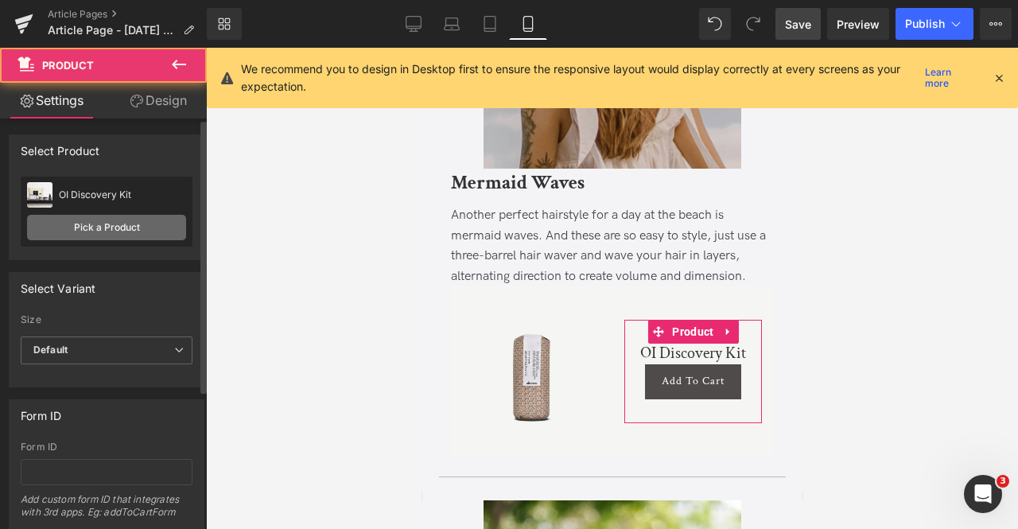
click at [156, 224] on link "Pick a Product" at bounding box center [106, 227] width 159 height 25
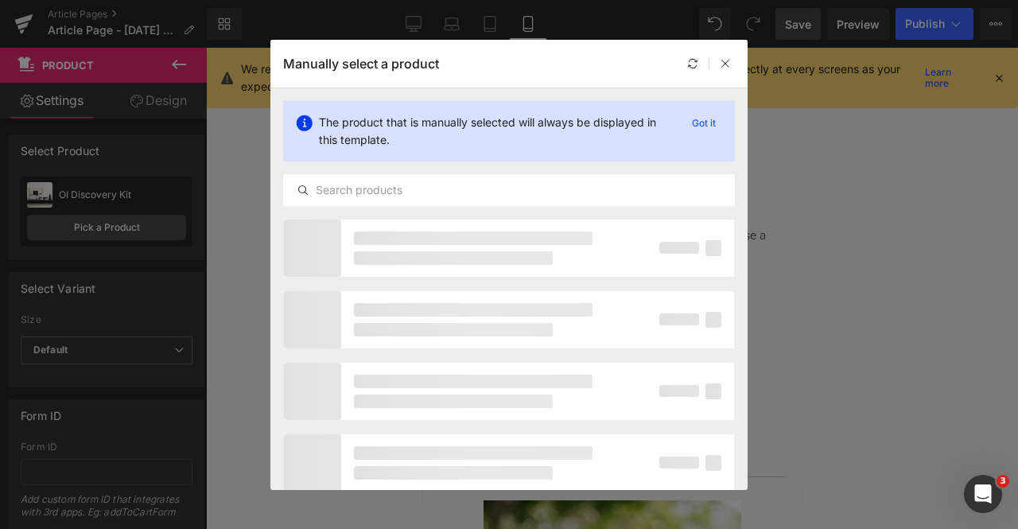
click at [514, 171] on div "The product that is manually selected will always be displayed in this template…" at bounding box center [508, 153] width 477 height 130
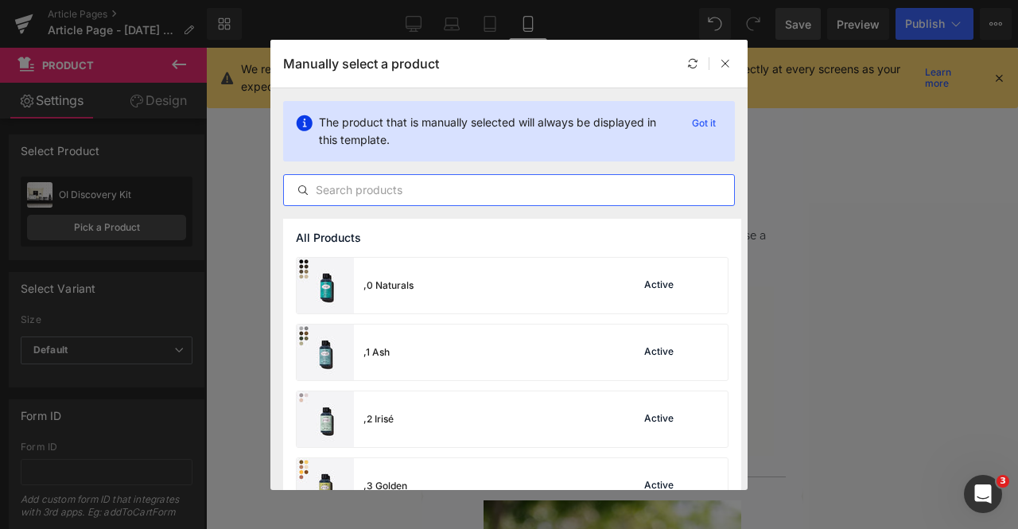
click at [535, 183] on input "text" at bounding box center [509, 190] width 450 height 19
paste input "sea salt"
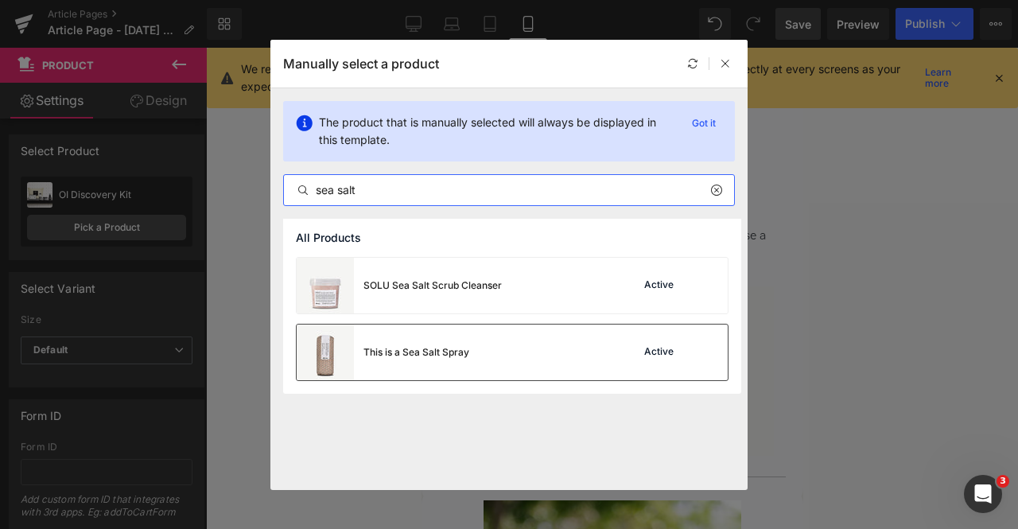
type input "sea salt"
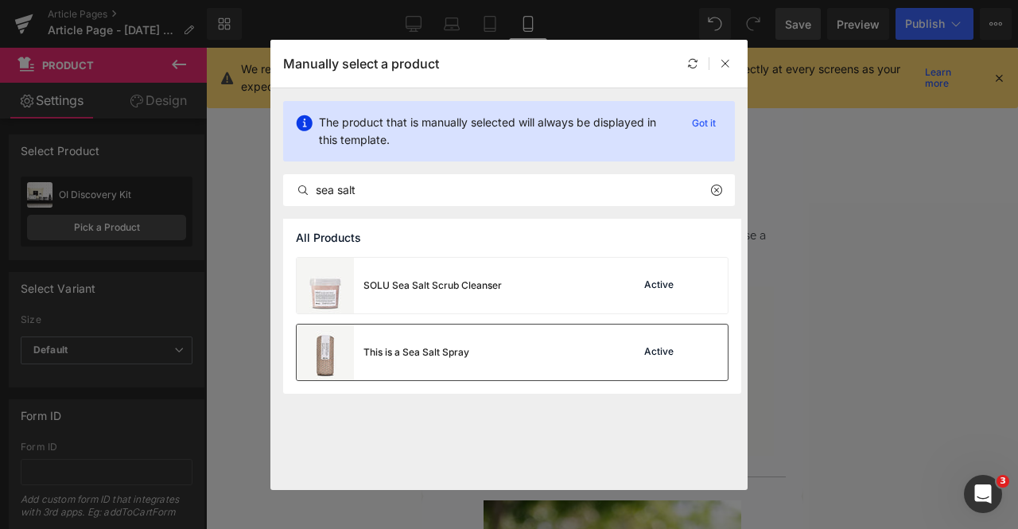
click at [438, 364] on div "This is a Sea Salt Spray" at bounding box center [383, 353] width 173 height 56
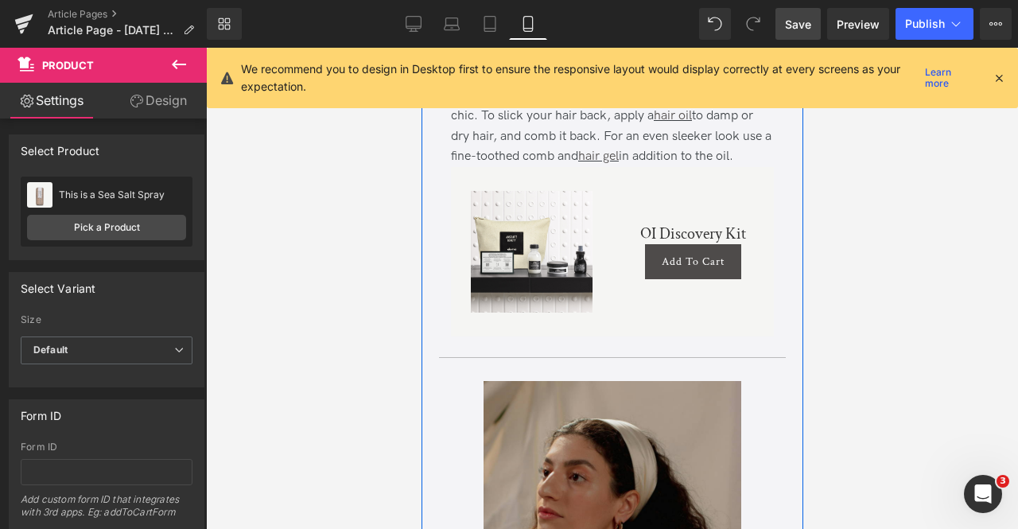
scroll to position [3570, 0]
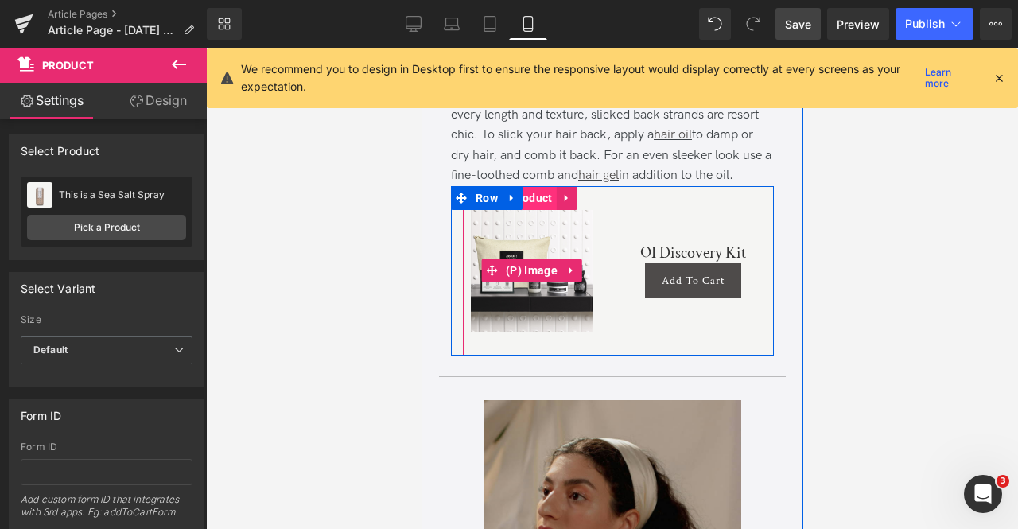
click at [530, 186] on span "Product" at bounding box center [530, 198] width 49 height 24
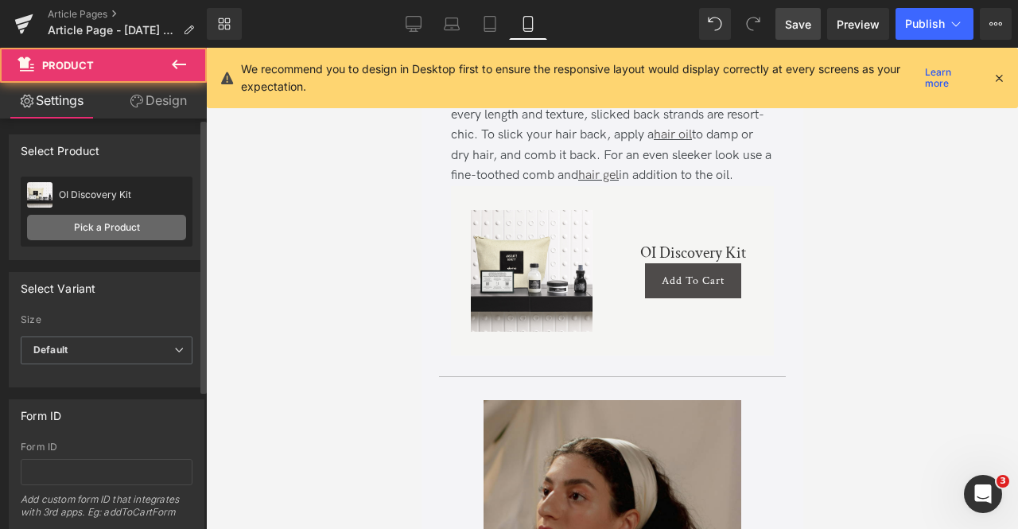
click at [127, 236] on link "Pick a Product" at bounding box center [106, 227] width 159 height 25
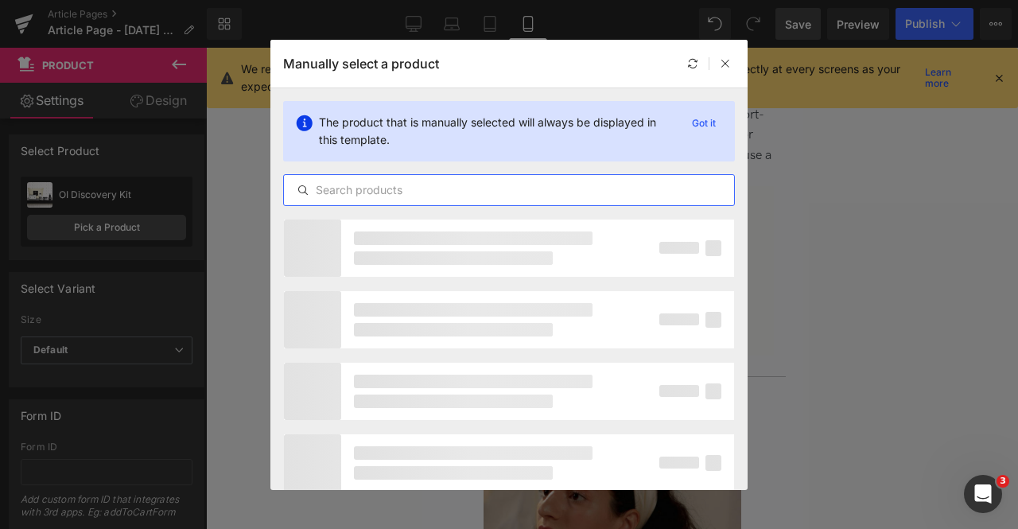
click at [562, 185] on input "text" at bounding box center [509, 190] width 450 height 19
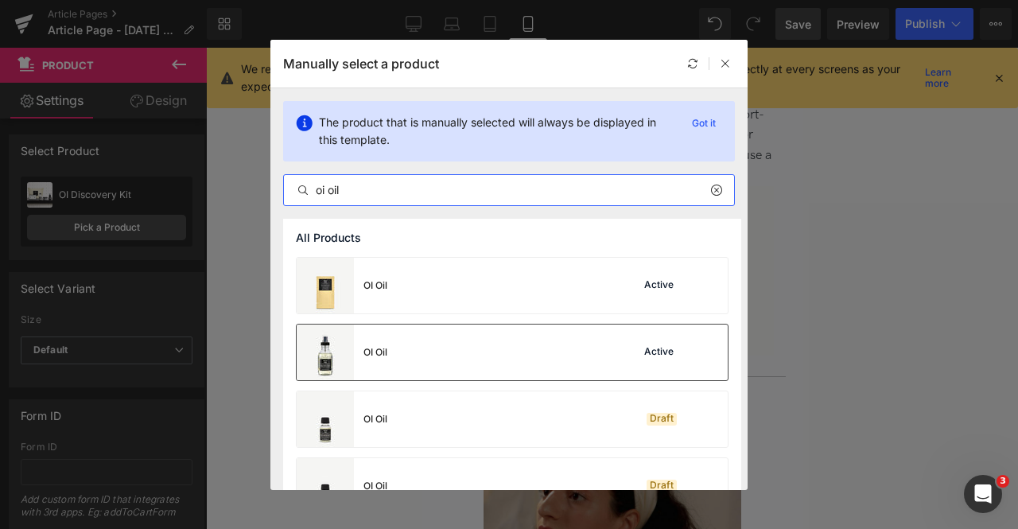
type input "oi oil"
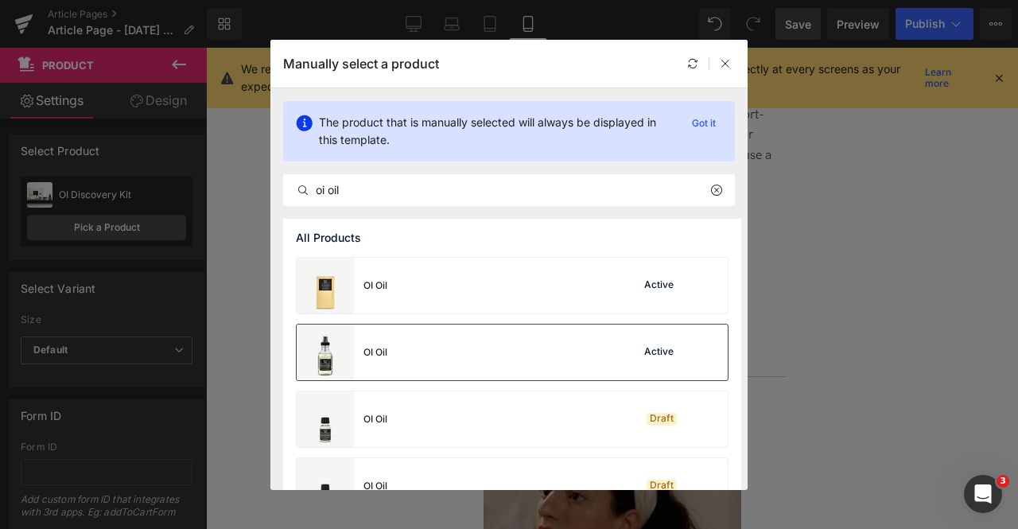
click at [419, 356] on div "OI Oil Active" at bounding box center [512, 353] width 431 height 56
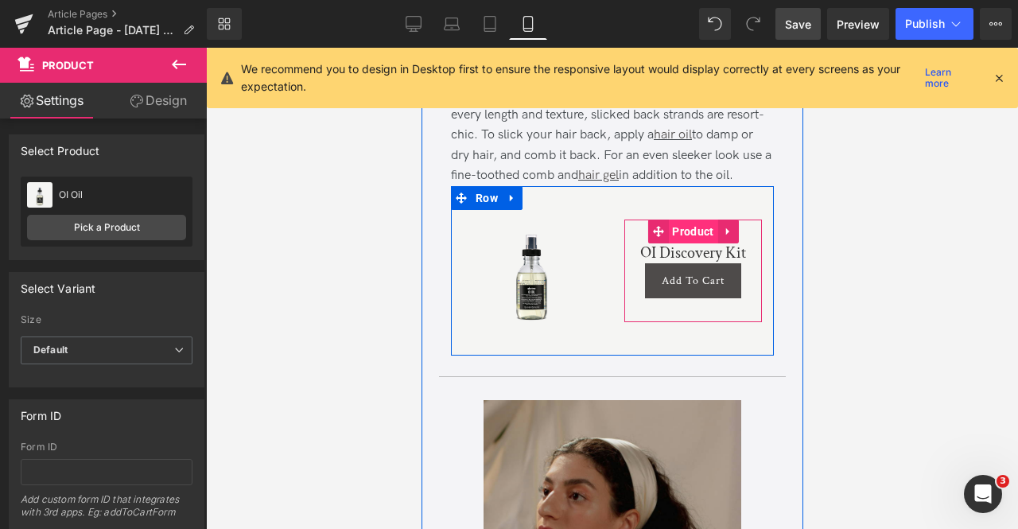
click at [687, 220] on span "Product" at bounding box center [691, 232] width 49 height 24
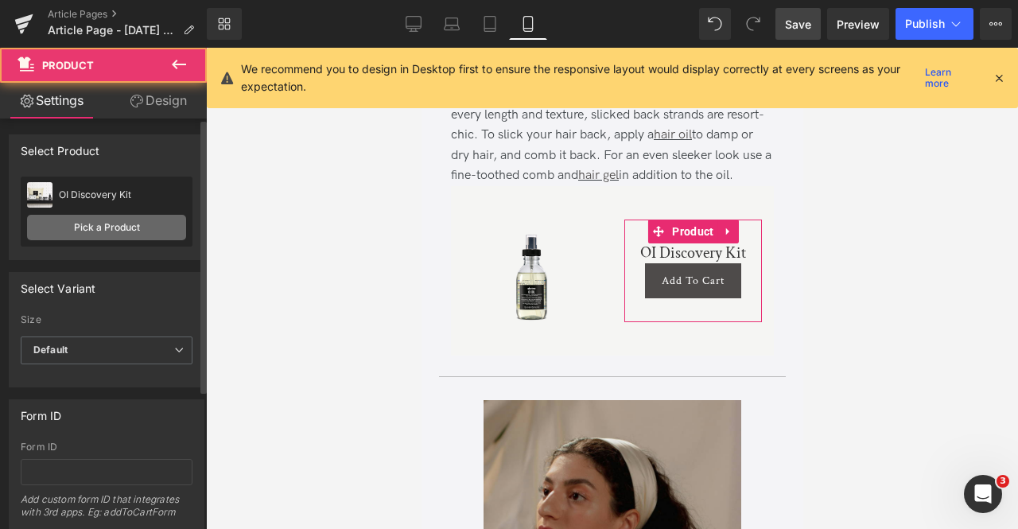
click at [140, 238] on link "Pick a Product" at bounding box center [106, 227] width 159 height 25
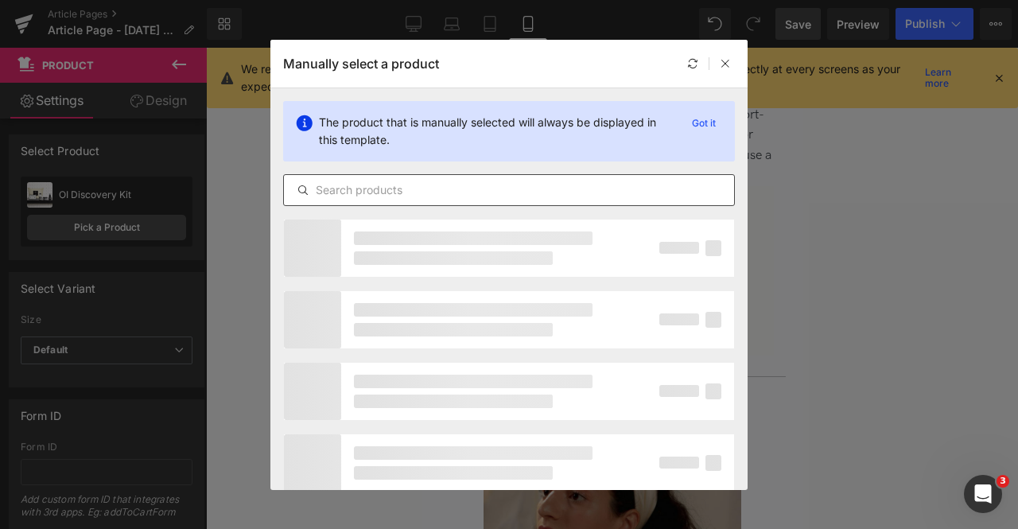
click at [426, 193] on input "text" at bounding box center [509, 190] width 450 height 19
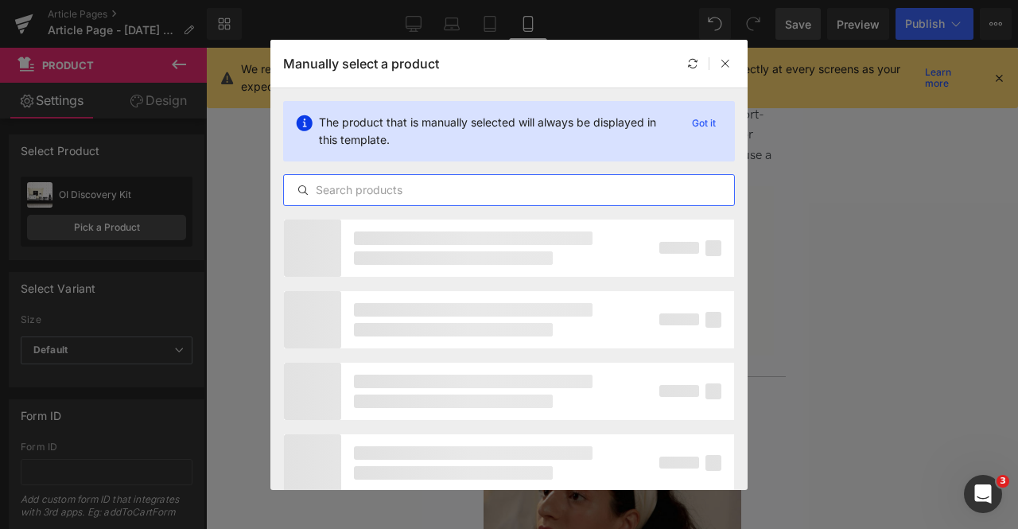
paste input "oi oil"
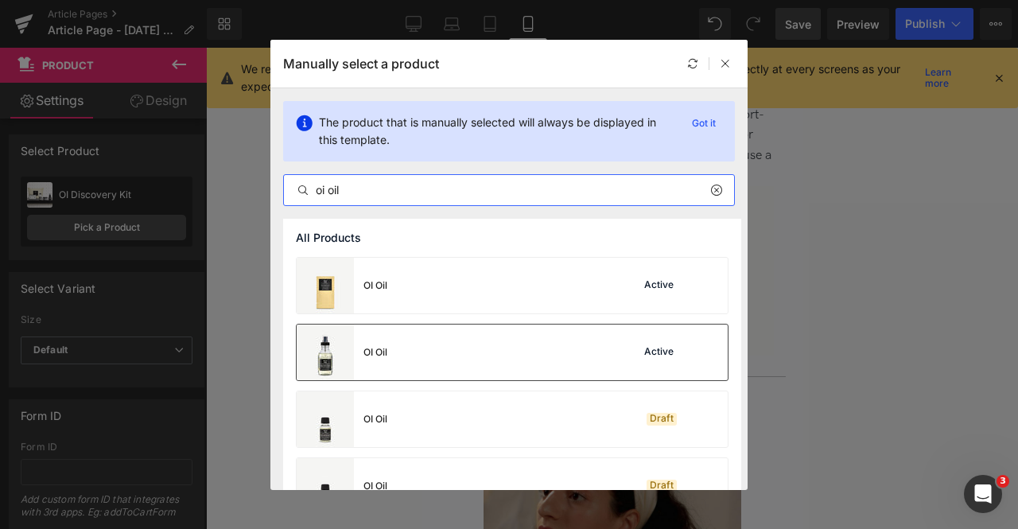
type input "oi oil"
click at [412, 360] on div "OI Oil Active" at bounding box center [512, 353] width 431 height 56
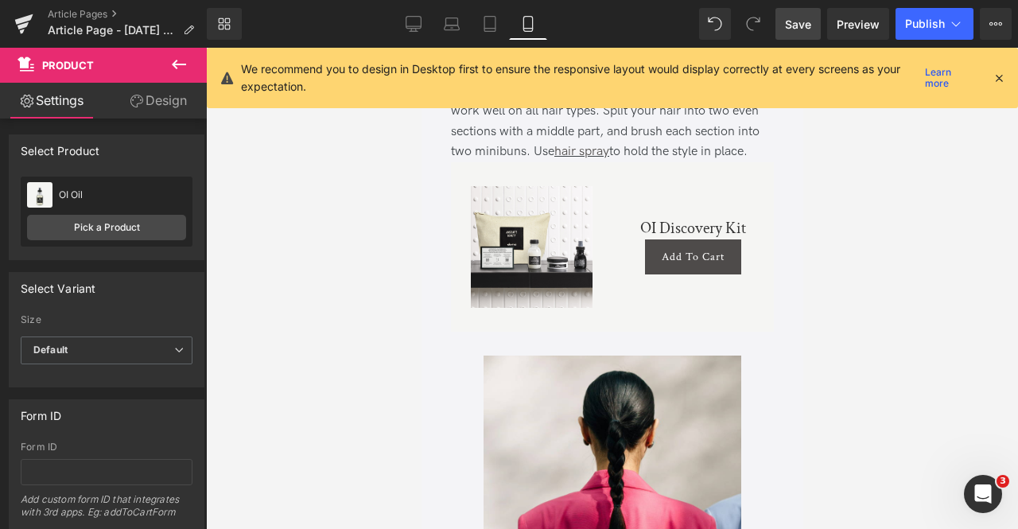
scroll to position [1597, 0]
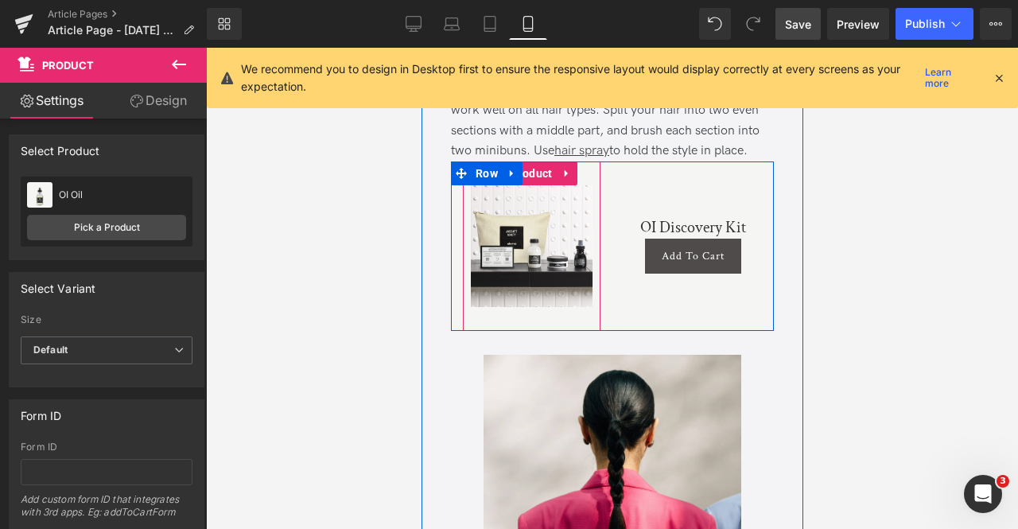
drag, startPoint x: 532, startPoint y: 173, endPoint x: 481, endPoint y: 184, distance: 52.7
click at [533, 173] on span "Product" at bounding box center [530, 173] width 49 height 24
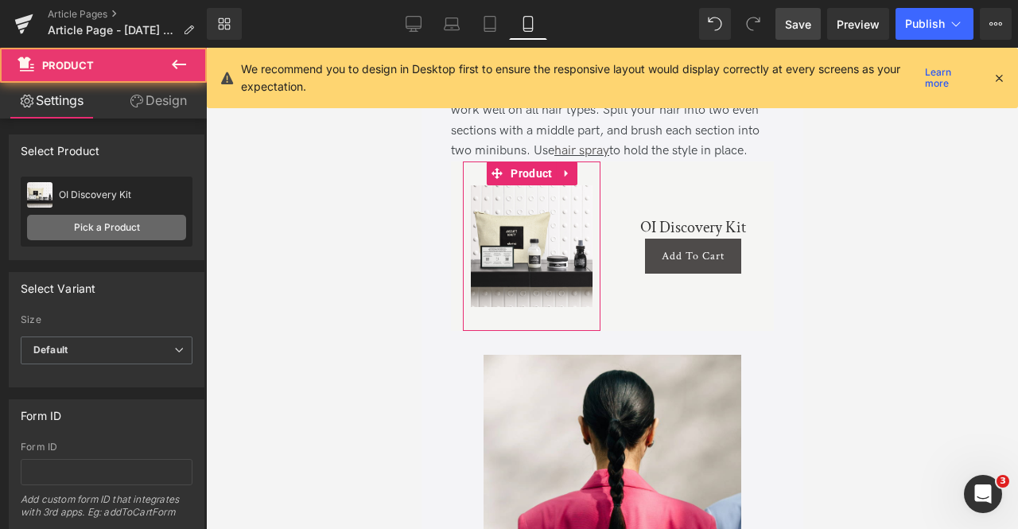
click at [146, 229] on link "Pick a Product" at bounding box center [106, 227] width 159 height 25
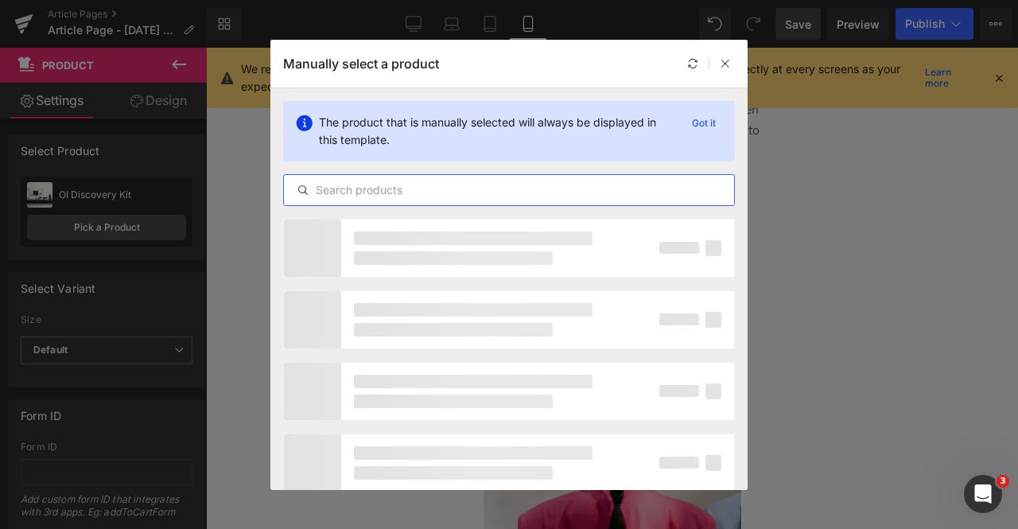
click at [403, 193] on input "text" at bounding box center [509, 190] width 450 height 19
type input "medium hairsp"
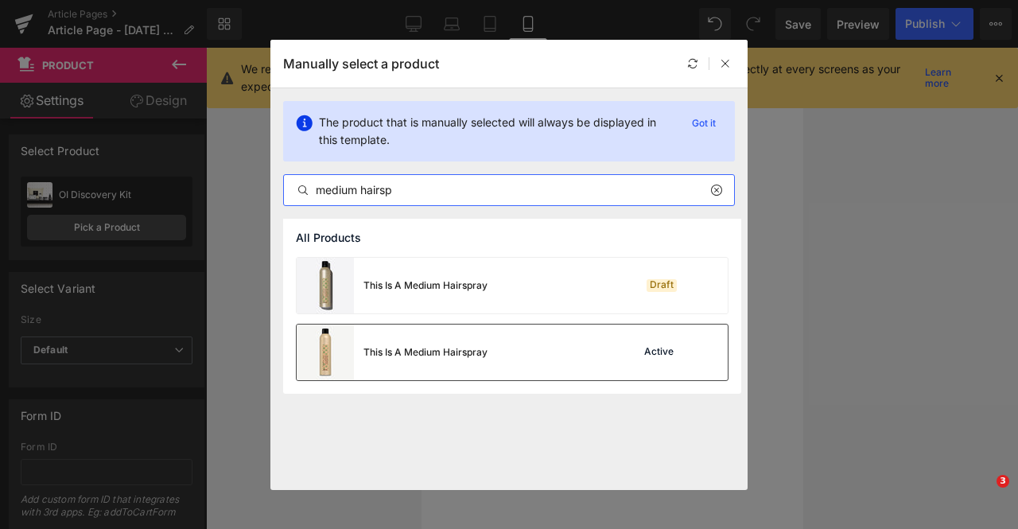
type input "medium hairsp"
click at [481, 359] on div "This Is A Medium Hairspray" at bounding box center [426, 352] width 124 height 14
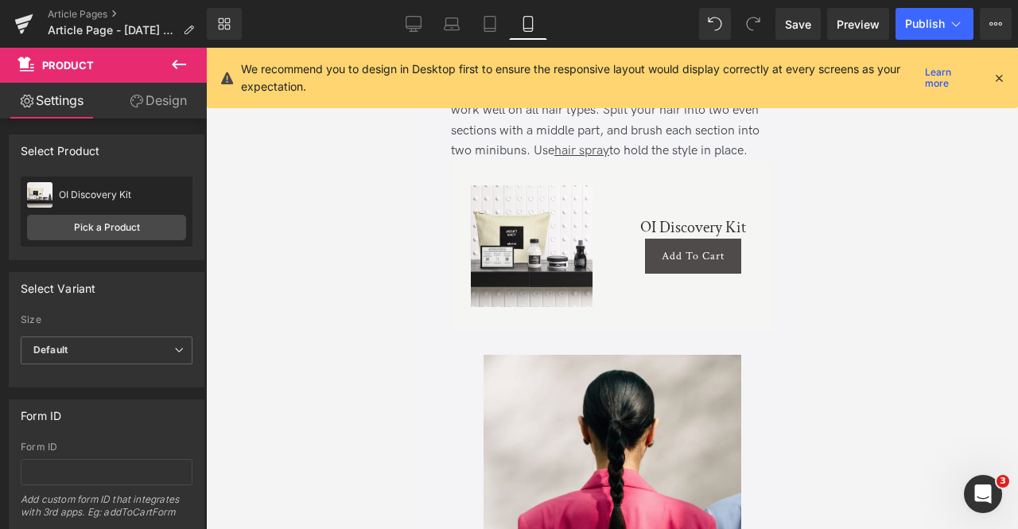
scroll to position [1597, 0]
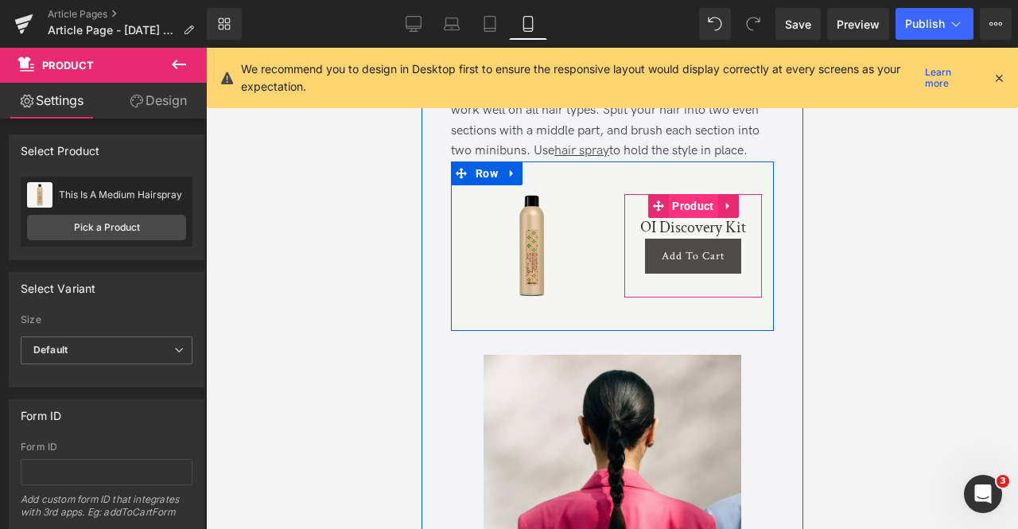
click at [692, 215] on span "Product" at bounding box center [691, 206] width 49 height 24
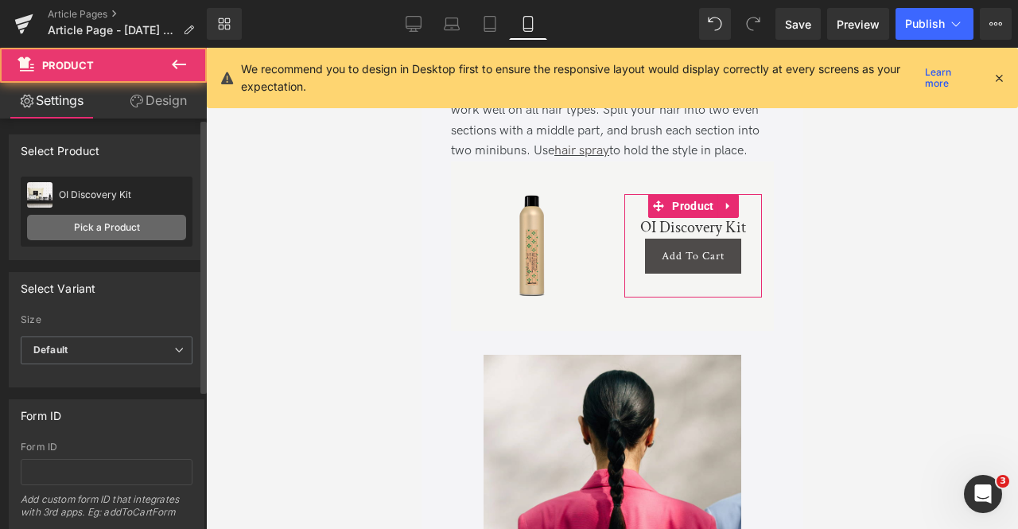
click at [146, 232] on link "Pick a Product" at bounding box center [106, 227] width 159 height 25
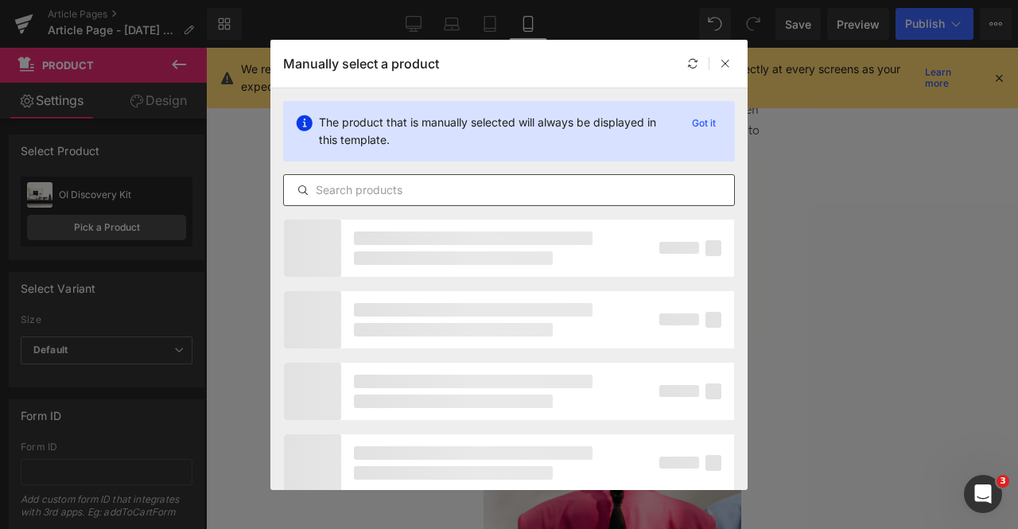
click at [479, 186] on input "text" at bounding box center [509, 190] width 450 height 19
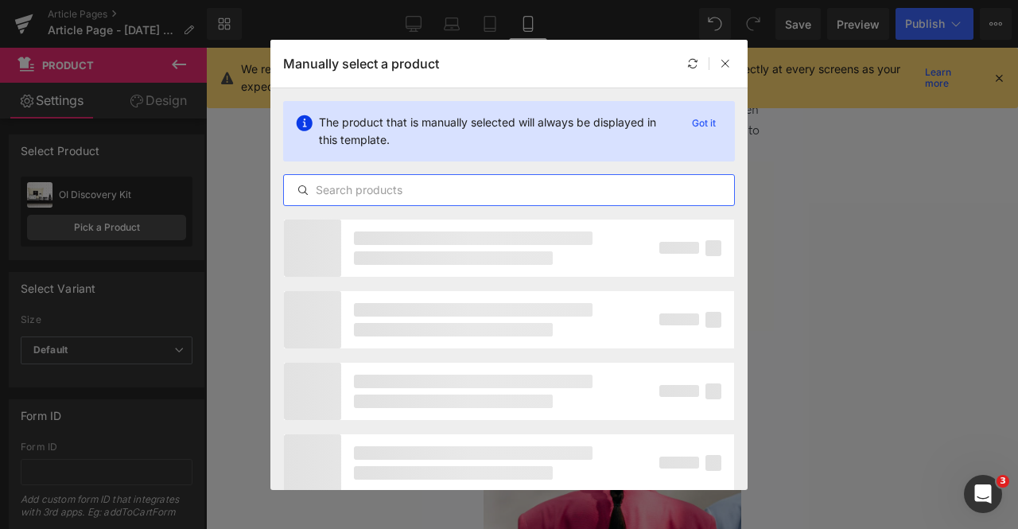
paste input "medium hairsp"
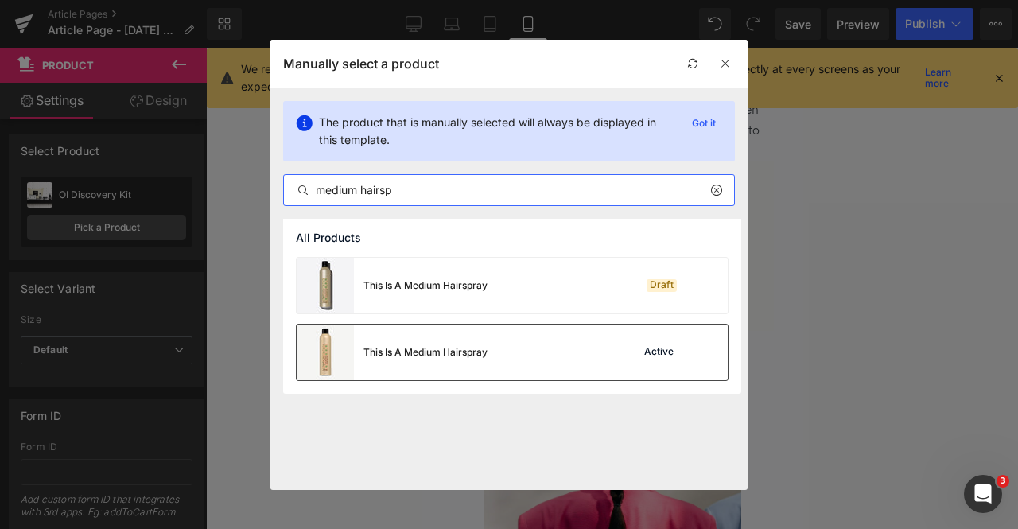
type input "medium hairsp"
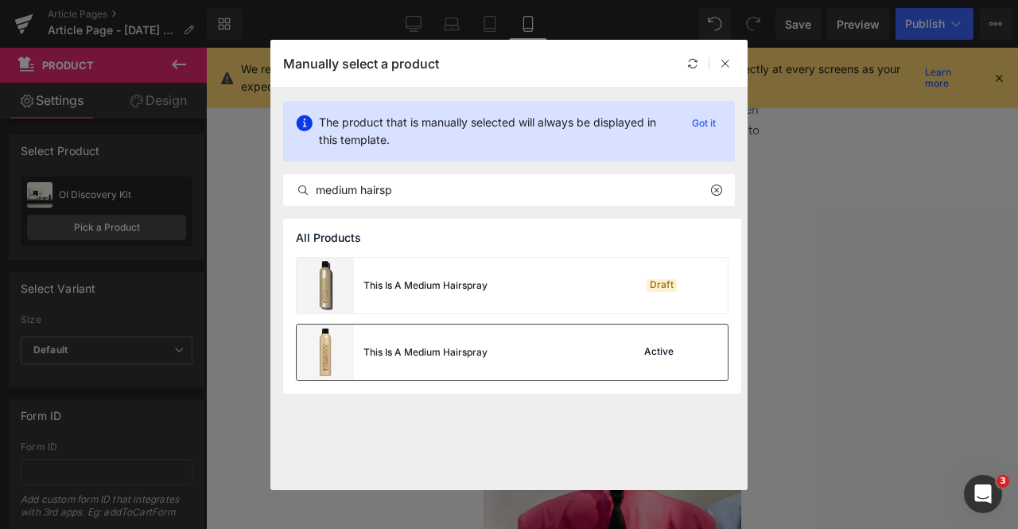
click at [471, 338] on div "This Is A Medium Hairspray" at bounding box center [392, 353] width 191 height 56
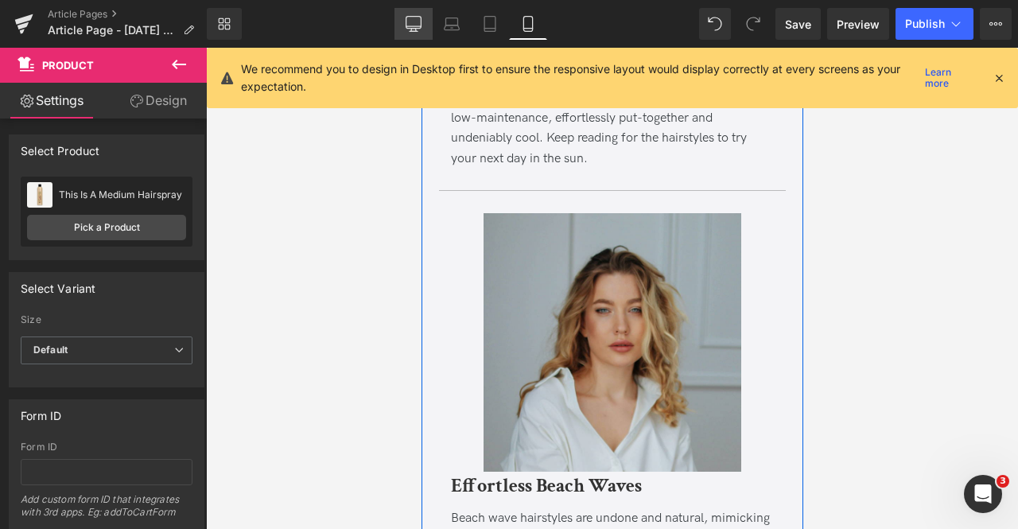
scroll to position [612, 0]
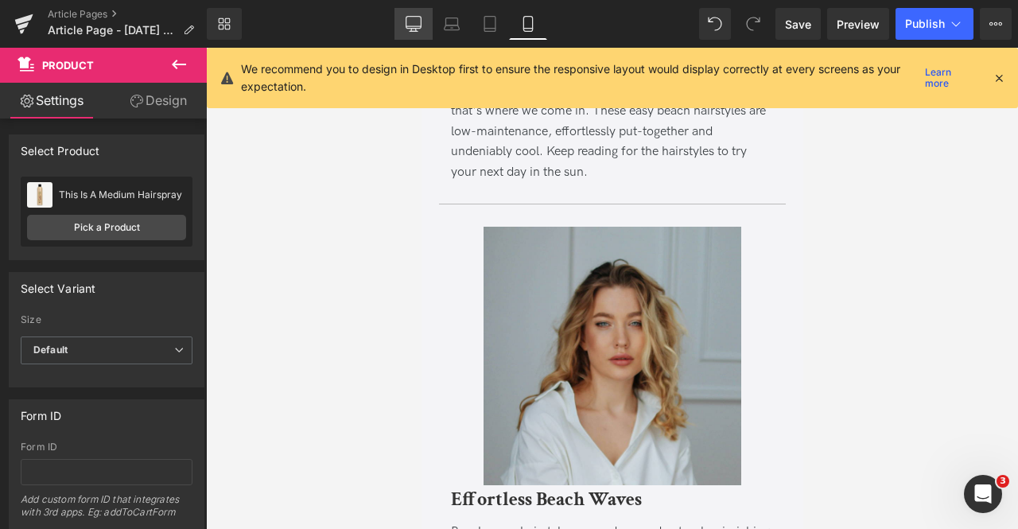
click at [411, 22] on icon at bounding box center [414, 24] width 16 height 16
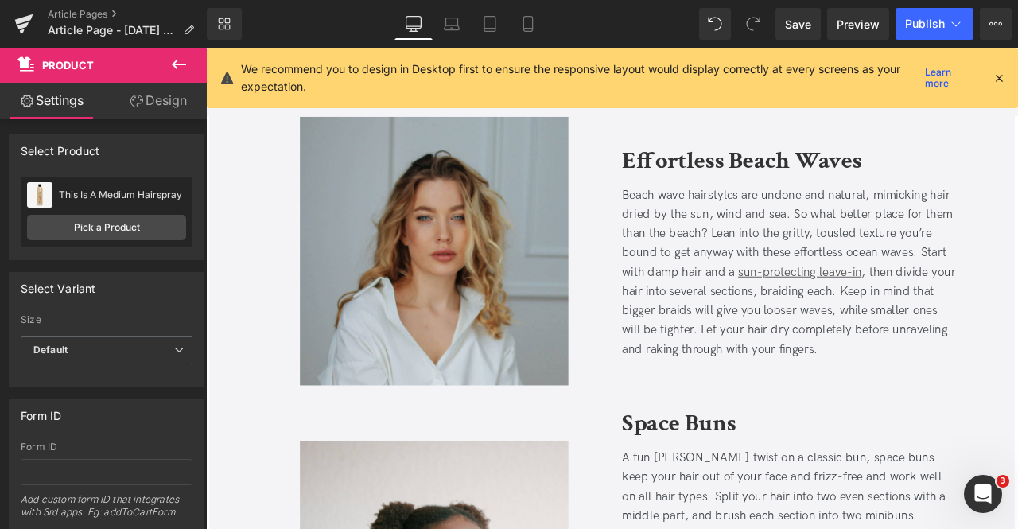
scroll to position [0, 0]
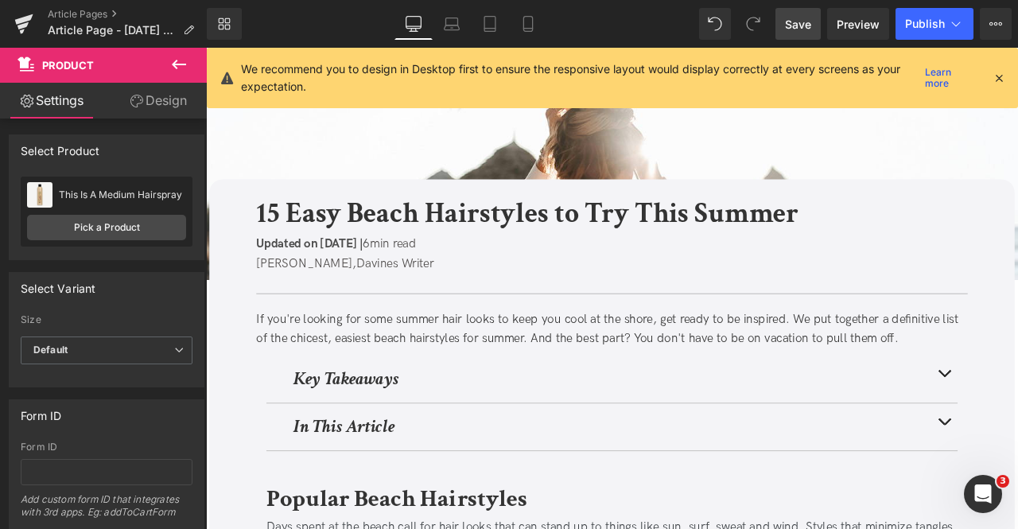
click at [794, 16] on span "Save" at bounding box center [798, 24] width 26 height 17
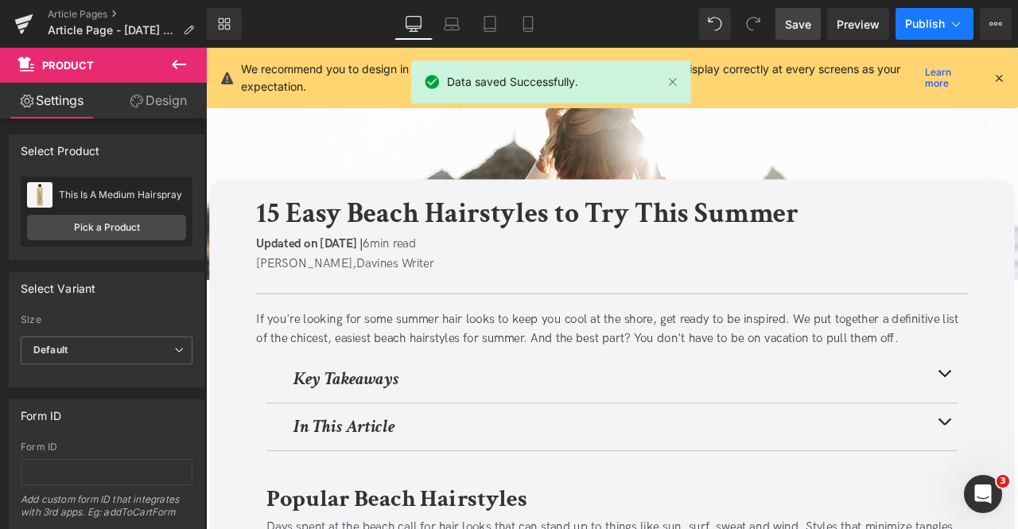
click at [959, 16] on icon at bounding box center [956, 24] width 16 height 16
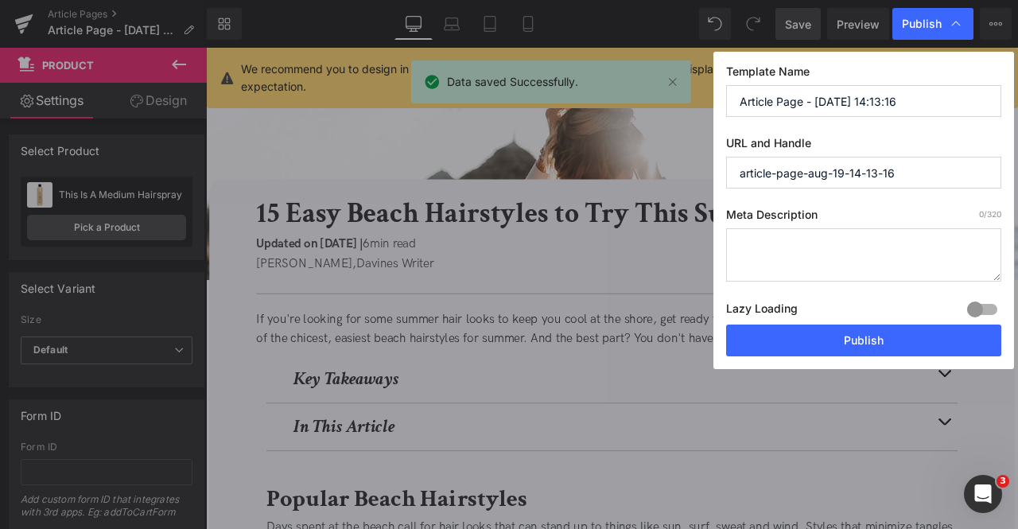
click at [909, 96] on input "Article Page - [DATE] 14:13:16" at bounding box center [863, 101] width 275 height 32
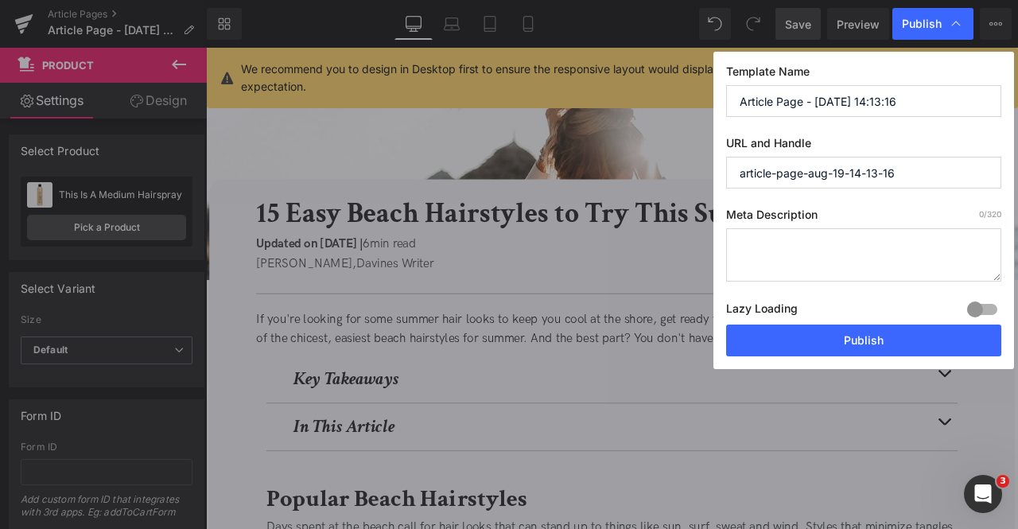
click at [924, 101] on input "Article Page - [DATE] 14:13:16" at bounding box center [863, 101] width 275 height 32
paste input "15 Easy Beach Hairstyles to Try This Summer"
type input "15 Easy Beach Hairstyles to Try This Summer"
paste input "15-easy-beach-hairstyles"
type input "15-easy-beach-hairstyles"
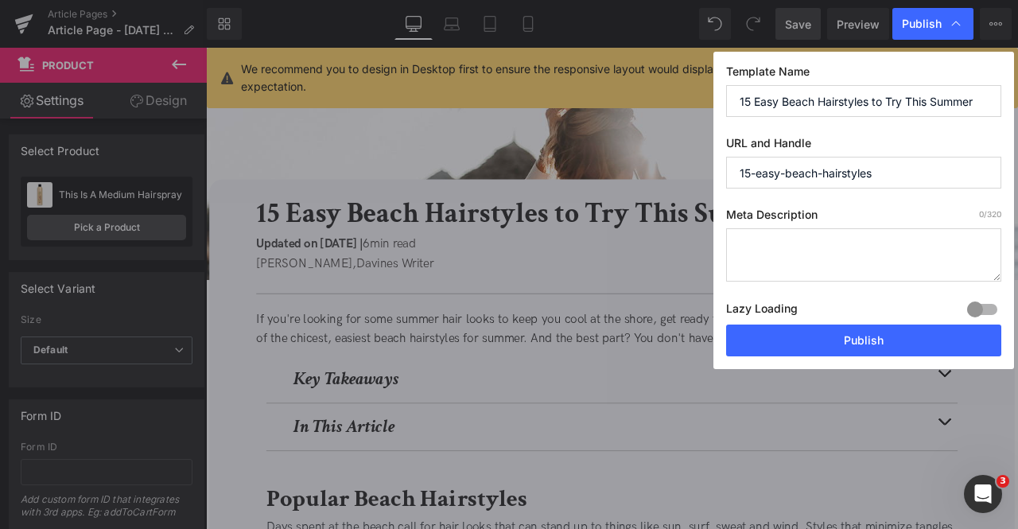
click at [924, 241] on textarea at bounding box center [863, 254] width 275 height 53
paste textarea "Explore 15 easy beach hairstyles perfect for summer with styling tips and vacat…"
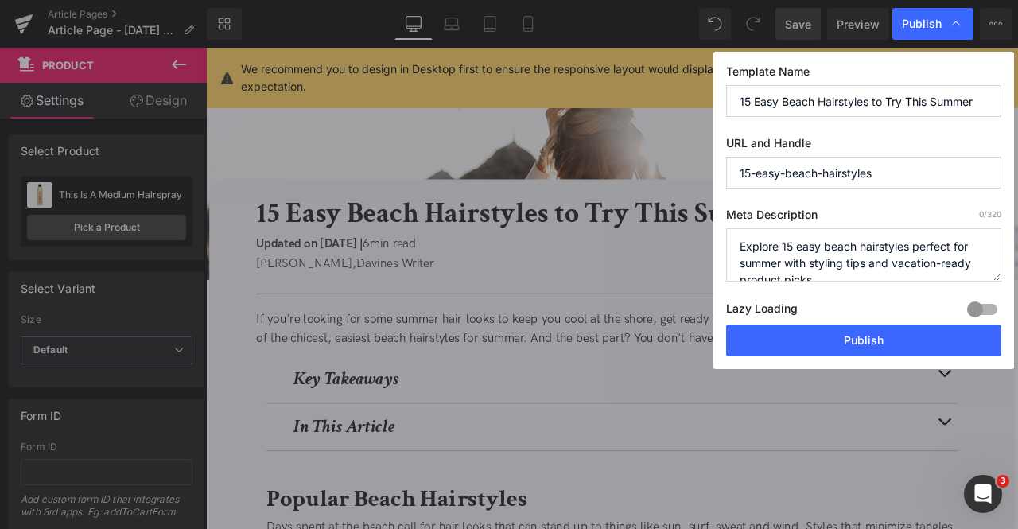
scroll to position [5, 0]
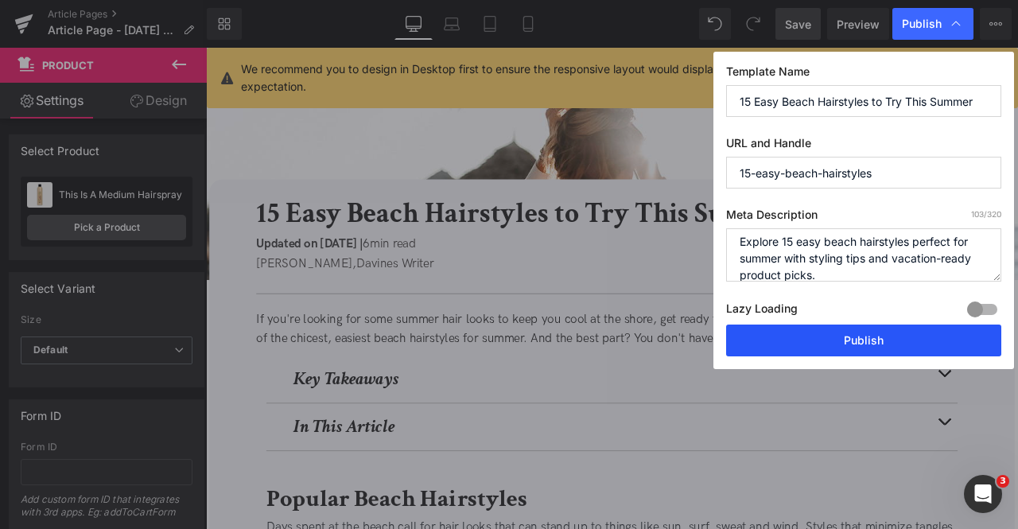
type textarea "Explore 15 easy beach hairstyles perfect for summer with styling tips and vacat…"
click at [848, 337] on button "Publish" at bounding box center [863, 341] width 275 height 32
